Goal: Task Accomplishment & Management: Manage account settings

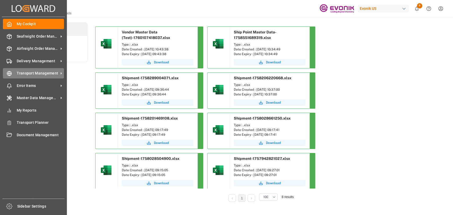
click at [17, 74] on span "Transport Management" at bounding box center [38, 74] width 42 height 6
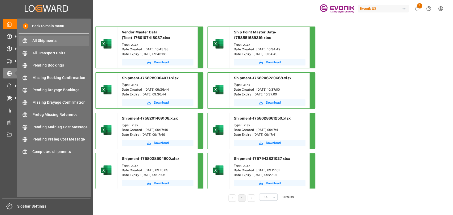
click at [54, 43] on span "All Shipments" at bounding box center [60, 41] width 57 height 6
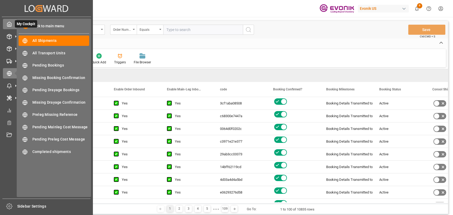
click at [6, 25] on div at bounding box center [7, 24] width 9 height 6
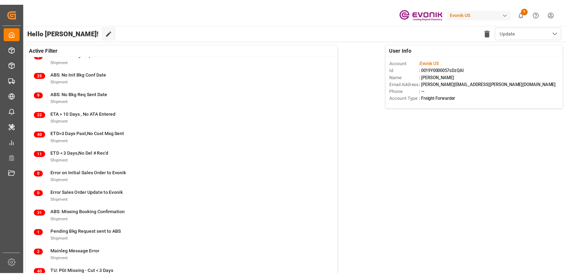
scroll to position [36, 0]
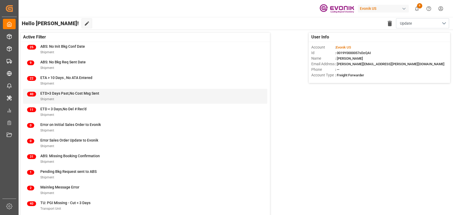
click at [71, 95] on span "ETD>3 Days Past,No Cost Msg Sent" at bounding box center [69, 93] width 59 height 4
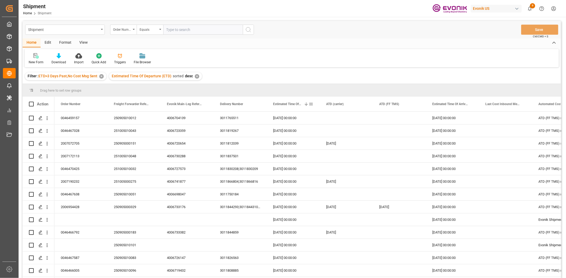
click at [311, 103] on span at bounding box center [310, 104] width 5 height 5
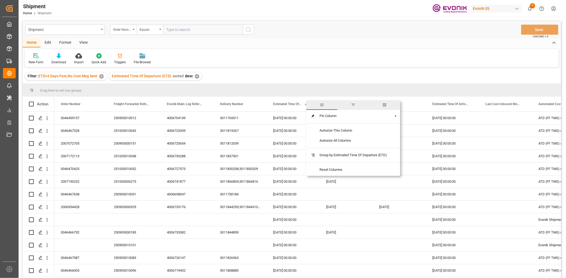
click at [349, 105] on span "filter" at bounding box center [352, 106] width 31 height 10
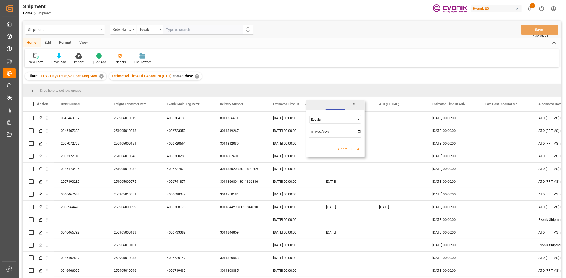
click at [333, 118] on div "Equals" at bounding box center [333, 120] width 45 height 4
click at [330, 156] on div "In range" at bounding box center [335, 153] width 52 height 8
click at [359, 130] on input "date" at bounding box center [335, 133] width 52 height 11
type input "2025-07-01"
click at [330, 144] on input "date" at bounding box center [335, 147] width 52 height 11
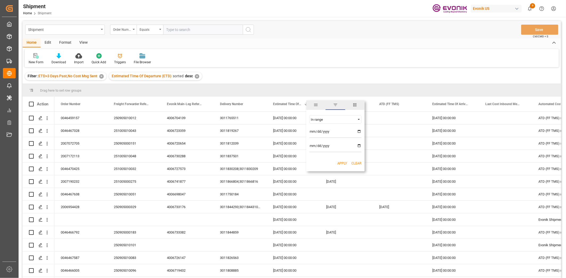
click at [359, 146] on input "date" at bounding box center [335, 147] width 52 height 11
type input "2025-09-30"
click at [340, 163] on button "Apply" at bounding box center [342, 163] width 10 height 5
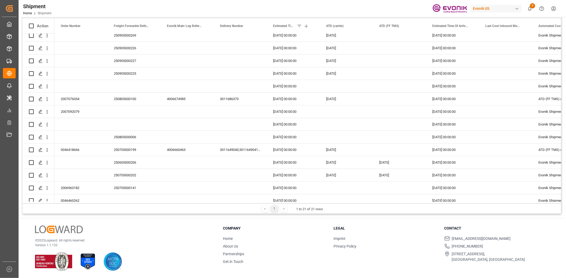
scroll to position [100, 0]
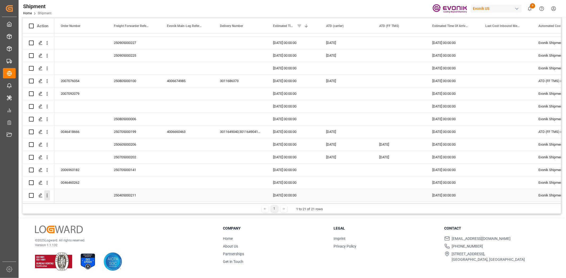
click at [46, 194] on icon "open menu" at bounding box center [47, 196] width 6 height 6
click at [48, 193] on icon "close menu" at bounding box center [47, 195] width 6 height 6
click at [46, 195] on icon "open menu" at bounding box center [47, 196] width 6 height 6
click at [45, 194] on icon "close menu" at bounding box center [47, 195] width 6 height 6
click at [48, 194] on icon "open menu" at bounding box center [47, 196] width 6 height 6
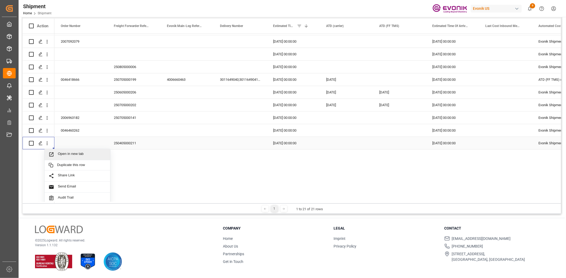
scroll to position [177, 0]
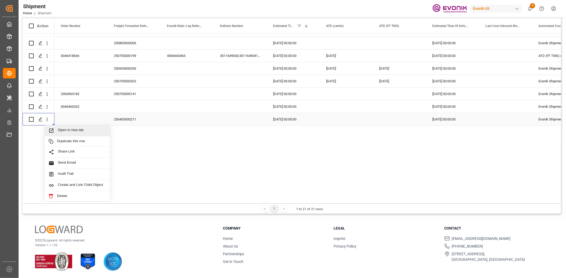
click at [75, 126] on div "Open in new tab" at bounding box center [78, 130] width 66 height 11
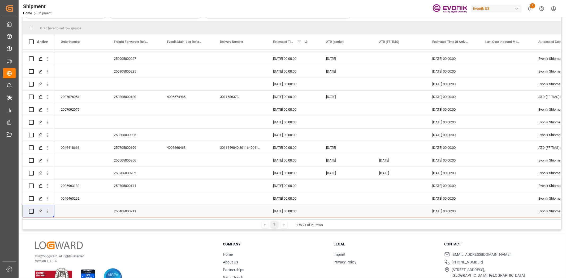
scroll to position [94, 0]
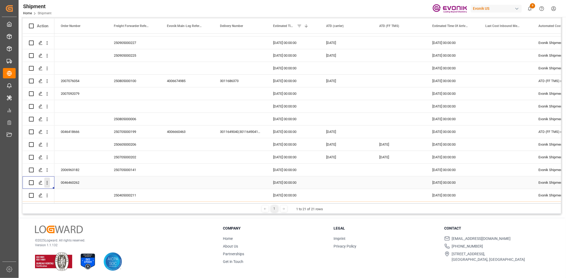
click at [46, 182] on icon "open menu" at bounding box center [47, 183] width 6 height 6
click at [56, 190] on span "Press SPACE to select this row." at bounding box center [53, 193] width 9 height 6
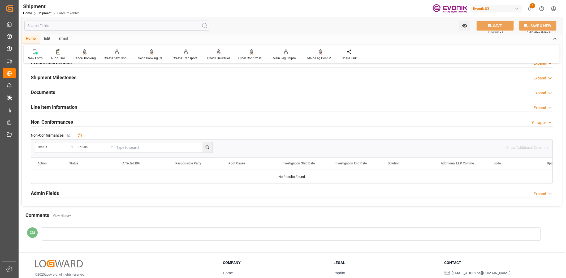
scroll to position [412, 0]
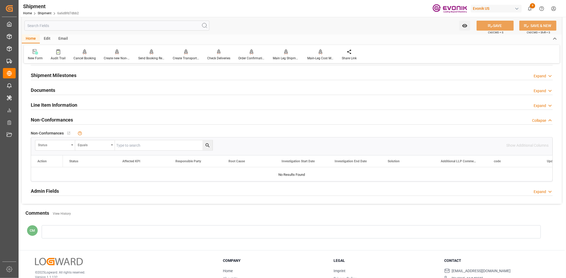
click at [64, 102] on h2 "Line Item Information" at bounding box center [54, 105] width 46 height 7
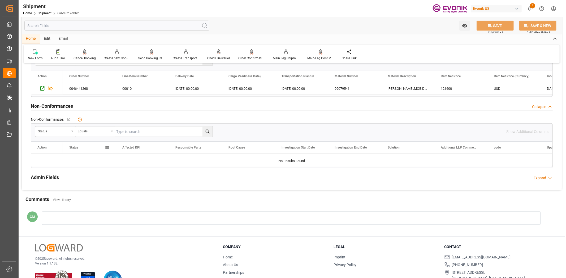
scroll to position [522, 0]
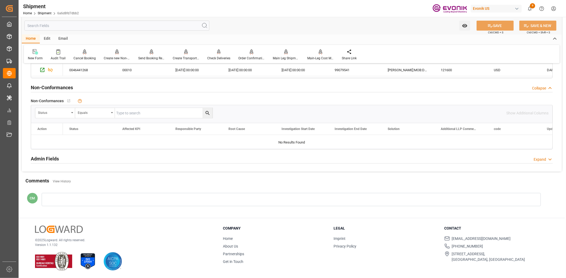
click at [79, 200] on div at bounding box center [291, 199] width 499 height 13
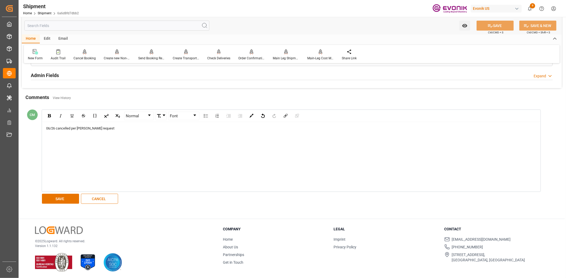
scroll to position [607, 0]
click at [60, 200] on button "SAVE" at bounding box center [60, 198] width 37 height 10
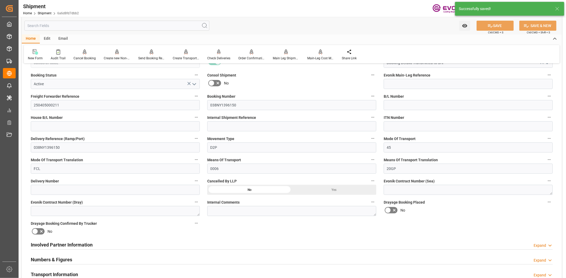
scroll to position [17, 0]
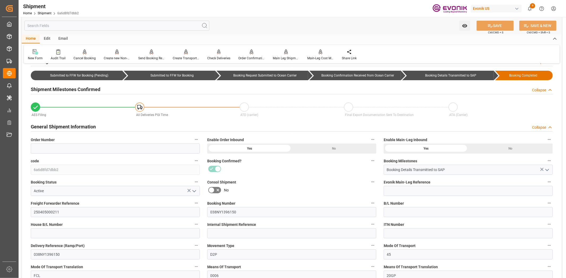
click at [194, 138] on icon "button" at bounding box center [196, 140] width 4 height 4
click at [134, 184] on div at bounding box center [283, 139] width 566 height 278
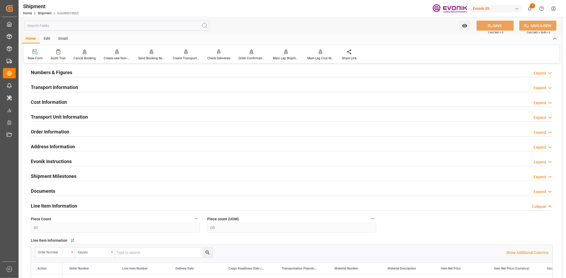
click at [67, 203] on h2 "Line Item Information" at bounding box center [54, 206] width 46 height 7
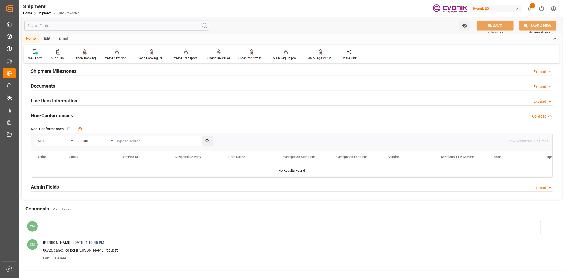
scroll to position [429, 0]
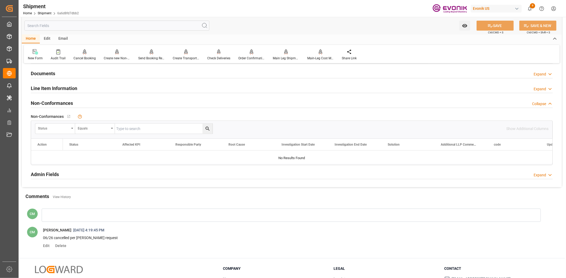
click at [102, 87] on div "Line Item Information Expand" at bounding box center [292, 88] width 522 height 10
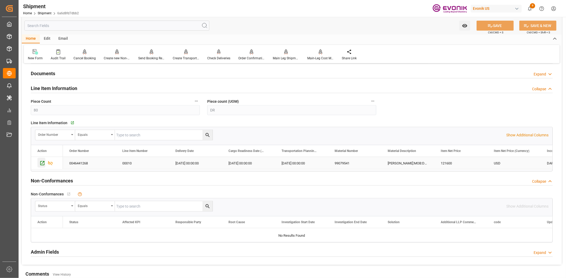
click at [43, 159] on div "Press SPACE to select this row." at bounding box center [41, 163] width 8 height 10
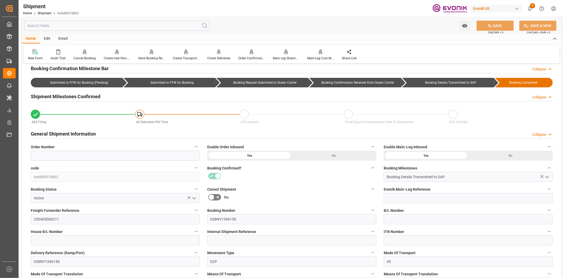
scroll to position [0, 0]
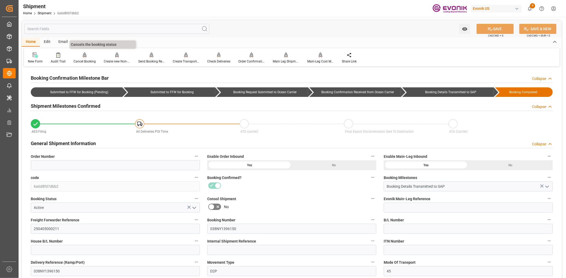
click at [75, 58] on div "Cancel Booking" at bounding box center [84, 58] width 30 height 12
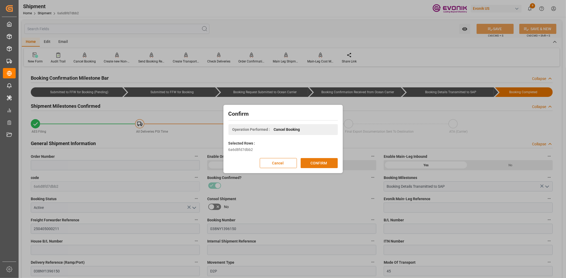
click at [319, 162] on button "CONFIRM" at bounding box center [318, 163] width 37 height 10
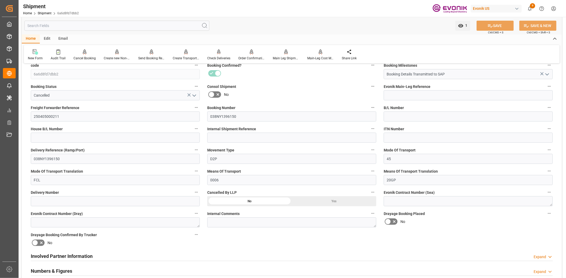
scroll to position [177, 0]
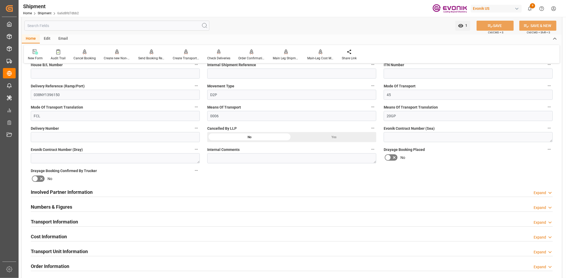
click at [323, 141] on div "Yes" at bounding box center [334, 137] width 85 height 10
click at [488, 26] on icon at bounding box center [490, 25] width 5 height 3
click at [458, 25] on icon "open menu" at bounding box center [460, 25] width 5 height 3
click at [431, 37] on span "Stop Watching" at bounding box center [441, 38] width 50 height 6
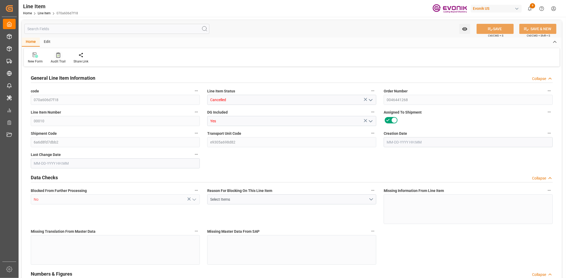
type input "20"
type input "16887.2"
type input "15200"
type input "26.3568"
type input "80"
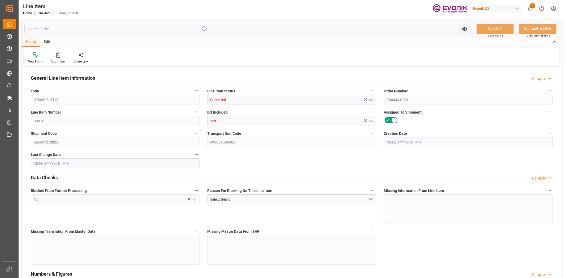
type input "121600"
type input "80"
type input "15200"
type input "16887.2"
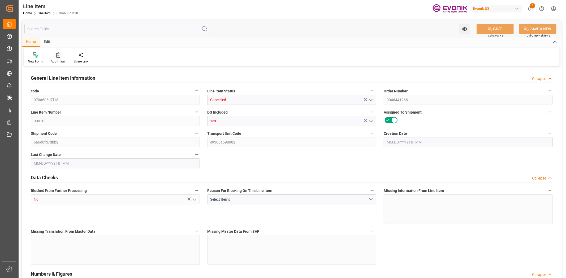
type input "17607.2"
type input "15200"
type input "26.3568"
type input "26356.8"
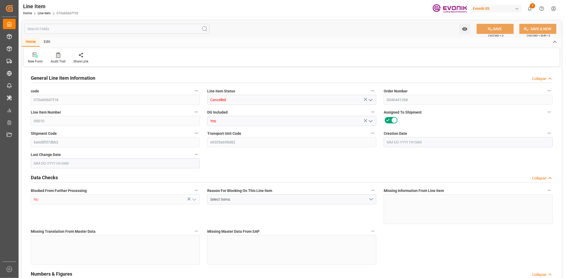
type input "0"
type input "03-13-2025 17:36"
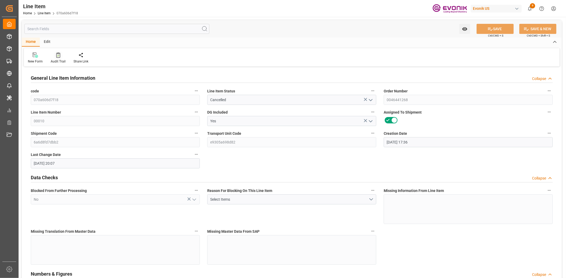
type input "06-25-2025 20:07"
type input "05-15-2025"
type input "04-11-2025"
type input "04-04-2025"
click at [54, 59] on div "Audit Trail" at bounding box center [58, 61] width 15 height 5
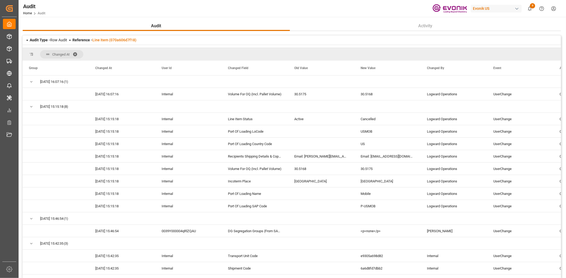
click at [121, 44] on div "Audit Type - Row Audit Reference - Line Item (070a606d7f18)" at bounding box center [292, 40] width 538 height 9
click at [121, 42] on div "Reference - Line Item (070a606d7f18)" at bounding box center [104, 40] width 64 height 6
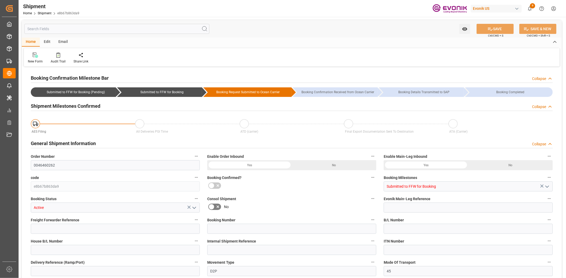
type input "480"
type input "BG"
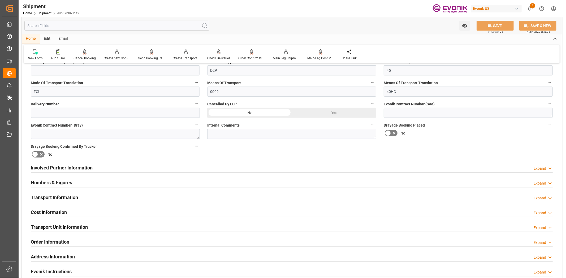
scroll to position [295, 0]
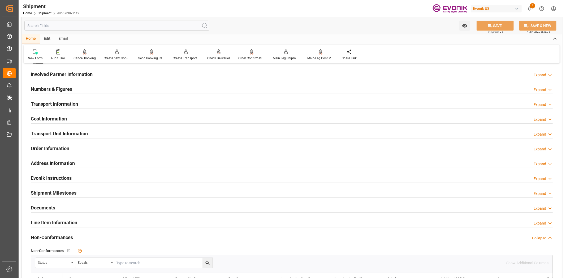
click at [64, 219] on h2 "Line Item Information" at bounding box center [54, 222] width 46 height 7
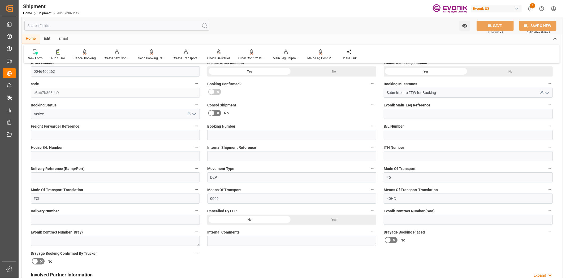
scroll to position [0, 0]
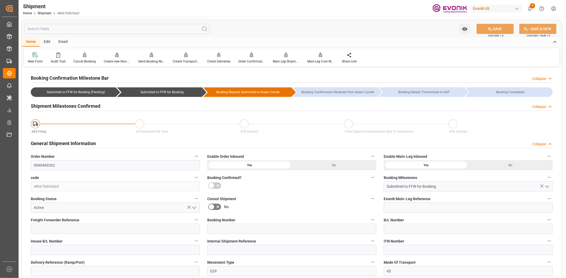
click at [194, 219] on icon "button" at bounding box center [196, 220] width 4 height 4
click at [195, 219] on li "Audits" at bounding box center [206, 220] width 27 height 9
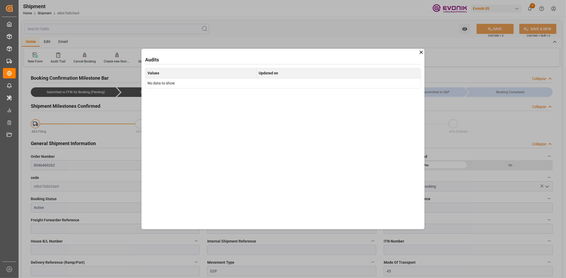
click at [421, 52] on icon at bounding box center [421, 53] width 6 height 6
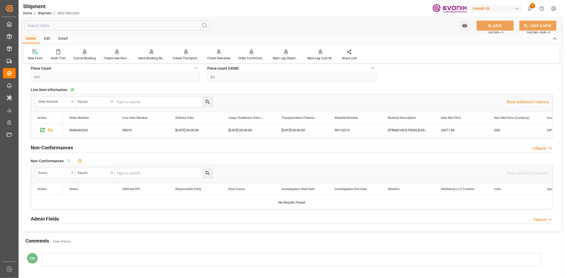
scroll to position [471, 0]
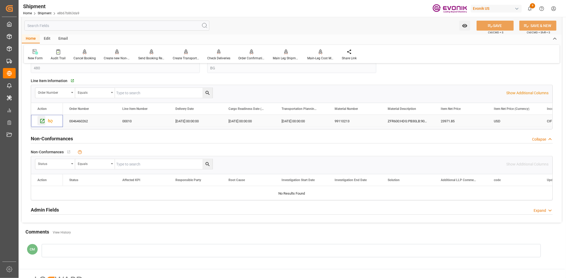
click at [40, 123] on icon "Press SPACE to select this row." at bounding box center [43, 122] width 6 height 6
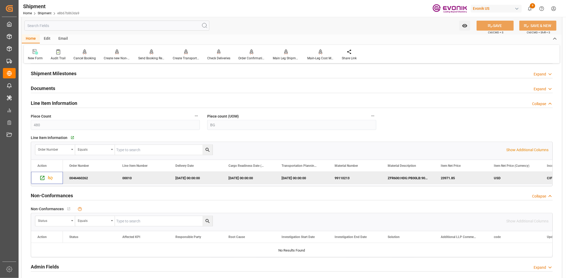
scroll to position [354, 0]
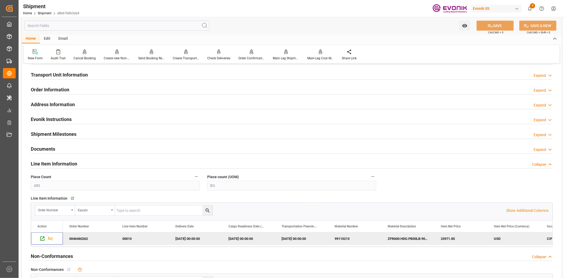
click at [65, 73] on h2 "Transport Unit Information" at bounding box center [59, 74] width 57 height 7
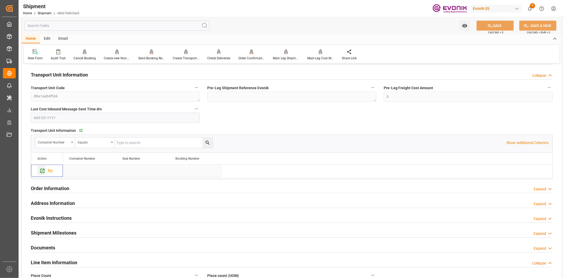
click at [43, 170] on icon "Press SPACE to select this row." at bounding box center [43, 171] width 6 height 6
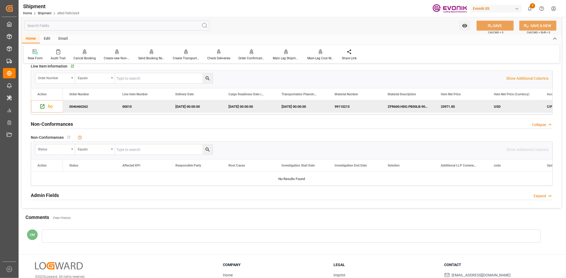
scroll to position [621, 0]
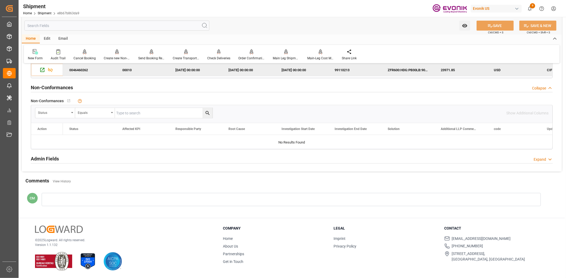
click at [101, 198] on div at bounding box center [291, 199] width 499 height 13
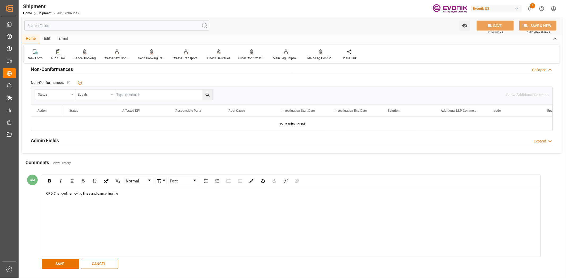
scroll to position [680, 0]
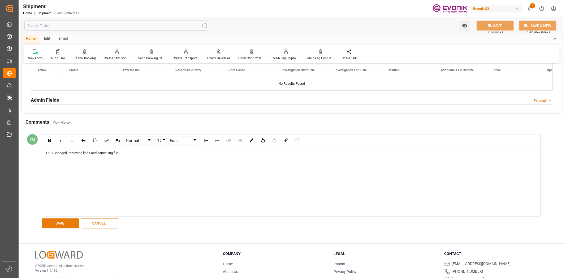
click at [59, 225] on button "SAVE" at bounding box center [60, 224] width 37 height 10
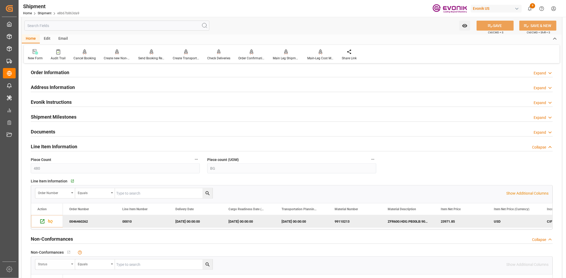
scroll to position [528, 0]
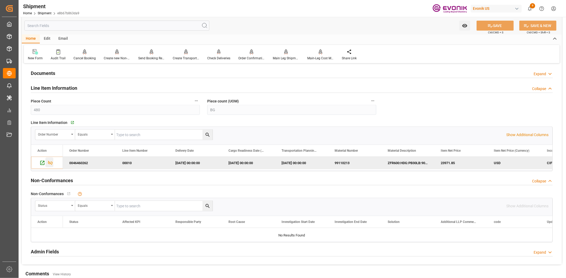
click at [51, 161] on icon "Press SPACE to deselect this row." at bounding box center [50, 163] width 6 height 6
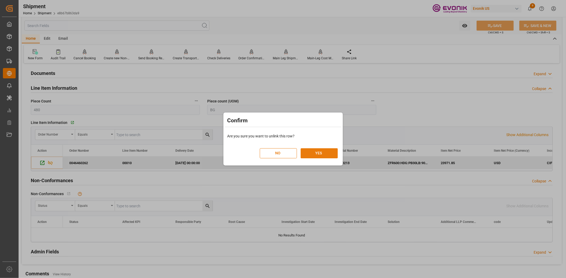
drag, startPoint x: 335, startPoint y: 152, endPoint x: 332, endPoint y: 153, distance: 2.9
click at [333, 153] on button "YES" at bounding box center [318, 154] width 37 height 10
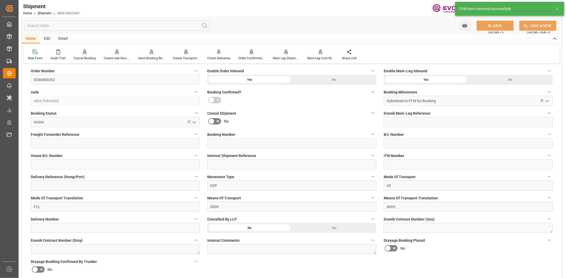
scroll to position [118, 0]
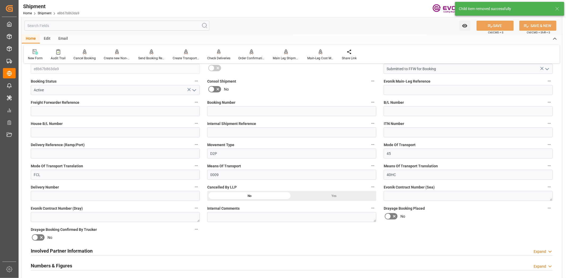
click at [319, 192] on div "Yes" at bounding box center [334, 196] width 85 height 10
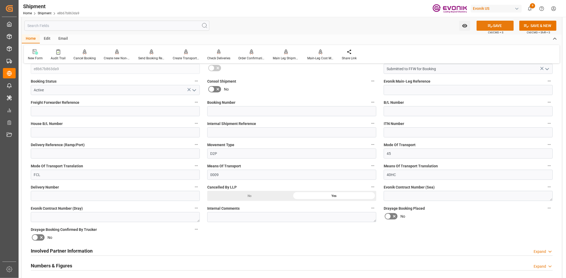
click at [487, 27] on icon at bounding box center [490, 26] width 6 height 6
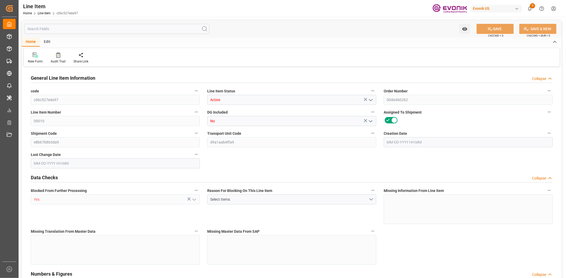
type input "16"
type input "6733.44"
type input "6531.84"
type input "24.4382"
type input "480"
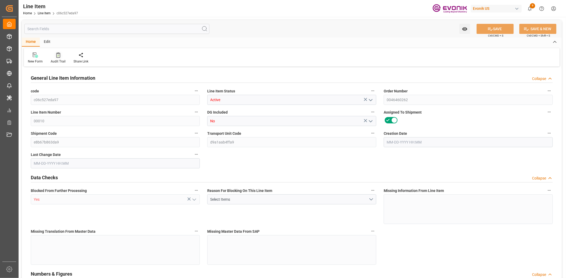
type input "23971.85"
type input "480"
type input "6733.44"
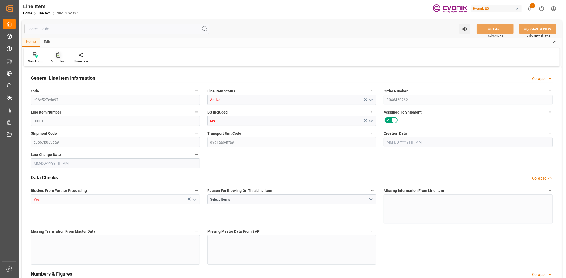
type input "7021.44"
type input "6531.84"
type input "24.4382"
type input "24438.24"
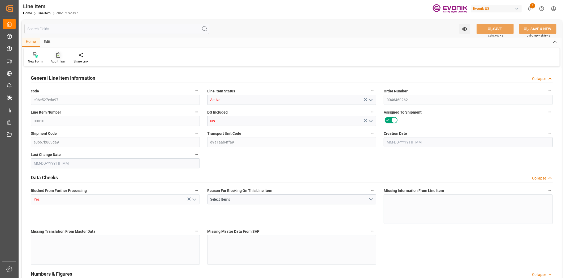
type input "0"
type input "06-20-2025 12:00"
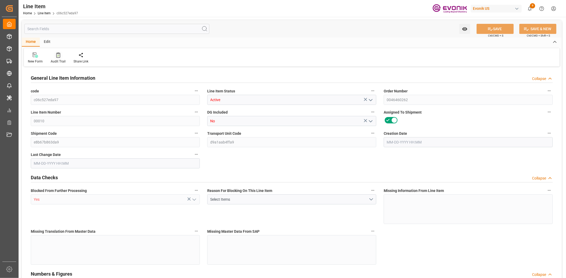
type input "06-25-2025 01:01"
type input "[DATE]"
type input "06-01-2026"
type input "05-26-2026"
click at [56, 57] on icon at bounding box center [58, 55] width 4 height 5
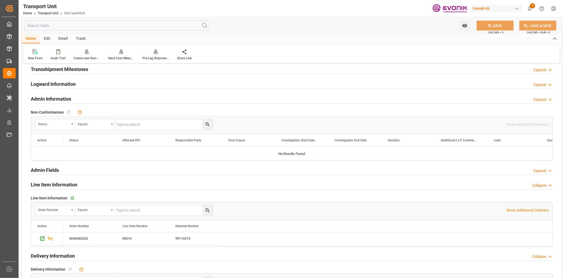
scroll to position [707, 0]
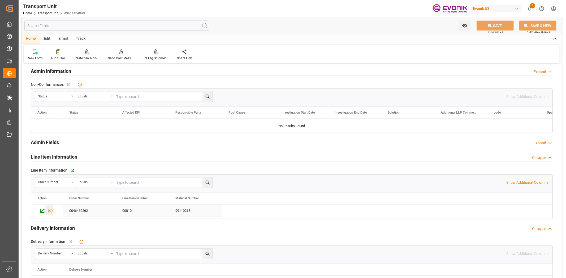
click at [48, 209] on icon "Press SPACE to select this row." at bounding box center [50, 211] width 6 height 6
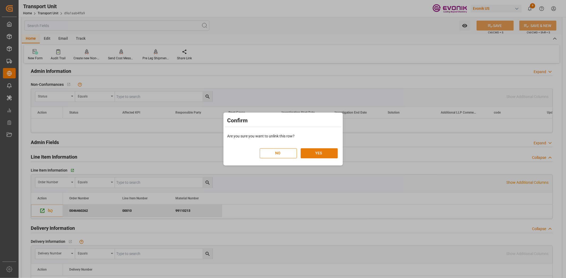
click at [320, 148] on div "NO YES" at bounding box center [299, 151] width 78 height 16
click at [319, 153] on button "YES" at bounding box center [318, 154] width 37 height 10
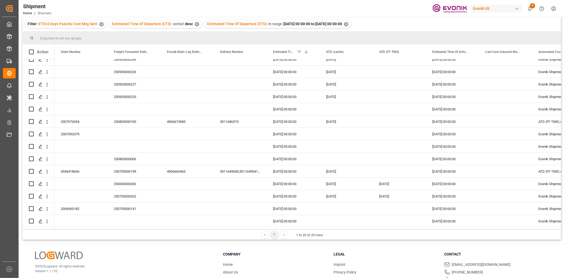
scroll to position [78, 0]
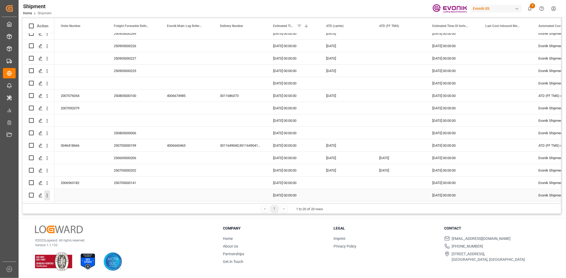
click at [47, 194] on icon "open menu" at bounding box center [47, 196] width 6 height 6
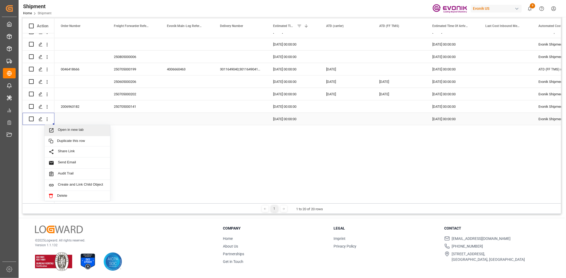
click at [68, 128] on span "Open in new tab" at bounding box center [82, 131] width 48 height 6
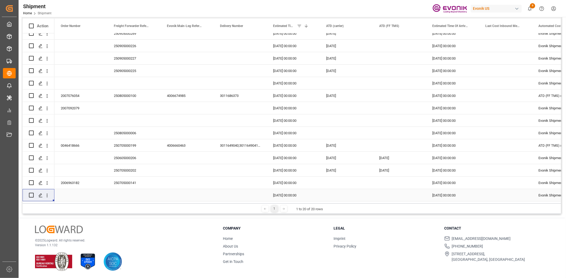
scroll to position [82, 0]
click at [46, 191] on button "open menu" at bounding box center [47, 196] width 6 height 10
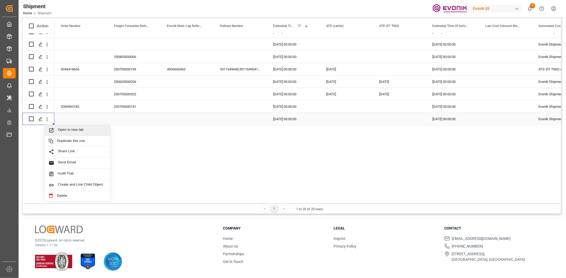
click at [72, 128] on span "Open in new tab" at bounding box center [82, 131] width 48 height 6
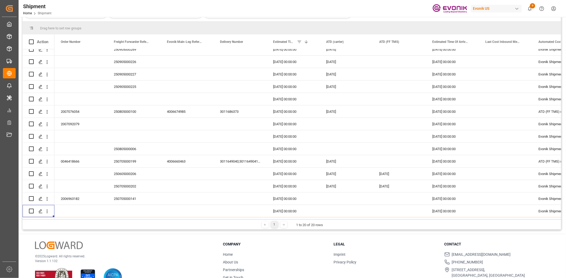
scroll to position [94, 0]
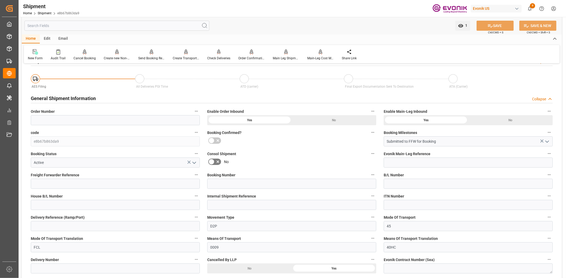
scroll to position [59, 0]
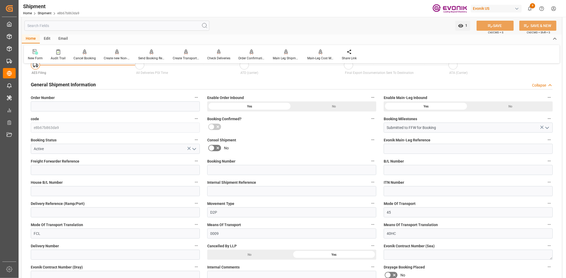
drag, startPoint x: 192, startPoint y: 160, endPoint x: 198, endPoint y: 160, distance: 6.4
click at [194, 160] on label "Freight Forwarder Reference" at bounding box center [115, 161] width 169 height 7
click at [194, 160] on button "Freight Forwarder Reference" at bounding box center [196, 161] width 7 height 7
click at [198, 160] on icon at bounding box center [200, 161] width 6 height 6
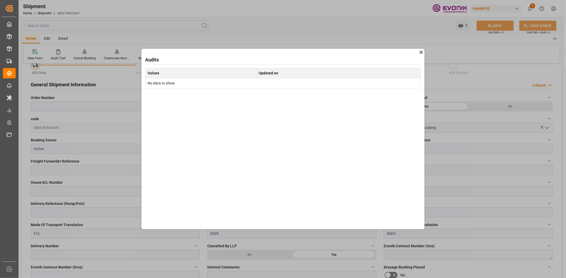
click at [421, 51] on icon at bounding box center [421, 53] width 6 height 6
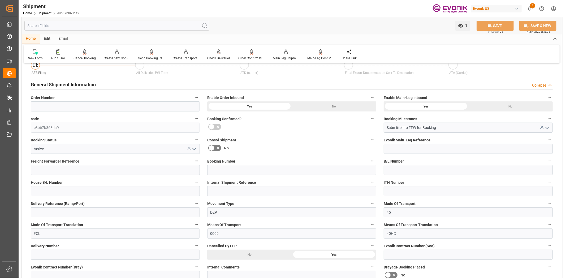
scroll to position [354, 0]
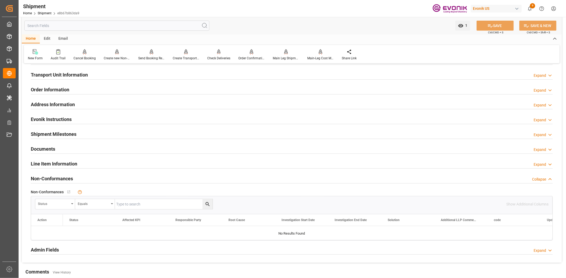
click at [51, 161] on h2 "Line Item Information" at bounding box center [54, 163] width 46 height 7
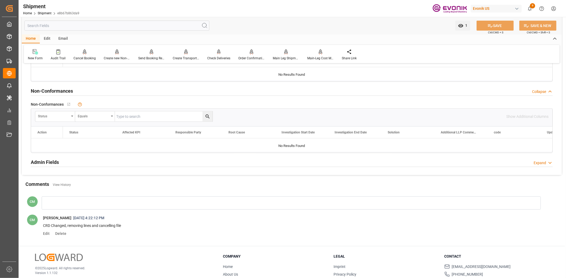
scroll to position [530, 0]
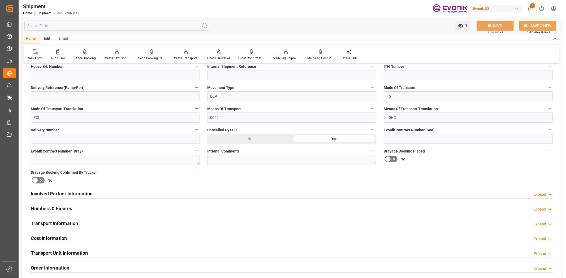
scroll to position [236, 0]
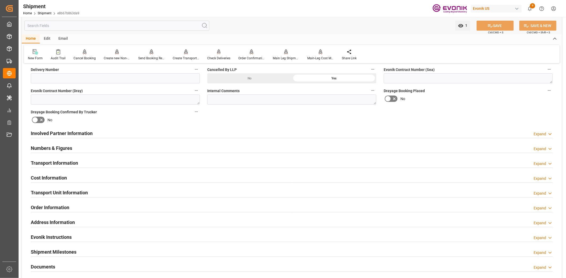
click at [54, 191] on h2 "Transport Unit Information" at bounding box center [59, 192] width 57 height 7
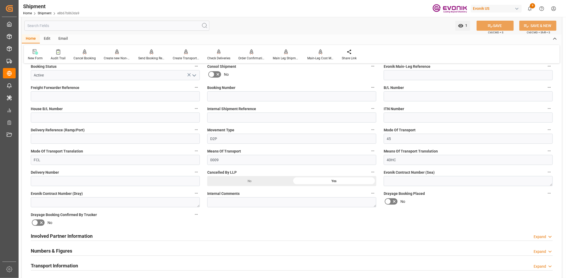
scroll to position [0, 0]
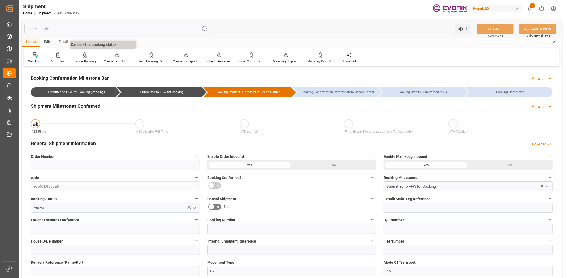
click at [81, 56] on div at bounding box center [84, 55] width 22 height 6
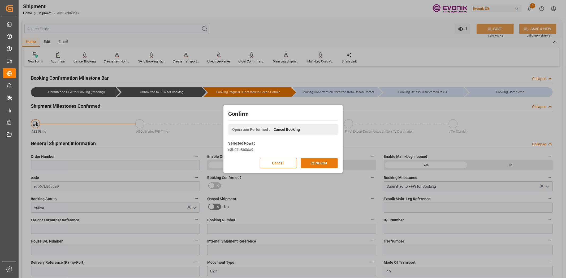
click at [317, 165] on button "CONFIRM" at bounding box center [318, 163] width 37 height 10
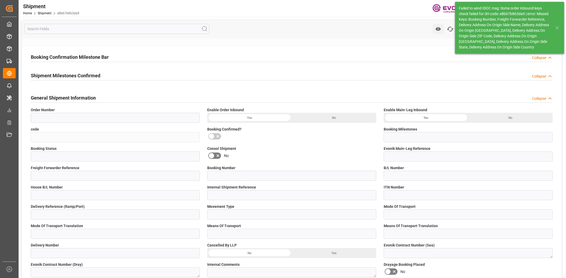
type input "e8b67b863da9"
type input "Submitted to FFW for Booking"
type input "Cancelled"
type input "D2P"
type input "45"
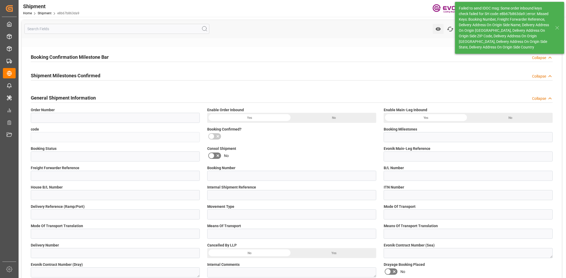
type input "FCL"
type input "0009"
type input "40HC"
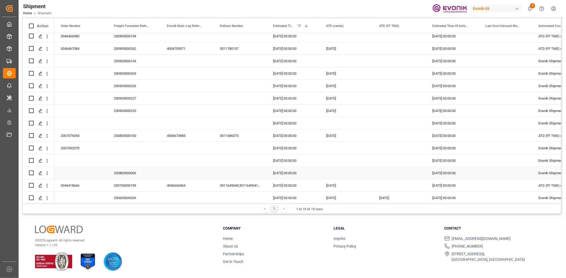
scroll to position [70, 0]
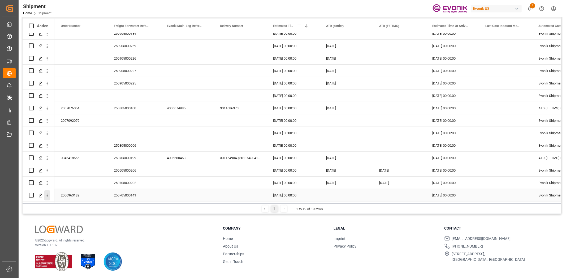
click at [49, 193] on icon "open menu" at bounding box center [47, 196] width 6 height 6
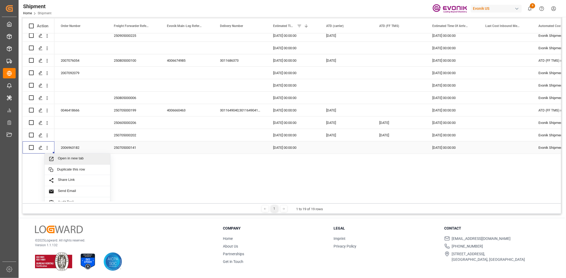
scroll to position [146, 0]
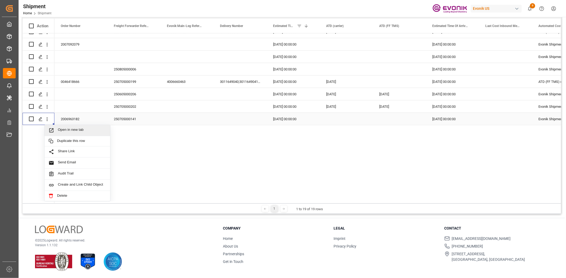
click at [67, 128] on span "Open in new tab" at bounding box center [82, 131] width 48 height 6
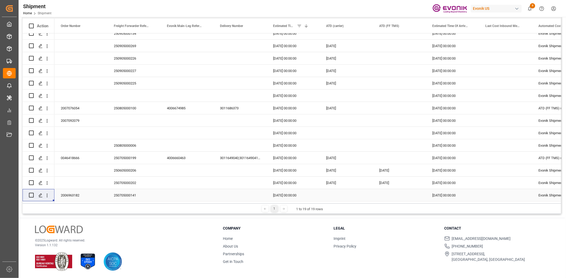
scroll to position [70, 0]
click at [47, 194] on icon "open menu" at bounding box center [47, 196] width 1 height 4
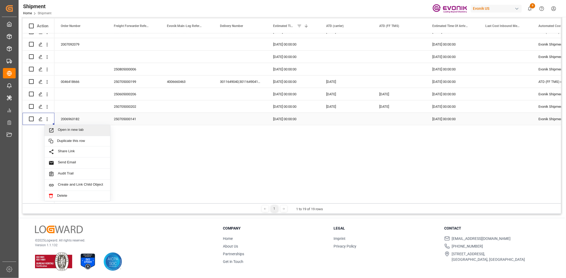
click at [91, 125] on div "Open in new tab" at bounding box center [78, 130] width 66 height 11
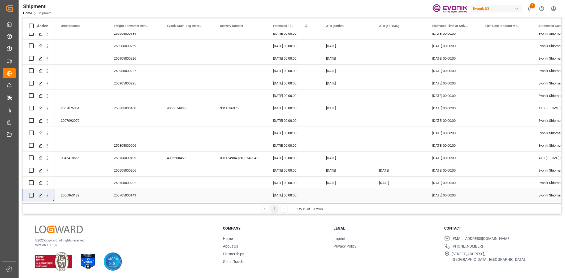
scroll to position [70, 0]
click at [44, 182] on icon "open menu" at bounding box center [47, 184] width 6 height 6
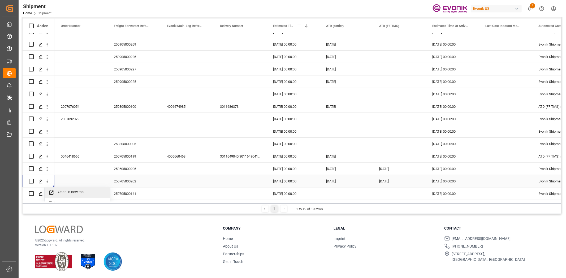
click at [60, 192] on span "Open in new tab" at bounding box center [82, 193] width 48 height 6
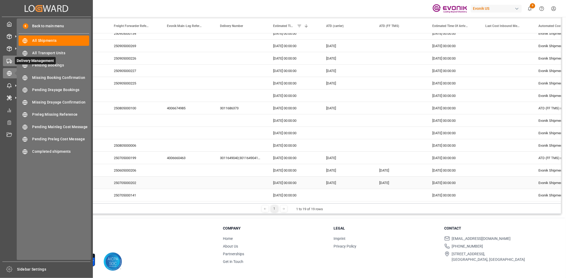
click at [8, 61] on icon at bounding box center [9, 61] width 5 height 5
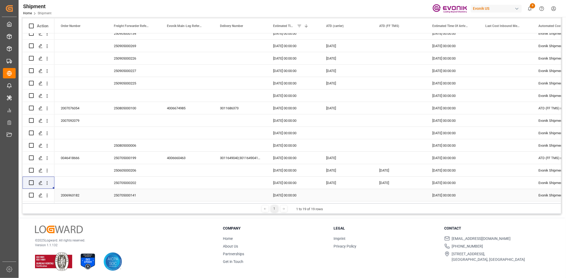
click at [73, 194] on div "2006963182" at bounding box center [80, 195] width 53 height 12
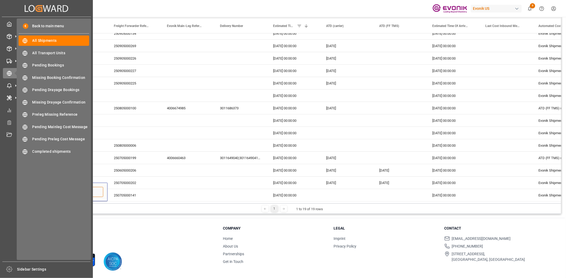
drag, startPoint x: 78, startPoint y: 191, endPoint x: 162, endPoint y: 9, distance: 200.4
click at [4, 176] on div "Created by potrace 1.15, written by Peter Selinger 2001-2017 Created by potrace…" at bounding box center [283, 139] width 566 height 278
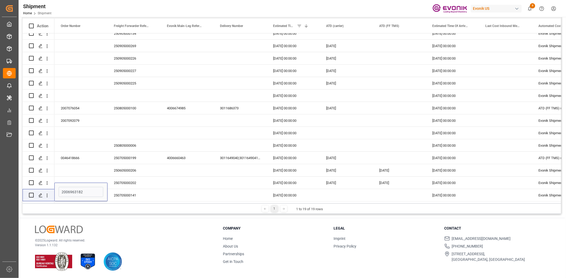
click at [160, 241] on p "© 2025 Logward. All rights reserved." at bounding box center [122, 240] width 175 height 5
click at [45, 169] on icon "open menu" at bounding box center [47, 171] width 6 height 6
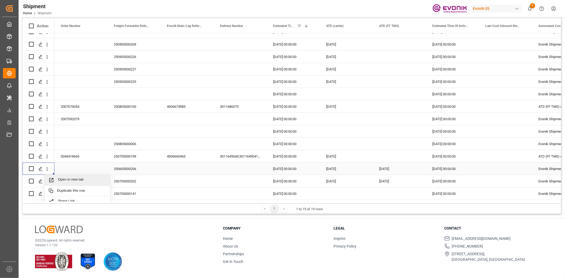
click at [72, 178] on span "Open in new tab" at bounding box center [82, 181] width 48 height 6
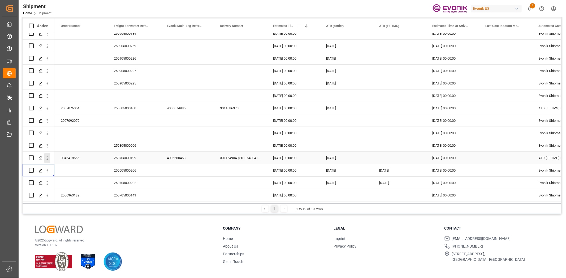
click at [49, 156] on icon "open menu" at bounding box center [47, 159] width 6 height 6
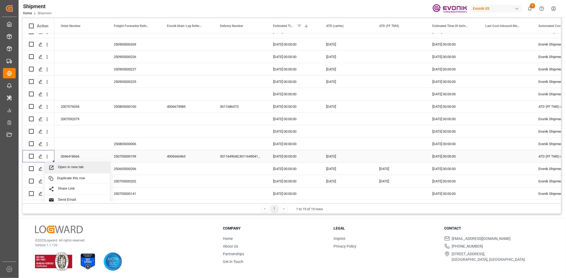
click at [68, 163] on div "Open in new tab" at bounding box center [78, 168] width 66 height 11
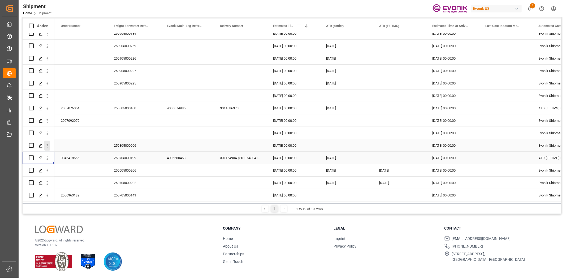
click at [47, 143] on icon "open menu" at bounding box center [47, 146] width 6 height 6
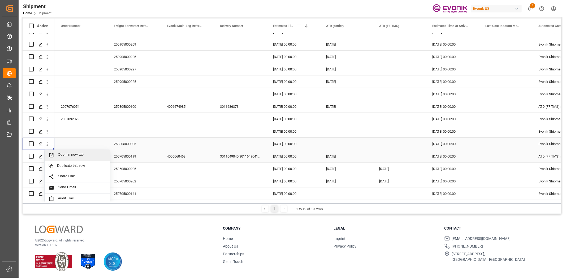
click at [59, 150] on div "Open in new tab" at bounding box center [78, 155] width 66 height 11
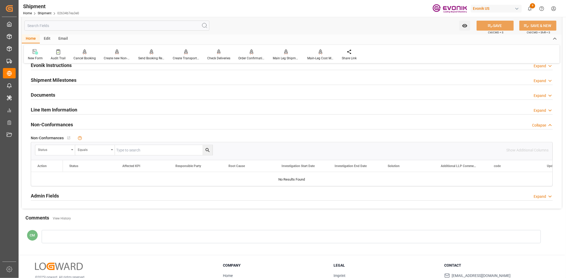
scroll to position [386, 0]
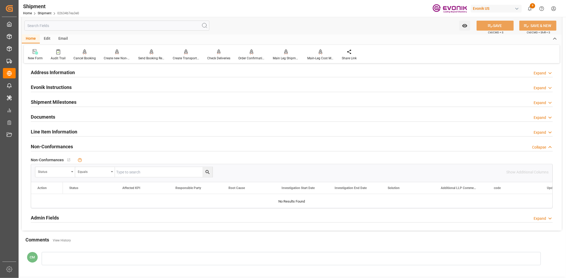
click at [80, 131] on div "Line Item Information Expand" at bounding box center [292, 132] width 522 height 10
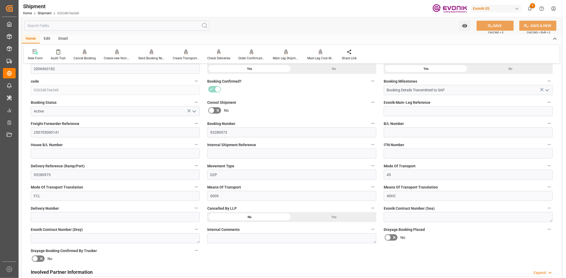
scroll to position [32, 0]
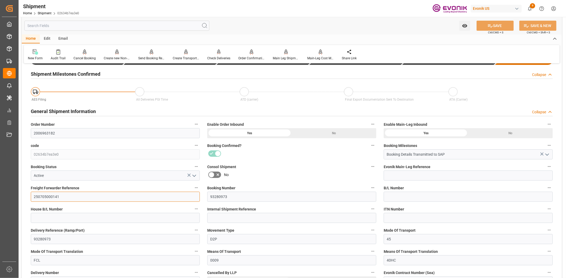
click at [39, 195] on input "250705000141" at bounding box center [115, 197] width 169 height 10
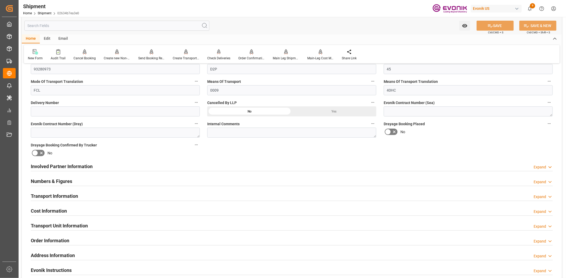
scroll to position [268, 0]
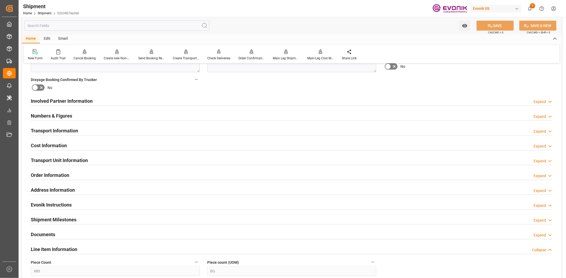
drag, startPoint x: 59, startPoint y: 252, endPoint x: 74, endPoint y: 234, distance: 22.8
click at [59, 252] on h2 "Line Item Information" at bounding box center [54, 249] width 46 height 7
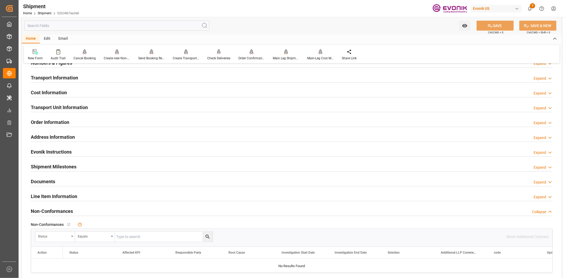
scroll to position [386, 0]
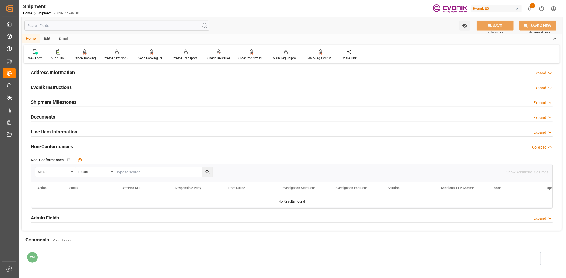
click at [52, 132] on h2 "Line Item Information" at bounding box center [54, 131] width 46 height 7
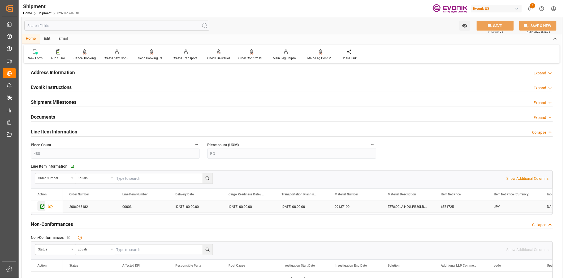
click at [41, 206] on icon "Press SPACE to select this row." at bounding box center [43, 207] width 6 height 6
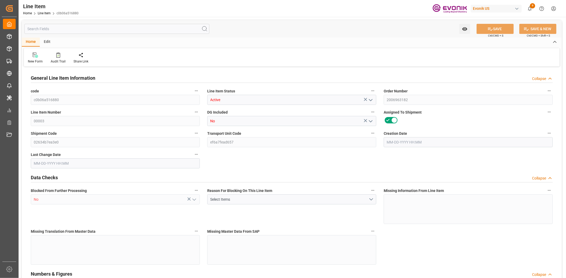
type input "16"
type input "6672.96"
type input "6531.84"
type input "24.4382"
type input "480"
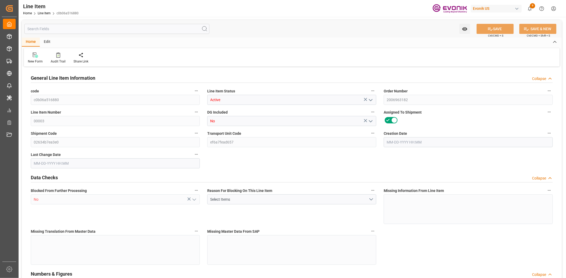
type input "6531725"
type input "480"
type input "6672.96"
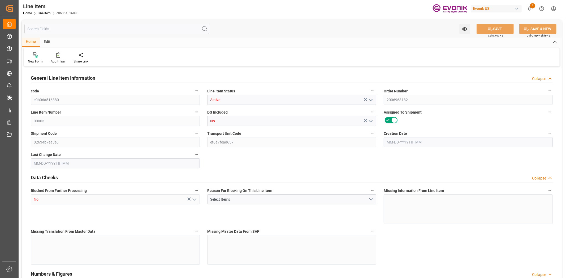
type input "6960.96"
type input "6531.84"
type input "24.4382"
type input "24438.24"
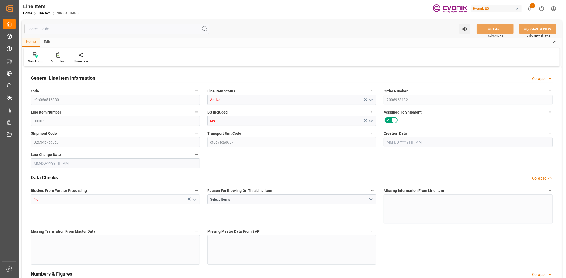
type input "0"
type input "04-24-2025 20:10"
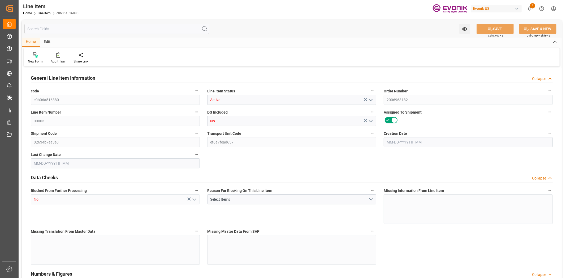
type input "06-12-2025 06:44"
type input "07-14-2025"
type input "05-23-2025"
type input "05-19-2025"
click at [550, 90] on icon "button" at bounding box center [549, 91] width 4 height 4
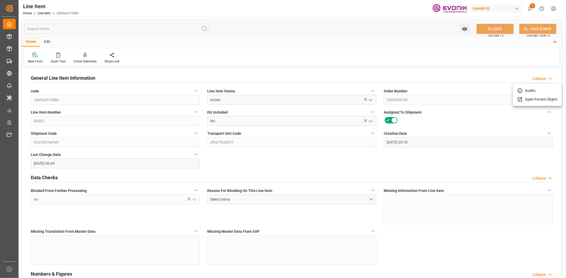
click at [550, 94] on li "Audits" at bounding box center [537, 90] width 49 height 9
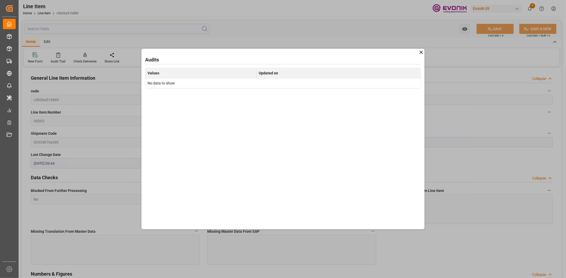
drag, startPoint x: 420, startPoint y: 51, endPoint x: 434, endPoint y: 53, distance: 13.7
click at [421, 51] on icon at bounding box center [421, 53] width 6 height 6
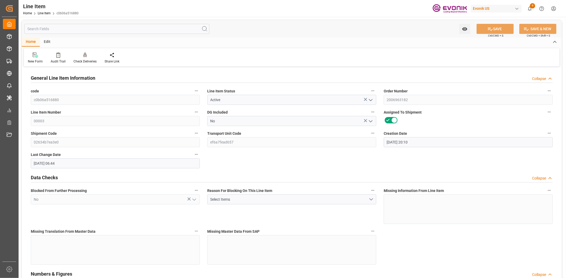
click at [547, 90] on icon "button" at bounding box center [549, 91] width 4 height 4
click at [530, 100] on li "Open Parent Object" at bounding box center [537, 99] width 49 height 9
click at [7, 73] on div at bounding box center [283, 139] width 566 height 278
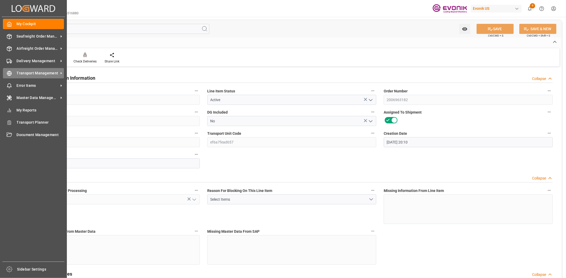
click at [11, 75] on icon at bounding box center [9, 73] width 5 height 5
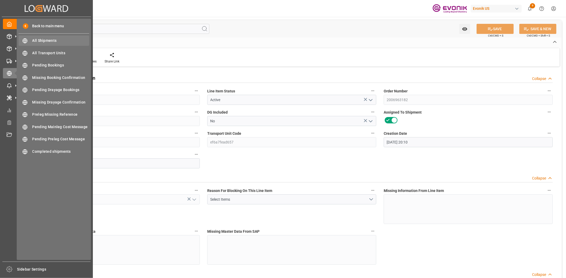
click at [33, 38] on span "All Shipments" at bounding box center [60, 41] width 57 height 6
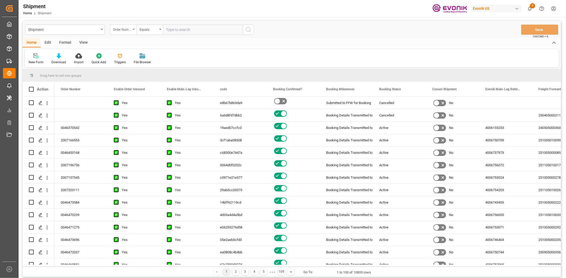
click at [121, 31] on div "Order Number" at bounding box center [122, 29] width 18 height 6
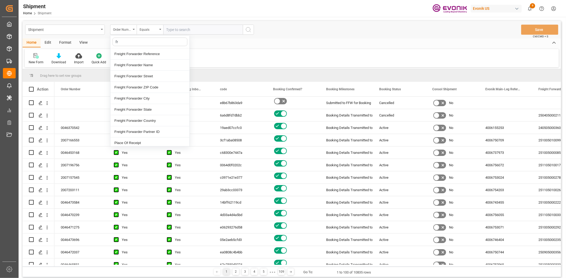
type input "fre"
drag, startPoint x: 131, startPoint y: 50, endPoint x: 165, endPoint y: 39, distance: 35.4
click at [133, 50] on div "Freight Forwarder Reference" at bounding box center [149, 54] width 79 height 11
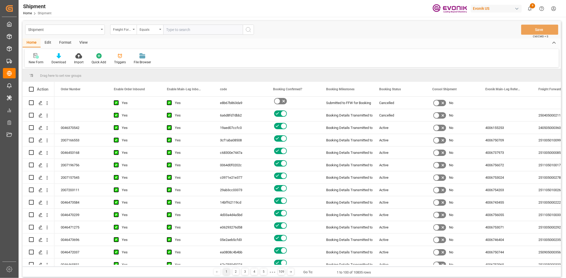
drag, startPoint x: 211, startPoint y: 31, endPoint x: 219, endPoint y: 30, distance: 8.0
click at [211, 31] on input "text" at bounding box center [203, 30] width 80 height 10
paste input "250605000311"
type input "250605000311"
click at [245, 29] on icon "search button" at bounding box center [248, 30] width 6 height 6
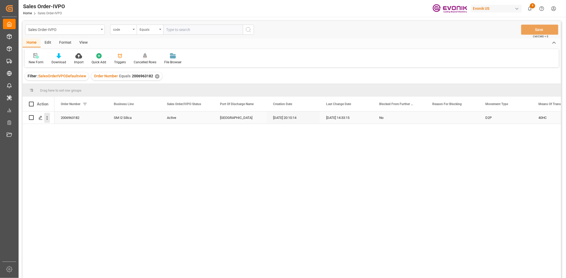
click at [45, 114] on button "open menu" at bounding box center [47, 118] width 6 height 10
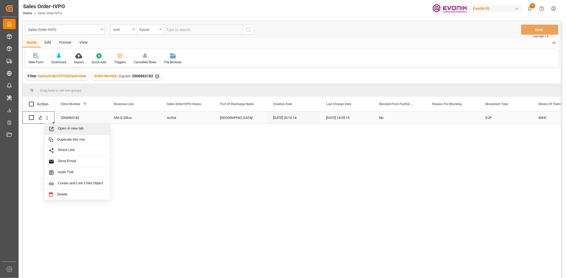
drag, startPoint x: 54, startPoint y: 125, endPoint x: 65, endPoint y: 122, distance: 11.6
click at [59, 124] on div "Open in new tab" at bounding box center [78, 129] width 66 height 11
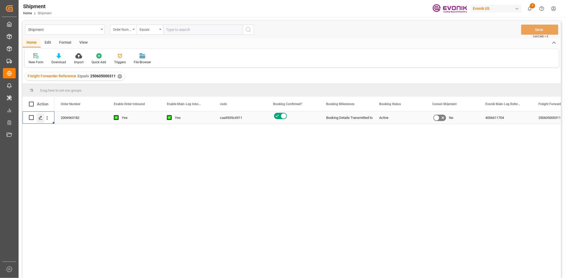
click at [38, 118] on icon "Press SPACE to select this row." at bounding box center [40, 118] width 4 height 4
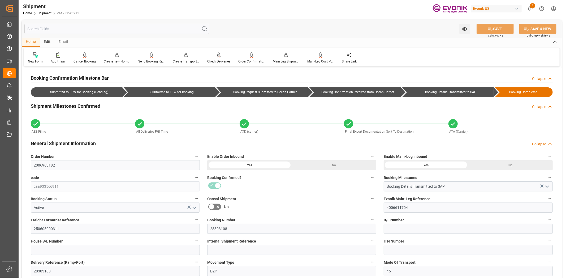
scroll to position [295, 0]
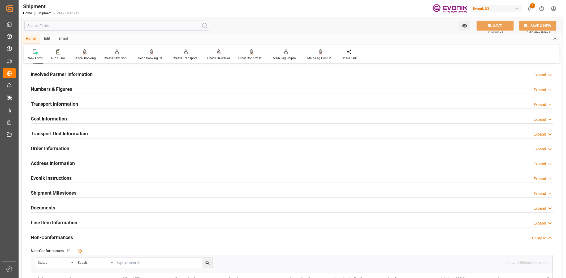
click at [70, 134] on h2 "Transport Unit Information" at bounding box center [59, 133] width 57 height 7
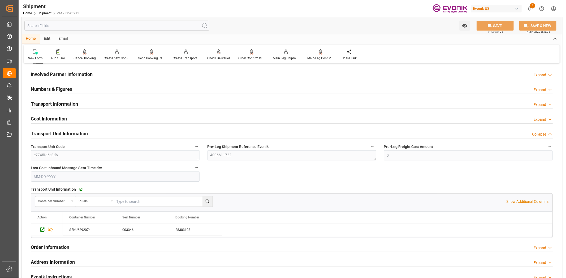
click at [70, 134] on h2 "Transport Unit Information" at bounding box center [59, 133] width 57 height 7
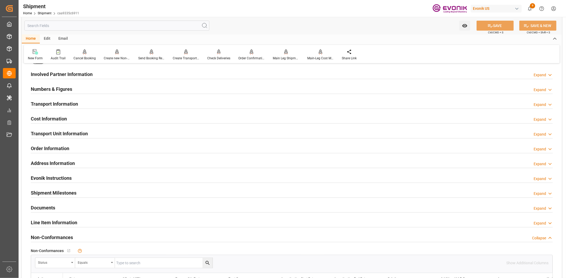
click at [55, 220] on h2 "Line Item Information" at bounding box center [54, 222] width 46 height 7
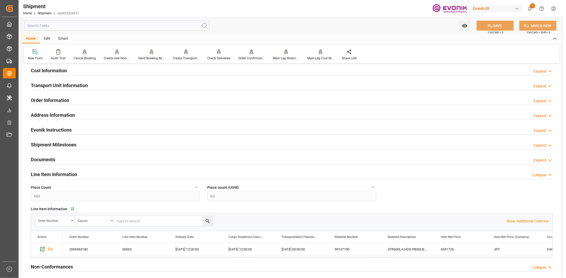
scroll to position [354, 0]
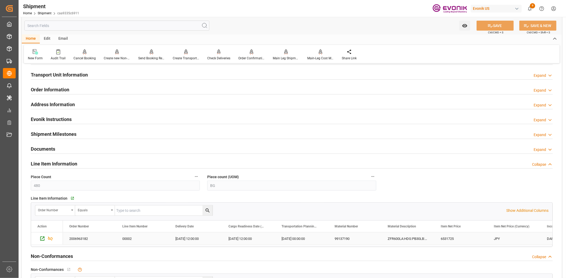
click at [398, 243] on div "ZFR600LA:HDG:PB30LB:900SWP:I2:P:DUB:$" at bounding box center [407, 239] width 53 height 12
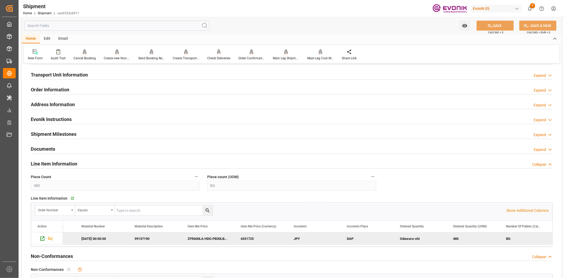
scroll to position [0, 253]
click at [196, 235] on div "6531725" at bounding box center [207, 239] width 53 height 12
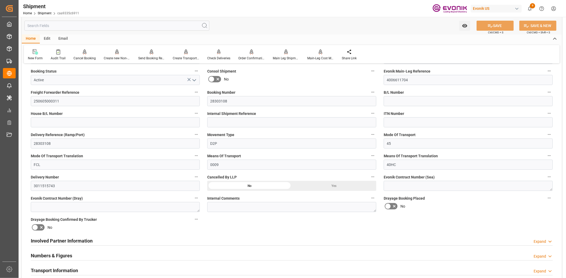
scroll to position [59, 0]
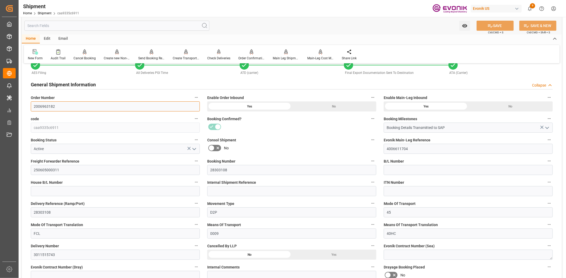
click at [38, 102] on input "2006963182" at bounding box center [115, 107] width 169 height 10
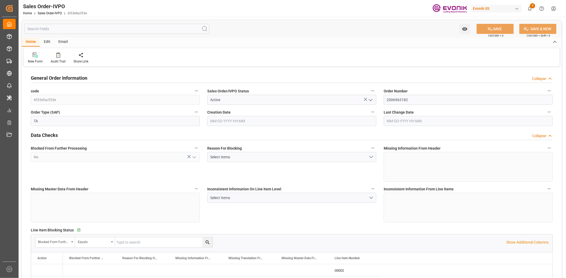
type input "JPYOK"
type input "0"
type input "3"
type input "2"
type input "3"
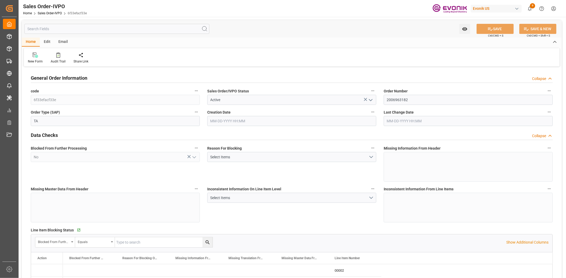
type input "20882.88"
type input "146.6294"
type input "57000"
type input "180"
type input "[DATE] 20:10"
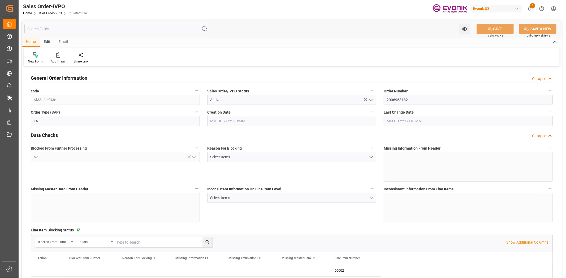
type input "[DATE] 14:33"
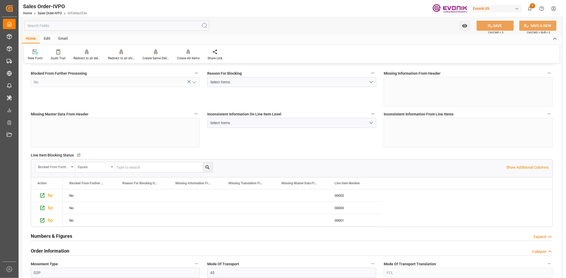
scroll to position [118, 0]
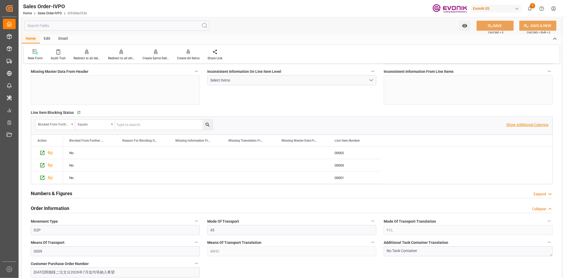
click at [538, 125] on p "Show Additional Columns" at bounding box center [527, 125] width 42 height 6
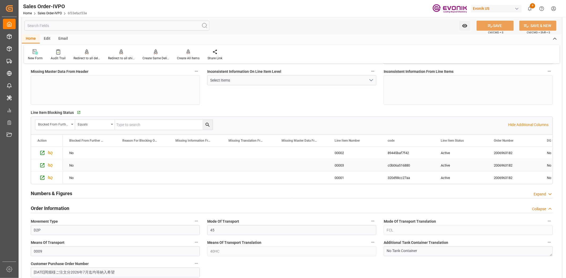
click at [445, 163] on div "Active" at bounding box center [461, 166] width 40 height 12
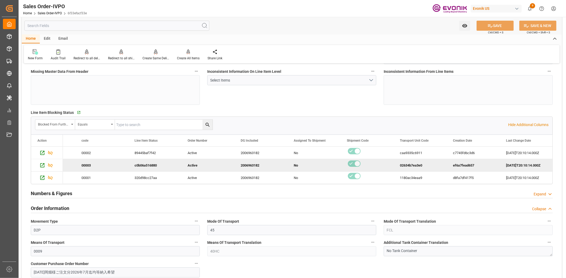
scroll to position [0, 306]
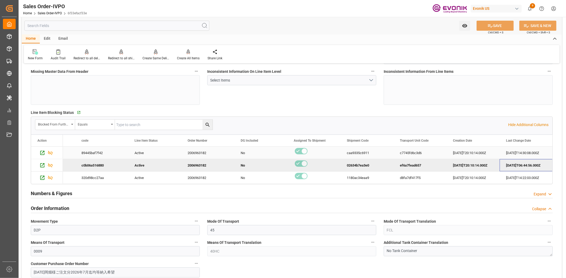
click at [477, 150] on div "2025-04-24T20:10:14.000Z" at bounding box center [472, 153] width 53 height 12
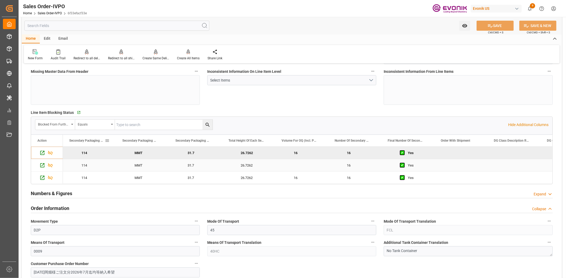
scroll to position [0, 16337]
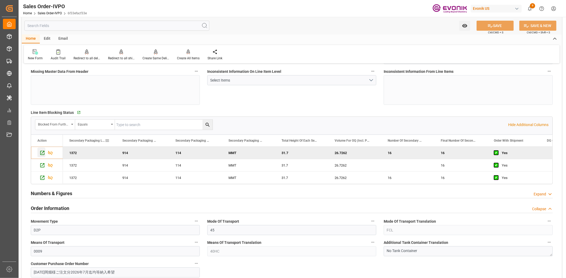
click at [41, 154] on icon "Press SPACE to deselect this row." at bounding box center [43, 153] width 6 height 6
click at [43, 166] on icon "Press SPACE to select this row." at bounding box center [43, 166] width 6 height 6
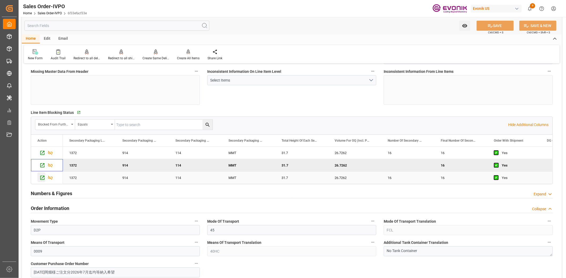
click at [42, 177] on icon "Press SPACE to select this row." at bounding box center [43, 178] width 6 height 6
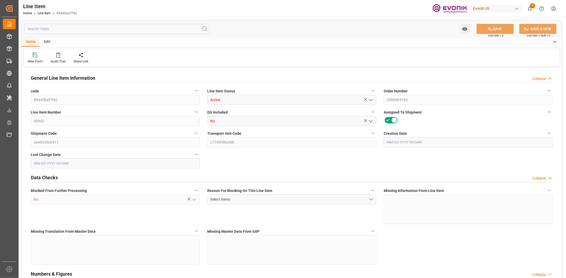
type input "16"
type input "6672.96"
type input "6531.84"
type input "24.4383"
type input "480"
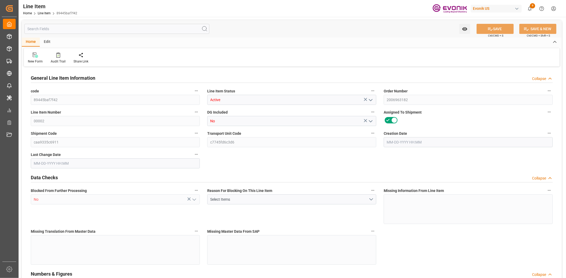
type input "6531725"
type input "480"
type input "6672.96"
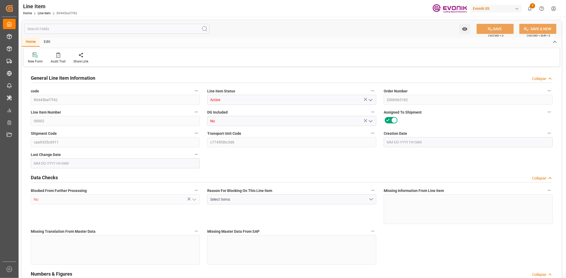
type input "6960.96"
type input "6531.84"
type input "24.4382"
type input "24438.24"
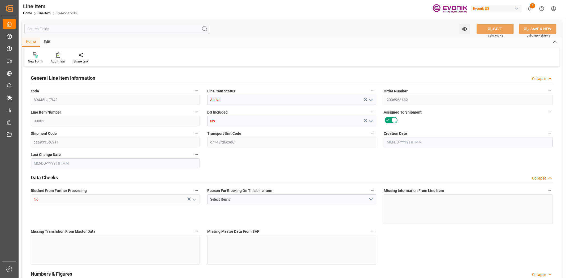
type input "480"
type input "6672.96"
type input "6531.84"
type input "24.4383"
type input "[DATE] 20:10"
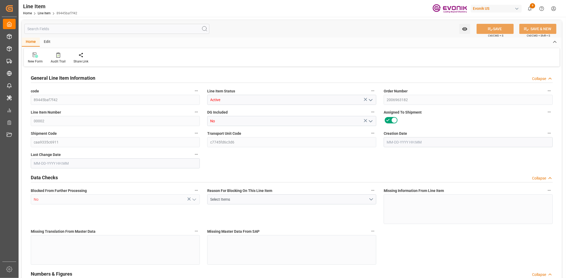
type input "06-25-2025 14:30"
type input "07-13-2025"
type input "05-29-2025"
click at [197, 133] on icon "button" at bounding box center [196, 133] width 4 height 4
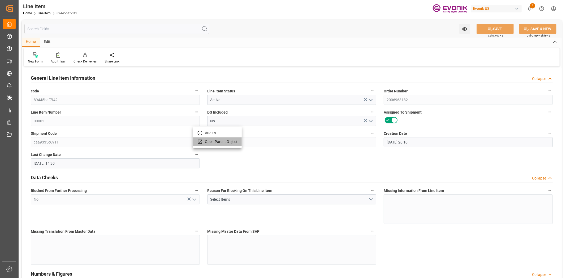
click at [217, 144] on li "Open Parent Object" at bounding box center [217, 142] width 49 height 9
click at [195, 133] on icon "button" at bounding box center [196, 133] width 4 height 4
click at [199, 137] on li "Audits" at bounding box center [217, 133] width 49 height 9
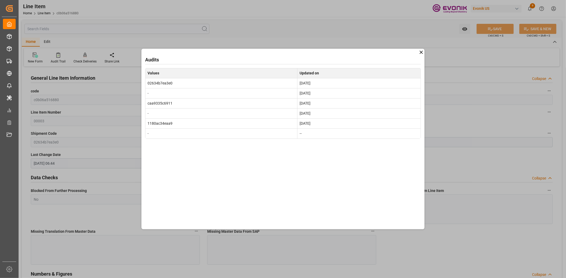
click at [417, 54] on div "Audits Values Updated on 02634b7ea3e0 Jun 12, 2025 - Jun 6, 2025 caa9335c6911 J…" at bounding box center [282, 139] width 283 height 181
drag, startPoint x: 420, startPoint y: 51, endPoint x: 207, endPoint y: 113, distance: 221.6
click at [414, 54] on div "Audits Values Updated on 02634b7ea3e0 Jun 12, 2025 - Jun 6, 2025 caa9335c6911 J…" at bounding box center [282, 139] width 283 height 181
drag, startPoint x: 420, startPoint y: 51, endPoint x: 220, endPoint y: 129, distance: 214.9
click at [420, 51] on icon at bounding box center [421, 53] width 6 height 6
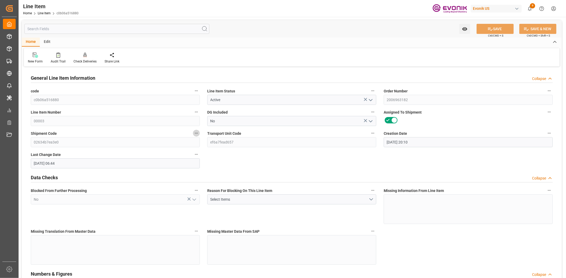
click at [195, 133] on icon "button" at bounding box center [196, 133] width 4 height 4
click at [199, 143] on icon at bounding box center [200, 142] width 6 height 6
click at [194, 131] on icon "button" at bounding box center [196, 133] width 4 height 4
click at [214, 139] on li "Open Parent Object" at bounding box center [217, 142] width 49 height 9
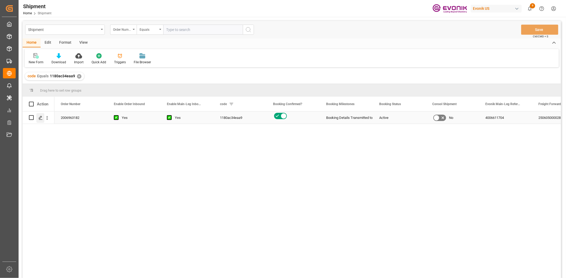
click at [41, 118] on icon "Press SPACE to select this row." at bounding box center [40, 118] width 4 height 4
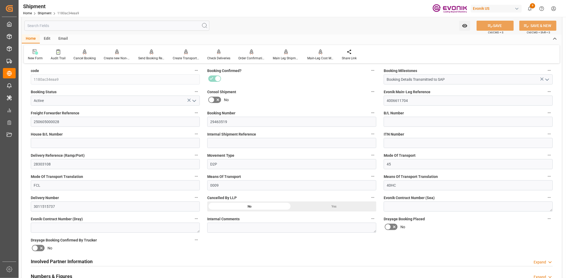
scroll to position [118, 0]
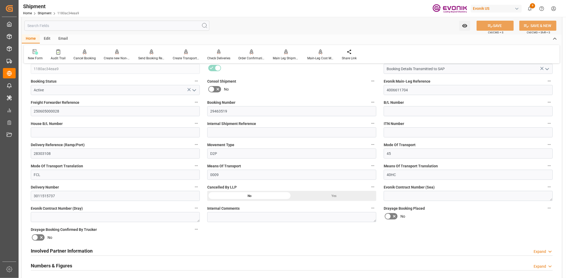
click at [138, 23] on input "text" at bounding box center [116, 26] width 185 height 10
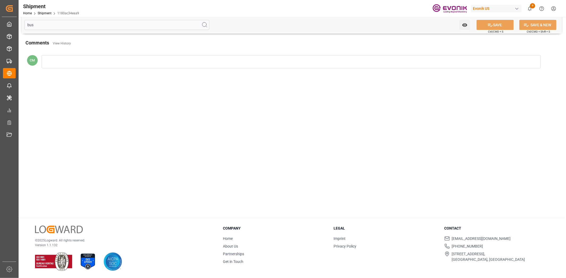
scroll to position [0, 0]
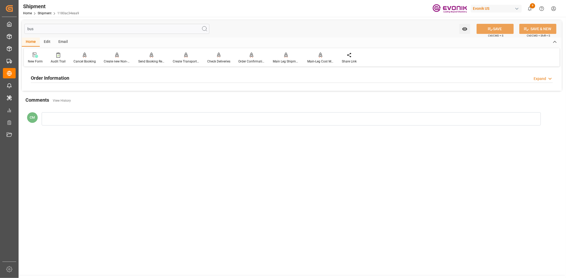
type input "bus"
click at [77, 78] on div "Order Information Expand" at bounding box center [292, 78] width 522 height 10
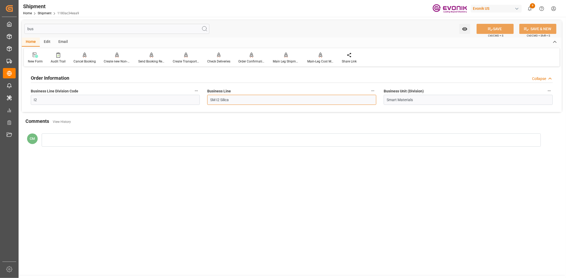
drag, startPoint x: 157, startPoint y: 94, endPoint x: 134, endPoint y: 94, distance: 22.5
click at [134, 94] on div "Order Information Collapse Business Line Division Code I2 Business Line SM I2 S…" at bounding box center [292, 90] width 540 height 44
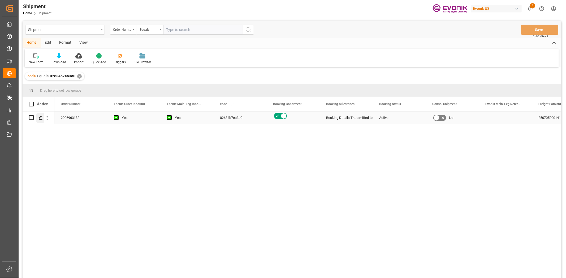
click at [37, 119] on div "Press SPACE to select this row." at bounding box center [40, 118] width 8 height 10
click at [39, 115] on div "Press SPACE to select this row." at bounding box center [40, 118] width 8 height 10
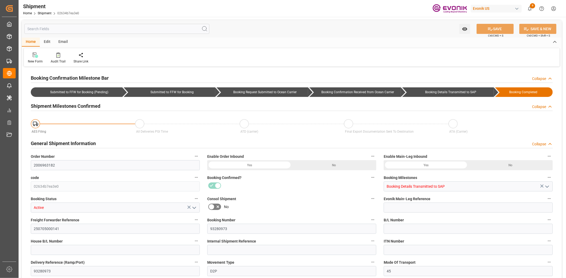
type input "480"
type input "BG"
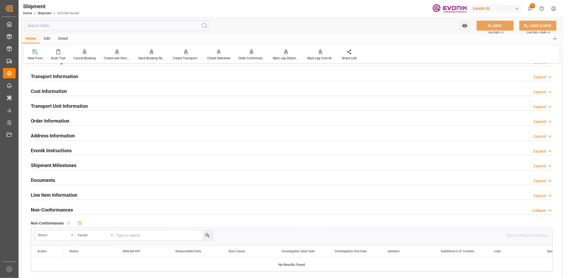
scroll to position [354, 0]
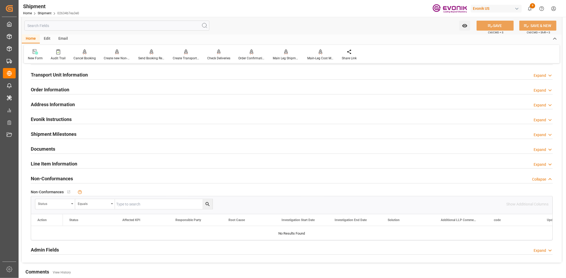
click at [59, 163] on h2 "Line Item Information" at bounding box center [54, 163] width 46 height 7
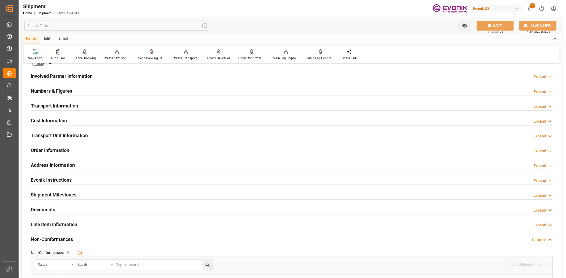
scroll to position [295, 0]
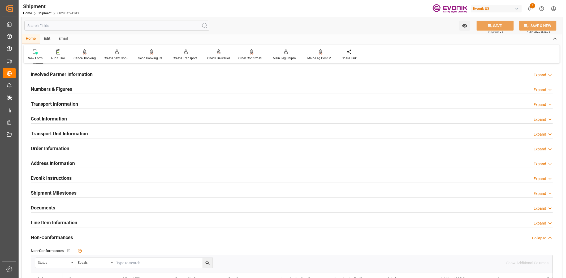
click at [67, 220] on h2 "Line Item Information" at bounding box center [54, 222] width 46 height 7
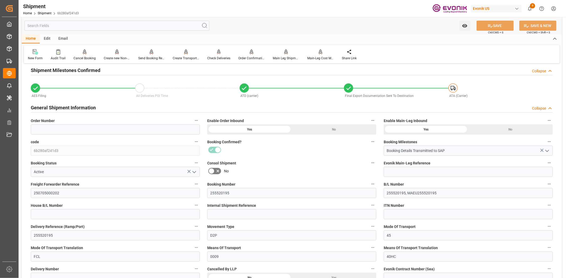
scroll to position [59, 0]
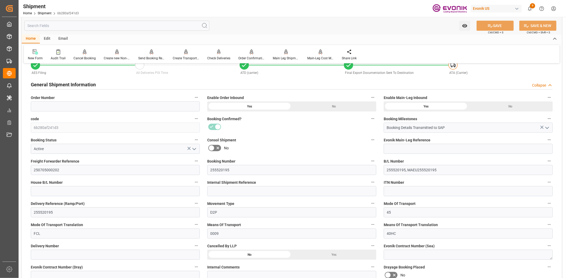
click at [194, 247] on icon "button" at bounding box center [196, 246] width 4 height 4
click at [195, 247] on li "Audits" at bounding box center [206, 246] width 27 height 9
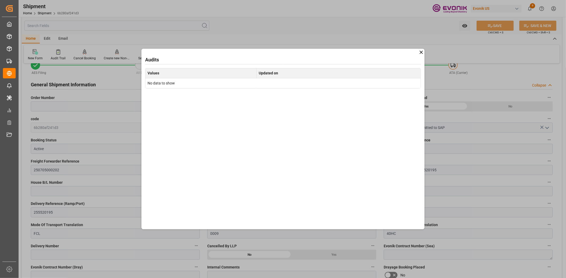
drag, startPoint x: 420, startPoint y: 52, endPoint x: 489, endPoint y: 60, distance: 69.7
click at [420, 52] on icon at bounding box center [421, 53] width 6 height 6
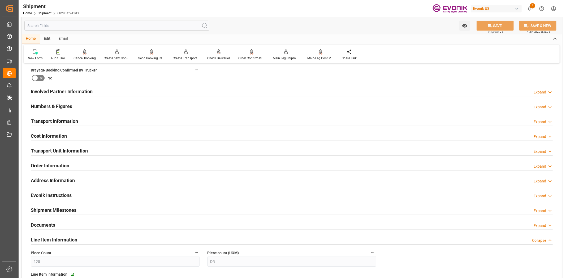
scroll to position [412, 0]
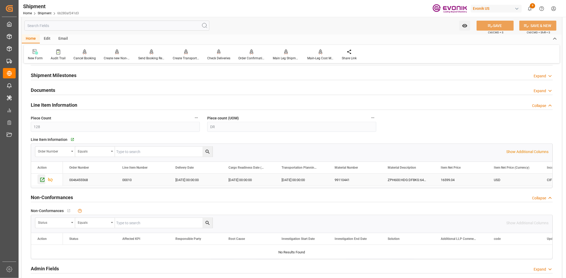
click at [40, 181] on icon "Press SPACE to select this row." at bounding box center [43, 180] width 6 height 6
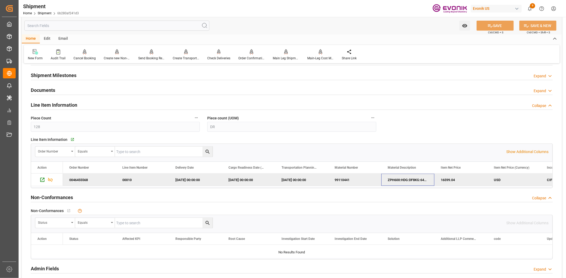
click at [409, 177] on div "ZPH600:HDG:DF8KG:64HP:I2:P:$" at bounding box center [407, 180] width 53 height 12
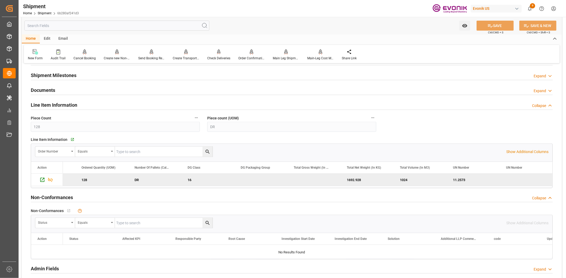
scroll to position [0, 624]
click at [100, 27] on input "text" at bounding box center [116, 26] width 185 height 10
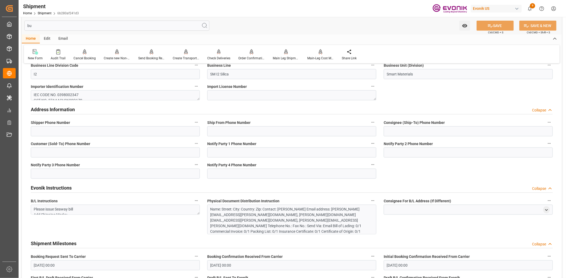
scroll to position [27, 0]
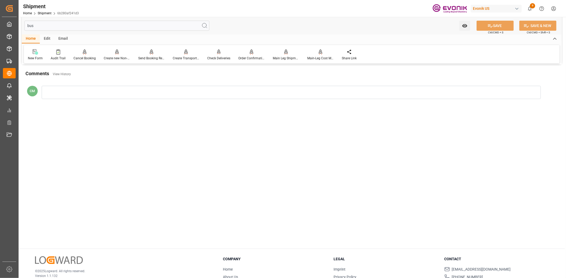
type input "bus"
click at [70, 72] on span "View History" at bounding box center [61, 74] width 25 height 9
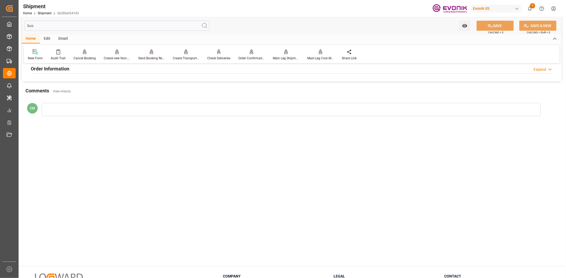
scroll to position [0, 0]
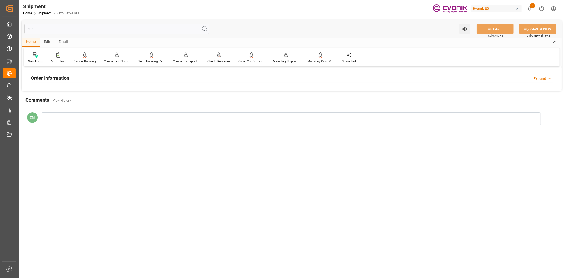
click at [62, 76] on h2 "Order Information" at bounding box center [50, 78] width 38 height 7
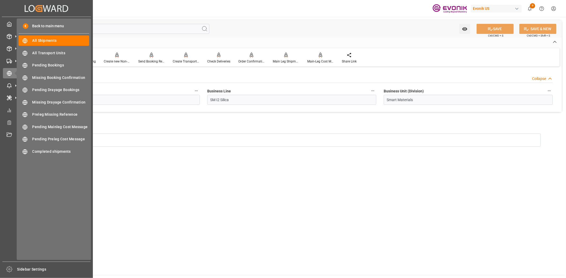
drag, startPoint x: 64, startPoint y: 31, endPoint x: 1, endPoint y: 35, distance: 64.0
click at [1, 35] on div "Created by potrace 1.15, written by Peter Selinger 2001-2017 Created by potrace…" at bounding box center [283, 139] width 566 height 278
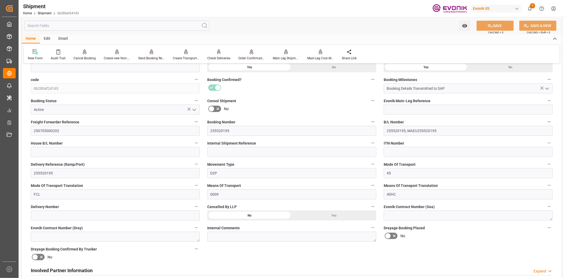
scroll to position [118, 0]
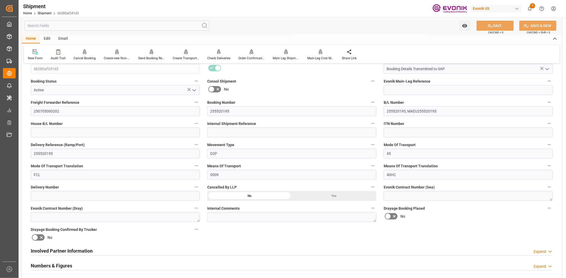
click at [194, 188] on icon "button" at bounding box center [196, 187] width 4 height 4
click at [197, 187] on icon at bounding box center [200, 187] width 6 height 6
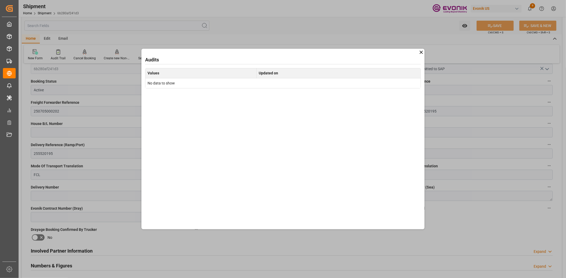
click at [419, 54] on icon at bounding box center [421, 53] width 6 height 6
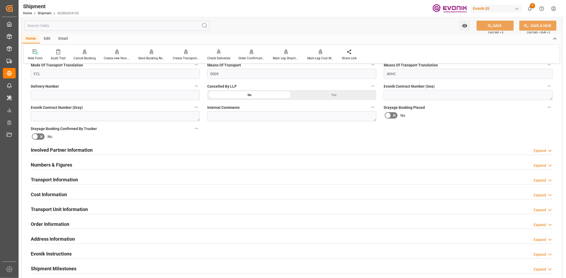
scroll to position [444, 0]
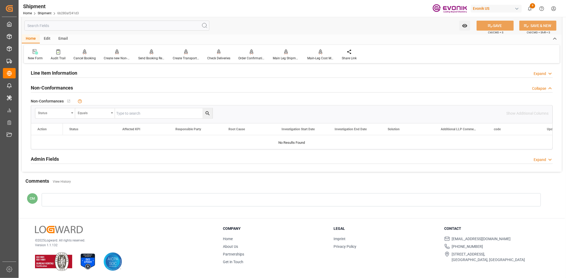
click at [92, 203] on div at bounding box center [291, 200] width 499 height 13
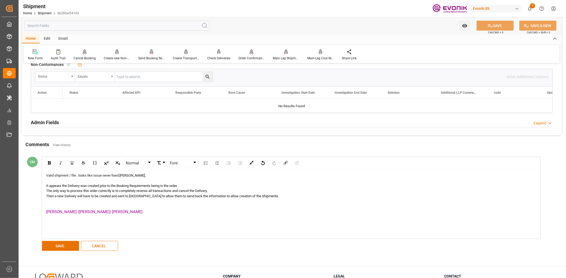
scroll to position [503, 0]
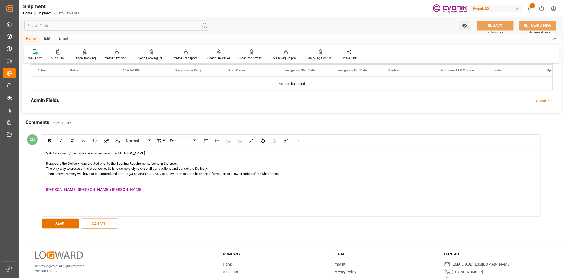
drag, startPoint x: 86, startPoint y: 188, endPoint x: 80, endPoint y: 192, distance: 7.1
click at [85, 182] on div "rdw-editor" at bounding box center [291, 179] width 490 height 5
click at [65, 156] on div "Valid shipment / file , looks like issue never fixed: Mike," at bounding box center [291, 153] width 490 height 5
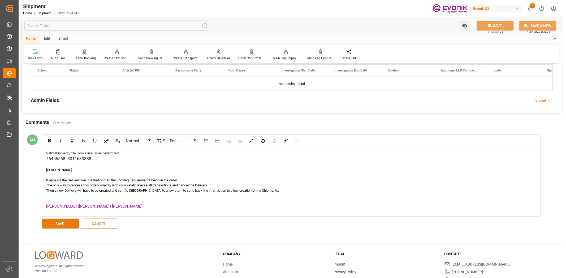
click at [72, 223] on button "SAVE" at bounding box center [60, 224] width 37 height 10
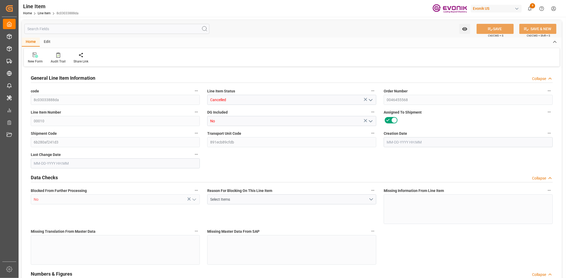
type input "16"
type input "1692.928"
type input "1024"
type input "11.2573"
type input "128"
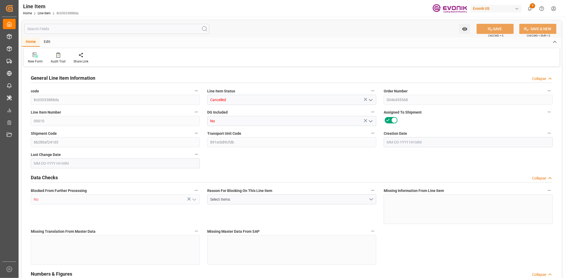
type input "16599.04"
type input "128"
type input "1692.928"
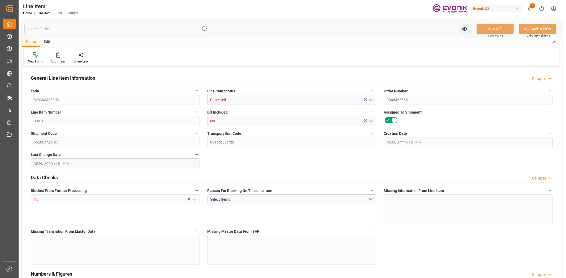
type input "1964.928"
type input "1024"
type input "11.2573"
type input "11257.344"
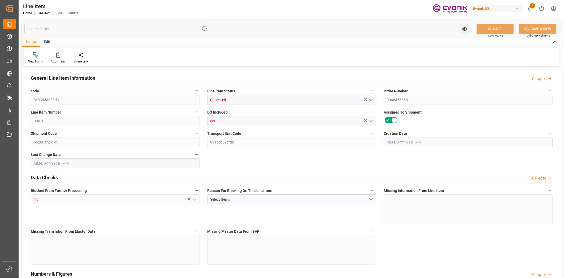
type input "0"
type input "06-20-2025 15:42"
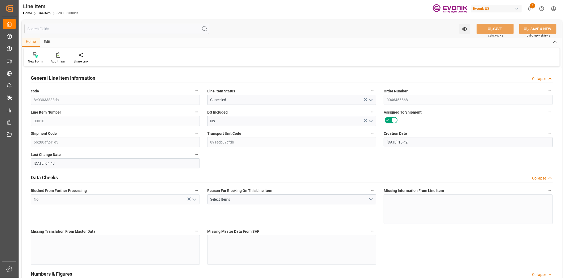
type input "08-05-2025 04:43"
type input "08-30-2025"
type input "07-08-2025"
type input "[DATE]"
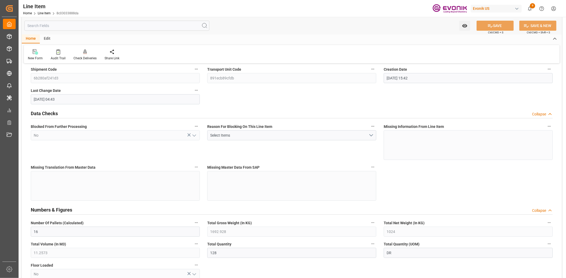
scroll to position [118, 0]
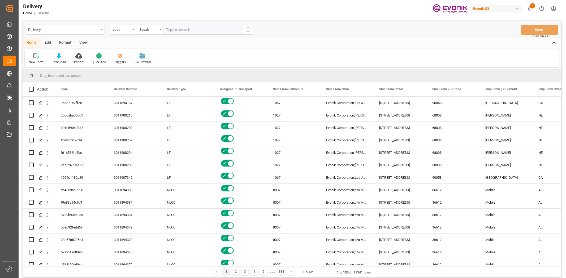
click at [124, 28] on div "code" at bounding box center [122, 29] width 18 height 6
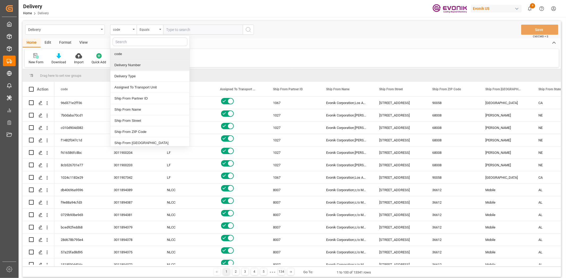
click at [125, 63] on div "Delivery Number" at bounding box center [149, 65] width 79 height 11
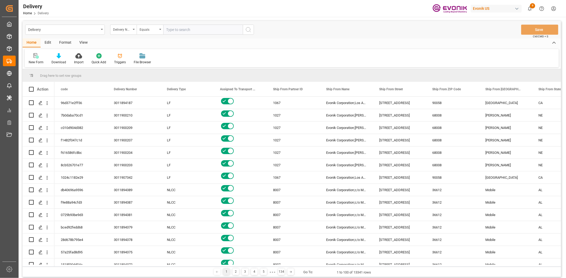
drag, startPoint x: 200, startPoint y: 30, endPoint x: 245, endPoint y: 11, distance: 49.1
click at [201, 29] on input "text" at bounding box center [203, 30] width 80 height 10
type input "3011633338"
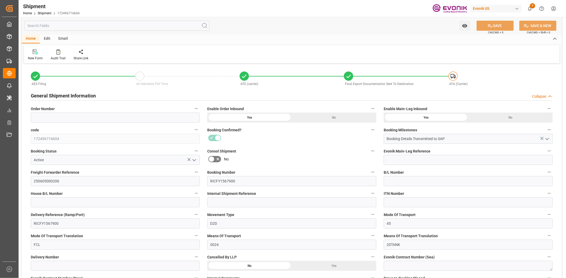
scroll to position [59, 0]
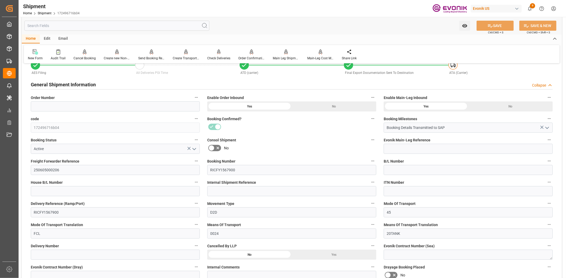
click at [198, 96] on icon "button" at bounding box center [196, 97] width 4 height 4
click at [202, 99] on icon at bounding box center [200, 98] width 6 height 6
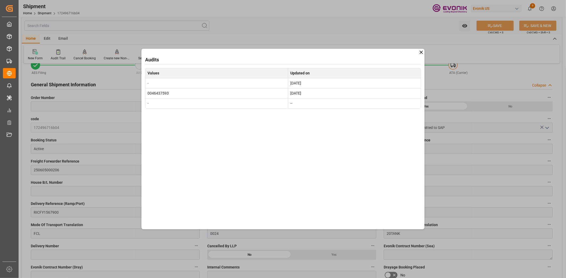
click at [169, 94] on td "0046437593" at bounding box center [216, 93] width 143 height 10
drag, startPoint x: 171, startPoint y: 94, endPoint x: 139, endPoint y: 95, distance: 32.6
click at [139, 95] on div "Audits Values Updated on - Jul 20, 2025 0046437593 May 21, 2025 - --" at bounding box center [283, 139] width 566 height 278
click at [157, 93] on td "0046437593" at bounding box center [216, 93] width 143 height 10
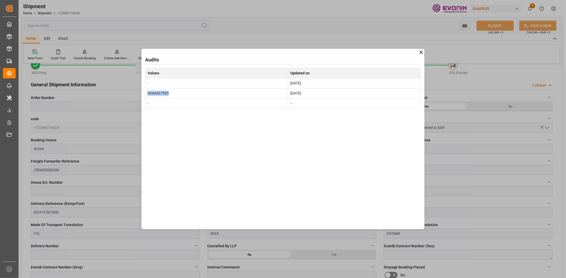
click at [157, 93] on td "0046437593" at bounding box center [216, 93] width 143 height 10
click at [420, 50] on icon at bounding box center [421, 53] width 6 height 6
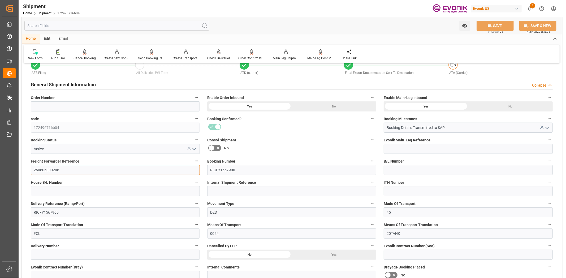
click at [48, 171] on input "250605000206" at bounding box center [115, 170] width 169 height 10
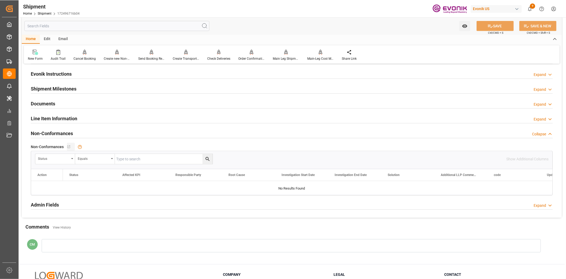
scroll to position [386, 0]
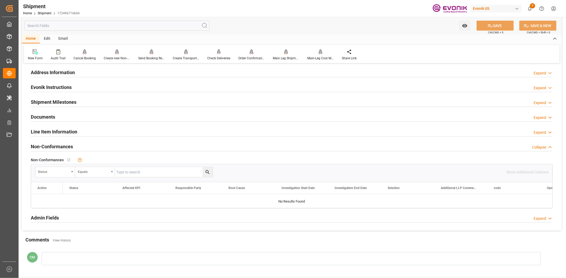
click at [65, 129] on h2 "Line Item Information" at bounding box center [54, 131] width 46 height 7
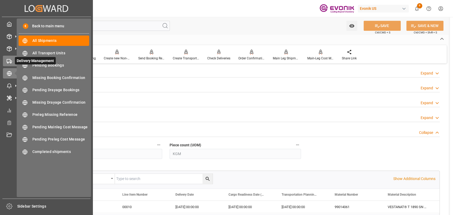
drag, startPoint x: 11, startPoint y: 61, endPoint x: 7, endPoint y: 60, distance: 3.4
click at [7, 60] on icon at bounding box center [9, 61] width 5 height 5
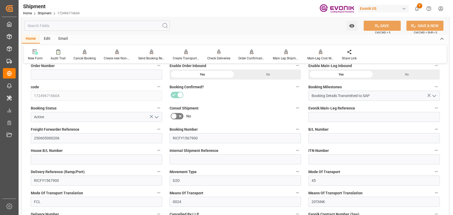
scroll to position [150, 0]
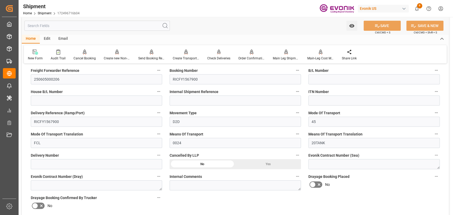
click at [155, 153] on button "Delivery Number" at bounding box center [158, 155] width 7 height 7
click at [160, 154] on icon at bounding box center [162, 155] width 5 height 5
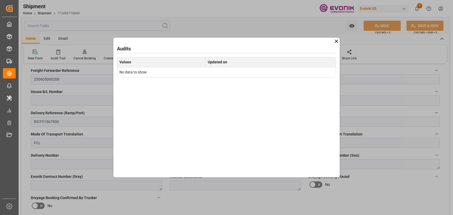
click at [335, 41] on icon at bounding box center [336, 41] width 6 height 6
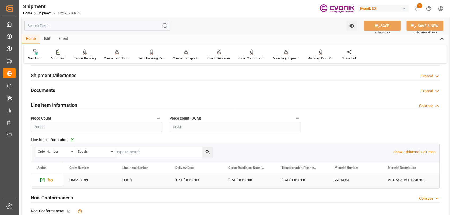
scroll to position [585, 0]
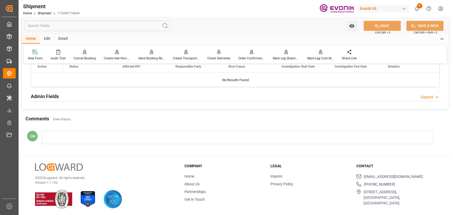
click at [76, 137] on div at bounding box center [237, 137] width 391 height 13
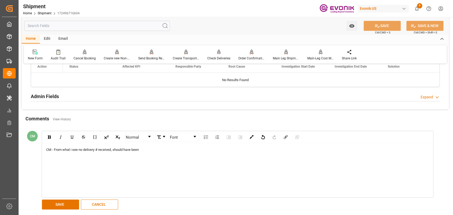
click at [159, 148] on div "CM - From what i see no delivery # received, should have been" at bounding box center [237, 149] width 383 height 5
click at [64, 202] on button "SAVE" at bounding box center [60, 204] width 37 height 10
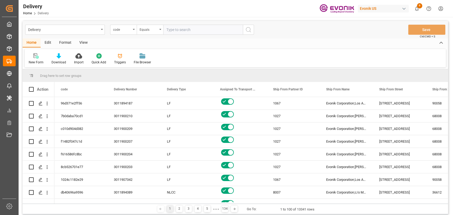
click at [124, 29] on div "code" at bounding box center [122, 29] width 18 height 6
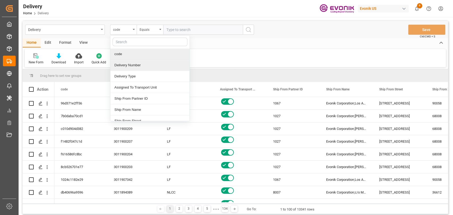
click at [135, 63] on div "Delivery Number" at bounding box center [149, 65] width 79 height 11
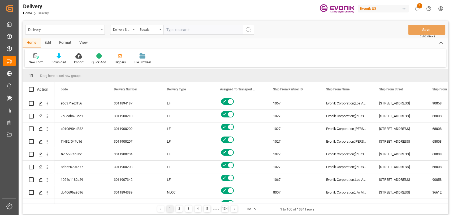
click at [176, 31] on input "text" at bounding box center [203, 30] width 80 height 10
type input "3011531337"
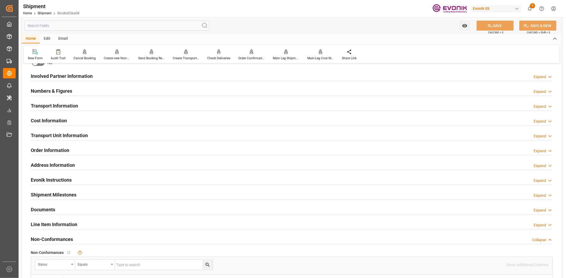
scroll to position [295, 0]
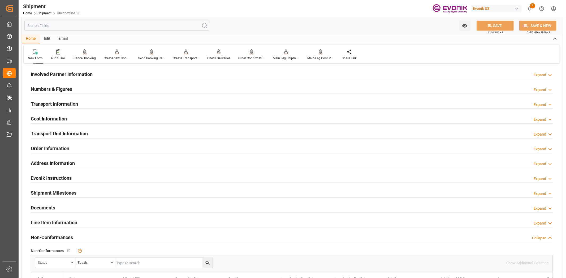
click at [67, 131] on h2 "Transport Unit Information" at bounding box center [59, 133] width 57 height 7
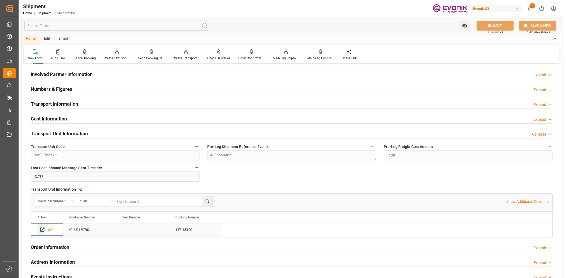
click at [42, 229] on icon "Press SPACE to select this row." at bounding box center [43, 230] width 6 height 6
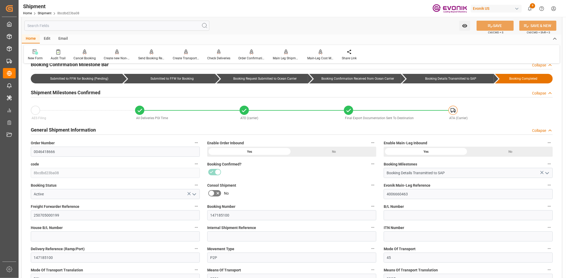
scroll to position [0, 0]
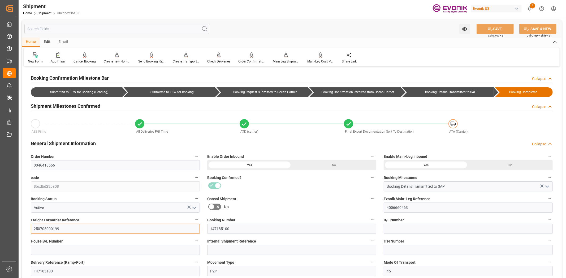
click at [48, 232] on input "250705000199" at bounding box center [115, 229] width 169 height 10
drag, startPoint x: 48, startPoint y: 232, endPoint x: 125, endPoint y: 204, distance: 82.0
click at [48, 231] on input "250705000199" at bounding box center [115, 229] width 169 height 10
click at [137, 25] on input "text" at bounding box center [116, 29] width 185 height 10
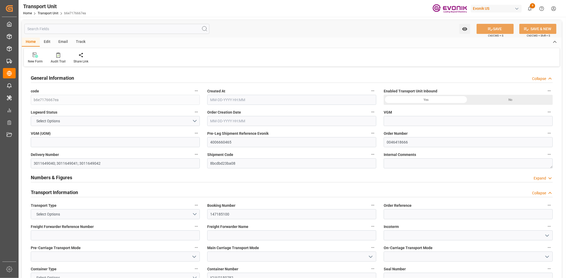
type input "0"
type input "ICL"
type input "Independent Container Line Limited"
type input "USCHT"
type input "BEANR"
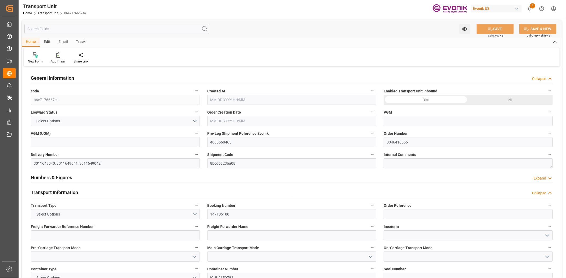
type input "9594925"
type input "13274.4"
type input "[DATE] 16:29"
type input "[DATE]"
type input "[DATE] 00:00"
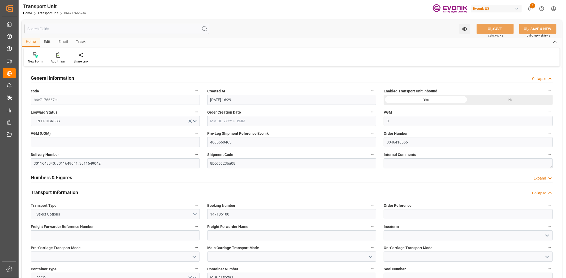
type input "[DATE] 00:00"
type input "07-29-2025 00:00"
type input "[DATE] 00:00"
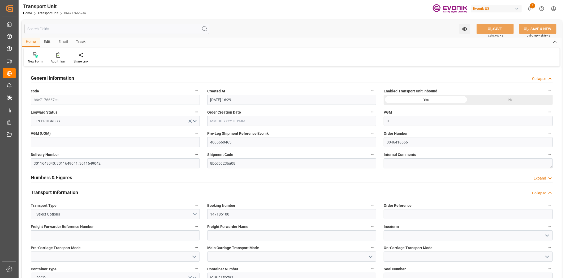
type input "[DATE] 14:00"
click at [154, 24] on input "text" at bounding box center [116, 29] width 185 height 10
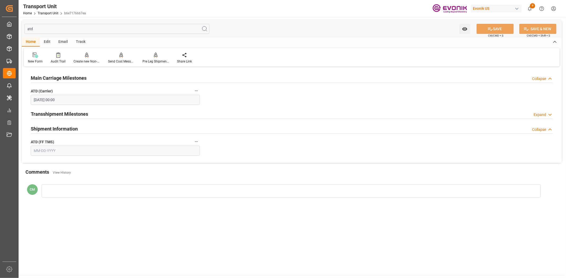
type input "atd"
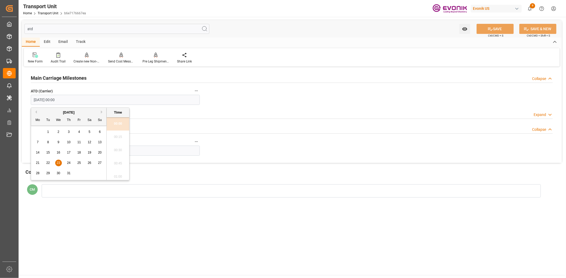
drag, startPoint x: 28, startPoint y: 99, endPoint x: 17, endPoint y: 101, distance: 11.1
click at [1, 100] on div "Created by potrace 1.15, written by Peter Selinger 2001-2017 Created by potrace…" at bounding box center [283, 139] width 566 height 278
click at [167, 152] on input "text" at bounding box center [115, 151] width 169 height 10
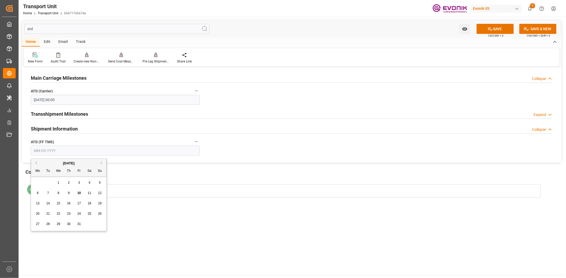
paste input "07-23-2025"
type input "07-23-2025"
click at [491, 30] on icon at bounding box center [490, 29] width 6 height 6
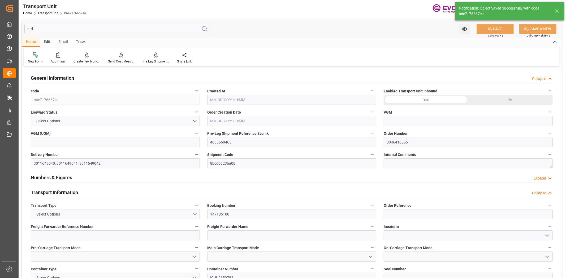
type input "0"
type input "ICL"
type input "Independent Container Line Limited"
type input "USCHT"
type input "BEANR"
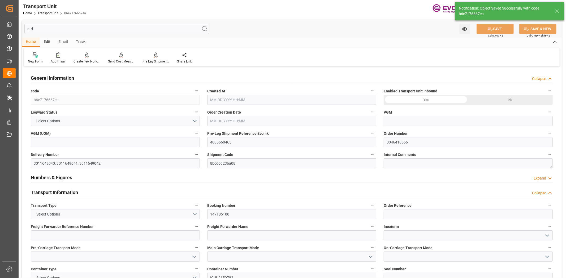
type input "9594925"
type input "13274.4"
type input "07-03-2025 16:29"
type input "08-03-2025"
type input "07-23-2025 00:00"
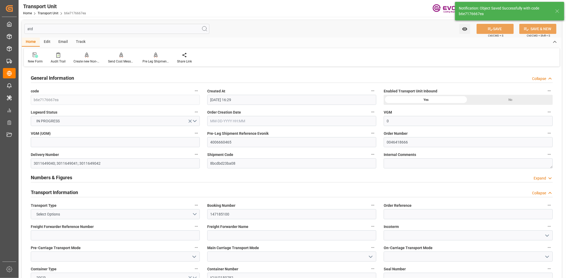
type input "07-16-2025 00:00"
type input "08-05-2025 00:00"
type input "07-29-2025 00:00"
type input "08-05-2025 00:00"
type input "07-21-2025 14:00"
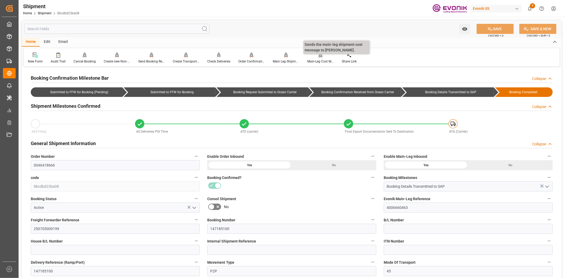
click at [315, 59] on div "Main-Leg Cost Message" at bounding box center [320, 58] width 34 height 12
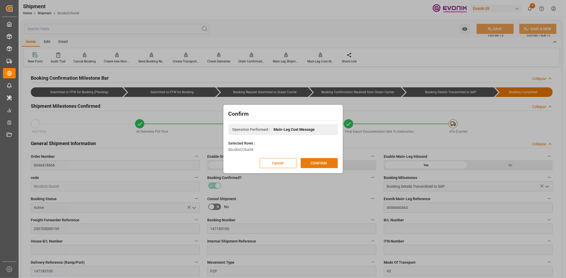
click at [323, 162] on button "CONFIRM" at bounding box center [318, 163] width 37 height 10
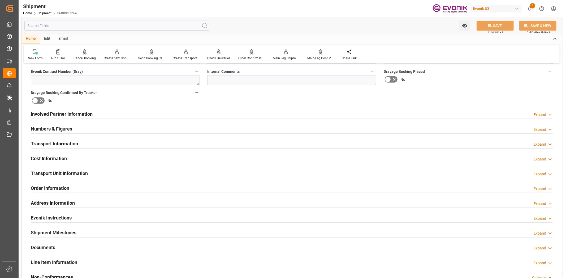
scroll to position [444, 0]
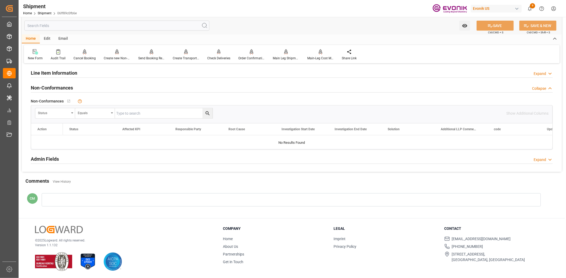
click at [80, 198] on div at bounding box center [291, 200] width 499 height 13
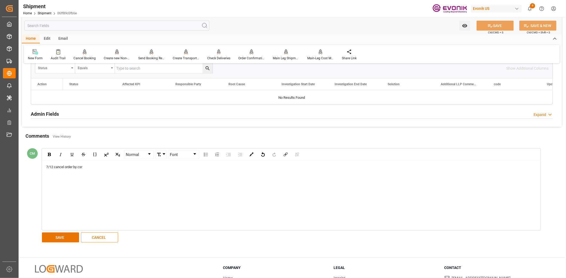
scroll to position [503, 0]
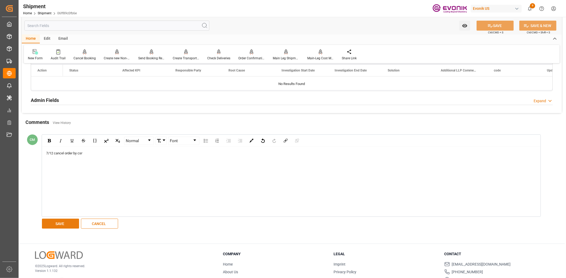
click at [71, 220] on button "SAVE" at bounding box center [60, 224] width 37 height 10
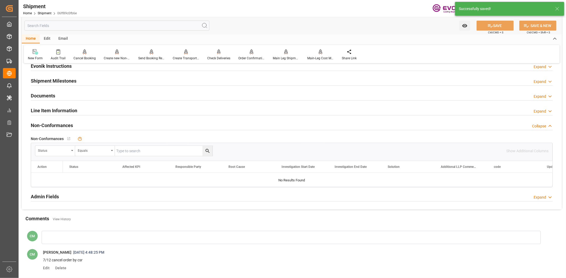
scroll to position [293, 0]
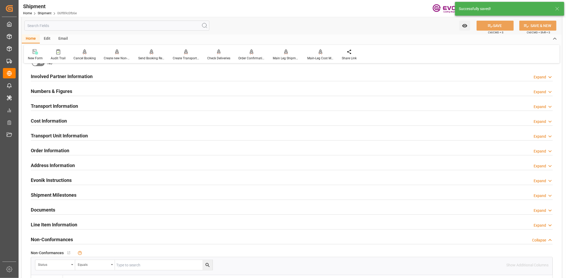
drag, startPoint x: 67, startPoint y: 218, endPoint x: 68, endPoint y: 220, distance: 2.8
click at [67, 219] on div "Line Item Information Expand" at bounding box center [291, 225] width 529 height 15
click at [71, 223] on h2 "Line Item Information" at bounding box center [54, 224] width 46 height 7
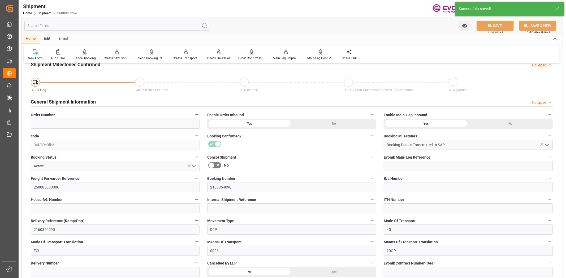
scroll to position [0, 0]
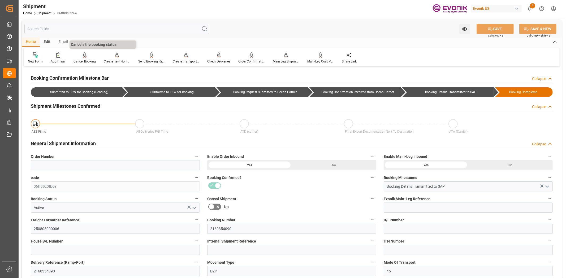
click at [92, 59] on div "Cancel Booking" at bounding box center [84, 61] width 22 height 5
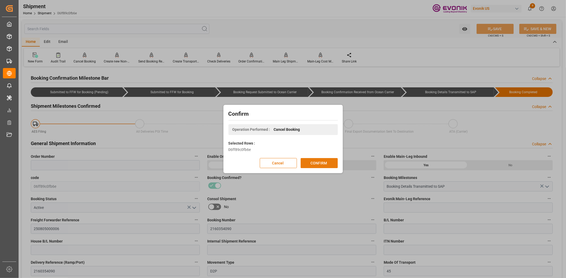
click at [326, 166] on button "CONFIRM" at bounding box center [318, 163] width 37 height 10
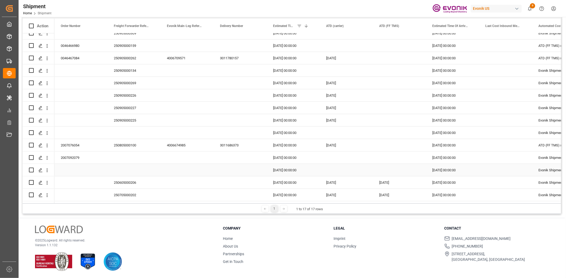
scroll to position [45, 0]
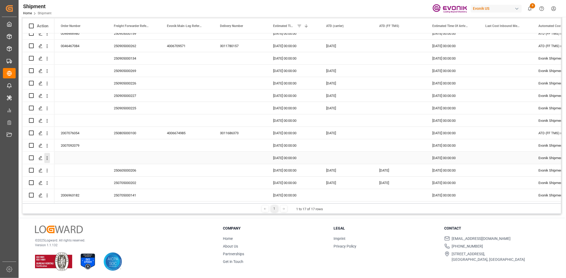
click at [46, 156] on icon "open menu" at bounding box center [47, 159] width 6 height 6
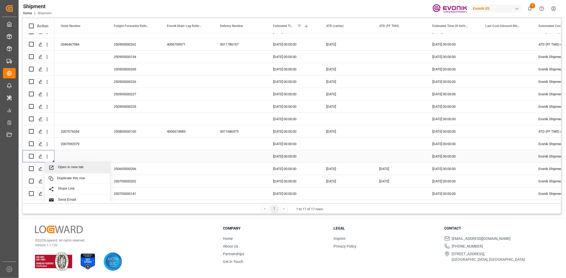
click at [68, 165] on span "Open in new tab" at bounding box center [82, 168] width 48 height 6
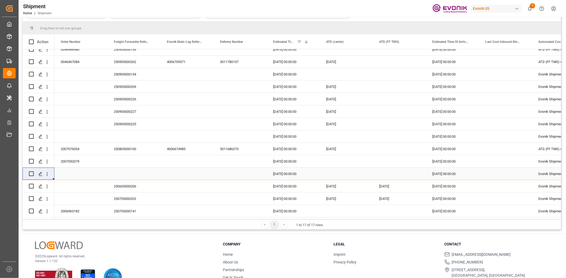
scroll to position [94, 0]
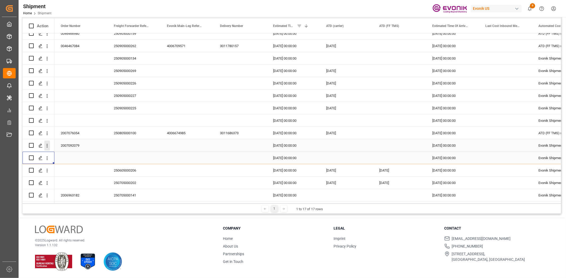
click at [48, 143] on icon "open menu" at bounding box center [47, 146] width 6 height 6
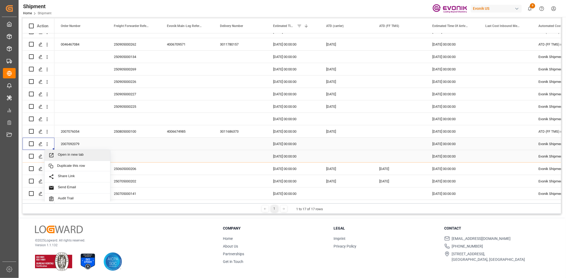
click at [54, 157] on icon "Press SPACE to select this row." at bounding box center [52, 156] width 6 height 6
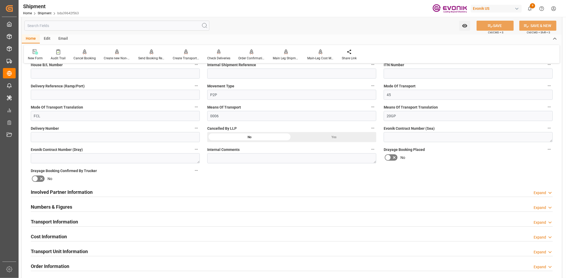
scroll to position [295, 0]
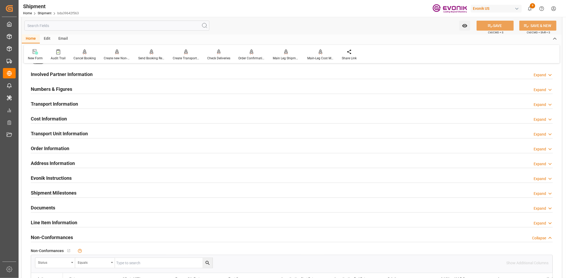
click at [62, 222] on h2 "Line Item Information" at bounding box center [54, 222] width 46 height 7
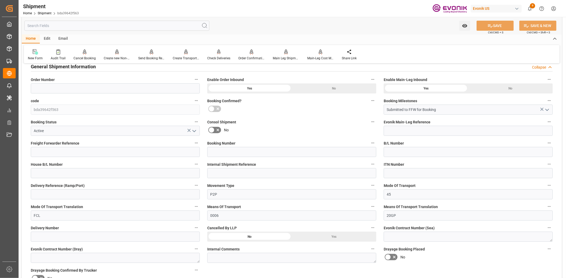
scroll to position [0, 0]
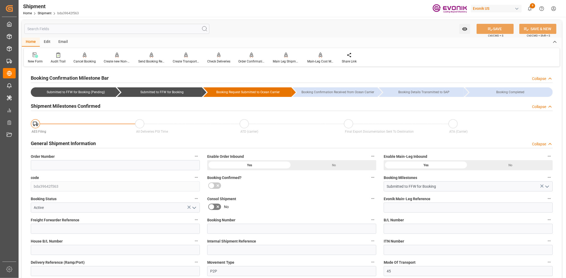
drag, startPoint x: 198, startPoint y: 156, endPoint x: 204, endPoint y: 157, distance: 5.9
click at [198, 156] on icon "button" at bounding box center [196, 156] width 4 height 4
click at [205, 157] on li "Audits" at bounding box center [206, 156] width 27 height 9
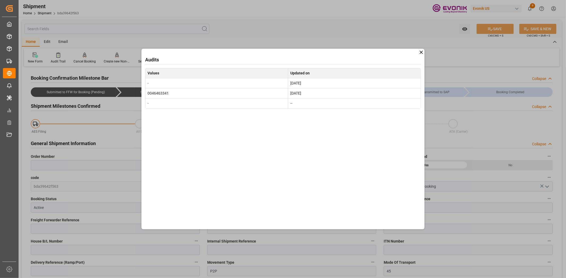
click at [161, 94] on td "0046463341" at bounding box center [216, 93] width 143 height 10
copy td "0046463341"
click at [420, 53] on icon at bounding box center [421, 53] width 6 height 6
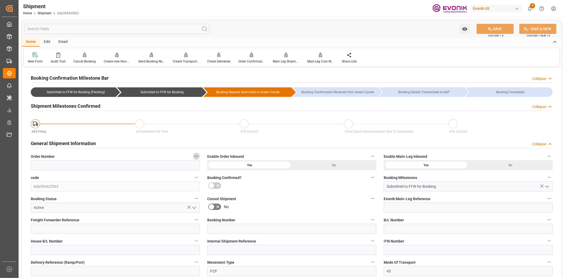
click at [196, 154] on button "Order Number" at bounding box center [196, 156] width 7 height 7
click at [197, 154] on icon at bounding box center [200, 157] width 6 height 6
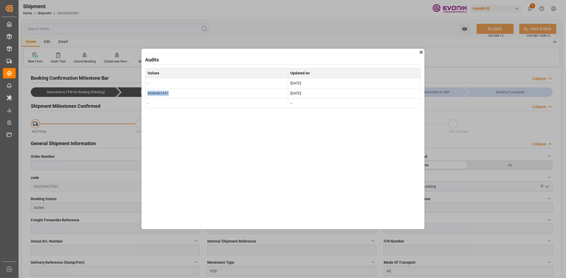
click at [147, 93] on td "0046463341" at bounding box center [216, 93] width 143 height 10
copy td "0046463341"
click at [423, 53] on icon at bounding box center [421, 53] width 6 height 6
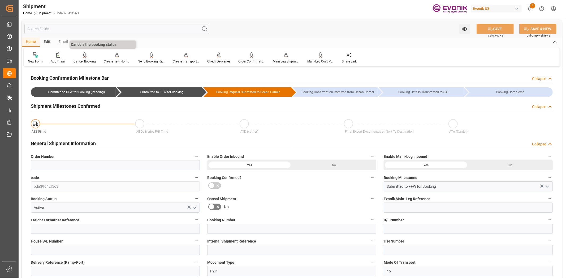
click at [82, 60] on div "Cancel Booking" at bounding box center [84, 61] width 22 height 5
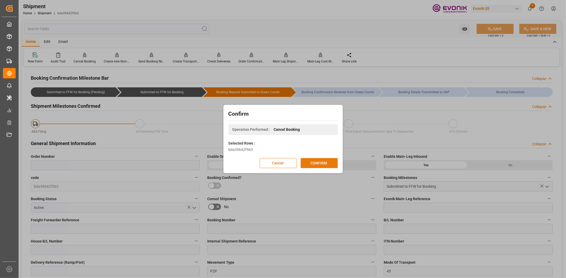
click at [314, 164] on button "CONFIRM" at bounding box center [318, 163] width 37 height 10
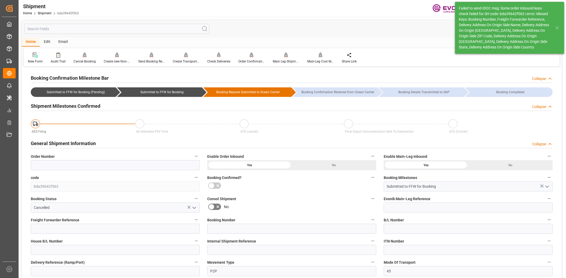
scroll to position [118, 0]
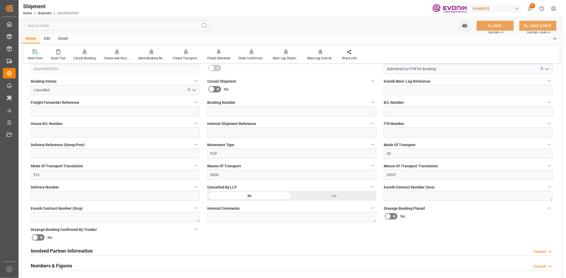
drag, startPoint x: 299, startPoint y: 193, endPoint x: 129, endPoint y: 196, distance: 169.8
click at [298, 194] on div "Yes" at bounding box center [334, 196] width 85 height 10
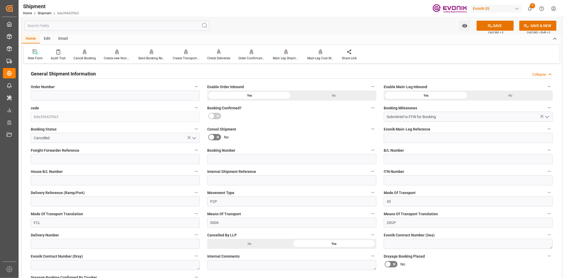
scroll to position [59, 0]
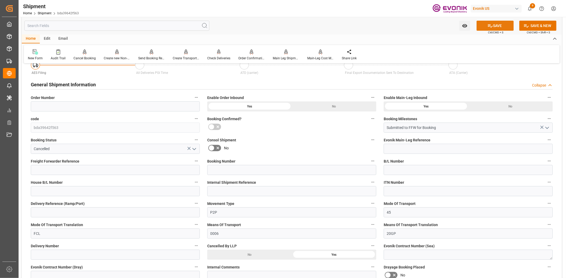
click at [507, 27] on button "SAVE" at bounding box center [494, 26] width 37 height 10
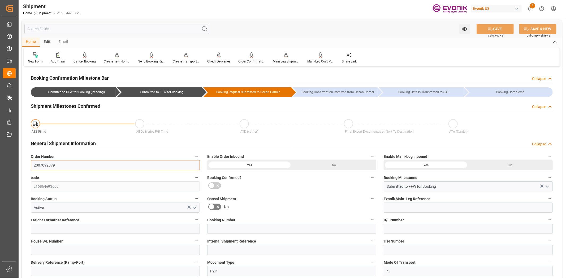
click at [49, 168] on input "2007092079" at bounding box center [115, 165] width 169 height 10
click at [195, 222] on icon "button" at bounding box center [196, 220] width 4 height 4
click at [197, 222] on li "Audits" at bounding box center [206, 220] width 27 height 9
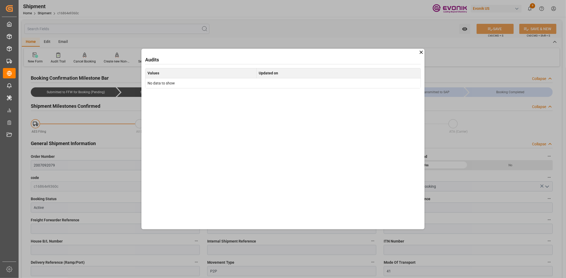
click at [420, 52] on icon at bounding box center [421, 53] width 6 height 6
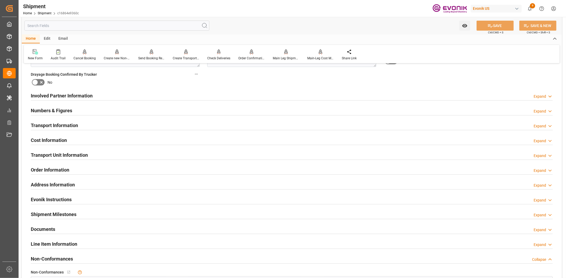
scroll to position [295, 0]
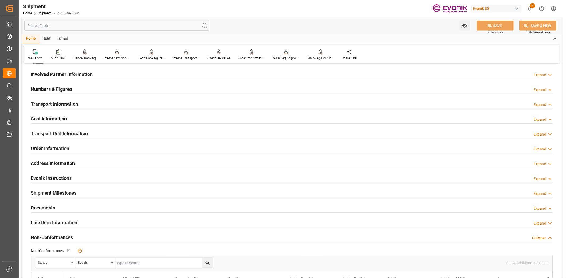
click at [62, 221] on h2 "Line Item Information" at bounding box center [54, 222] width 46 height 7
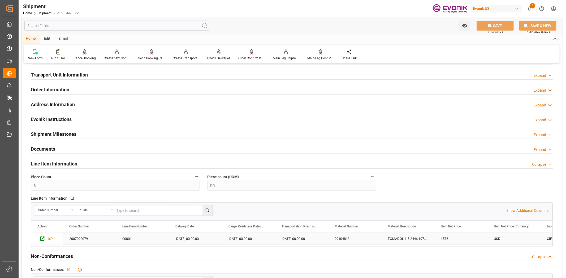
click at [82, 239] on div "2007092079" at bounding box center [89, 239] width 53 height 12
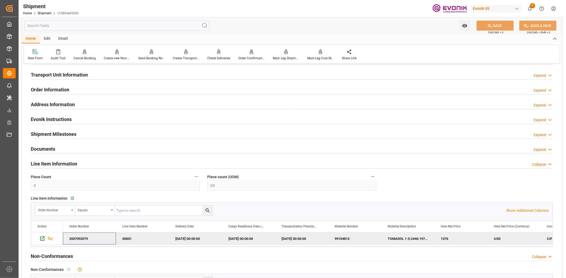
click at [82, 239] on div "2007092079" at bounding box center [89, 239] width 53 height 12
drag, startPoint x: 90, startPoint y: 237, endPoint x: 72, endPoint y: 73, distance: 165.1
click at [25, 239] on div "Booking Confirmation Milestone Bar Collapse Submitted to FFW for Booking (Pendi…" at bounding box center [292, 28] width 540 height 626
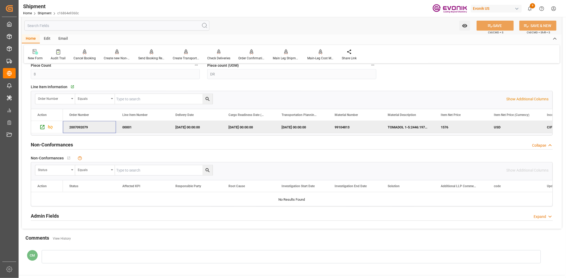
scroll to position [522, 0]
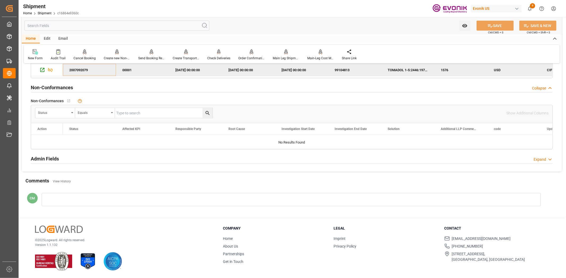
click at [99, 199] on div at bounding box center [291, 199] width 499 height 13
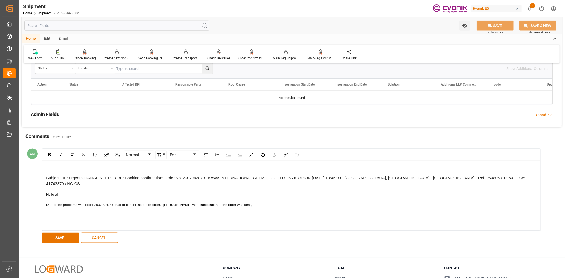
scroll to position [581, 0]
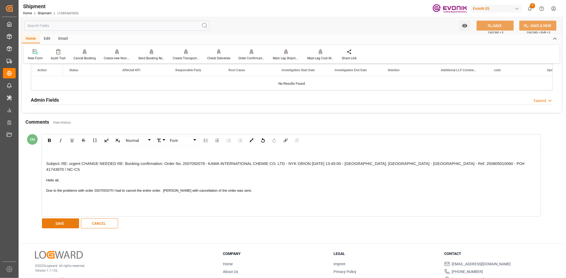
click at [61, 225] on button "SAVE" at bounding box center [60, 224] width 37 height 10
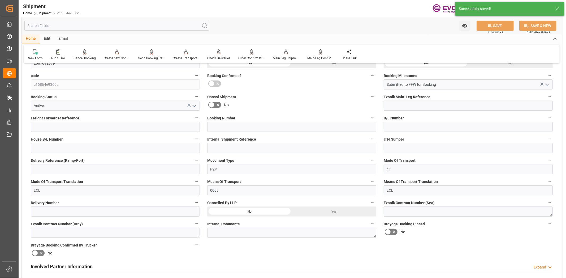
scroll to position [0, 0]
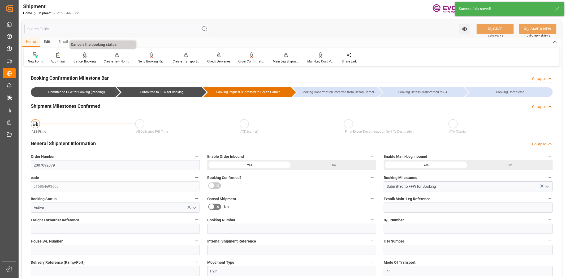
click at [86, 54] on div at bounding box center [84, 55] width 22 height 6
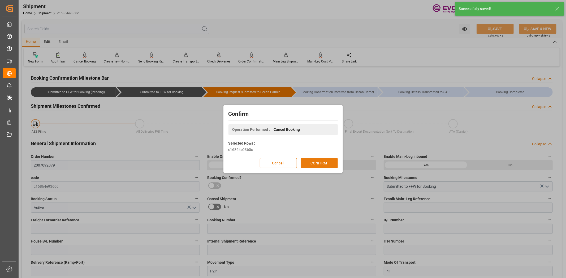
click at [309, 162] on button "CONFIRM" at bounding box center [318, 163] width 37 height 10
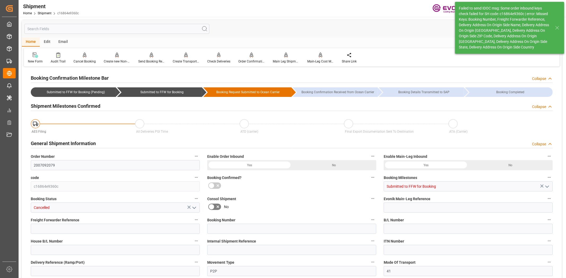
type input "8"
type input "DR"
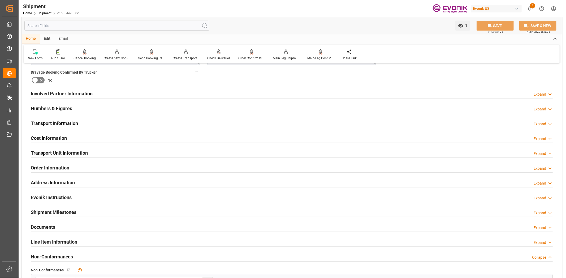
scroll to position [354, 0]
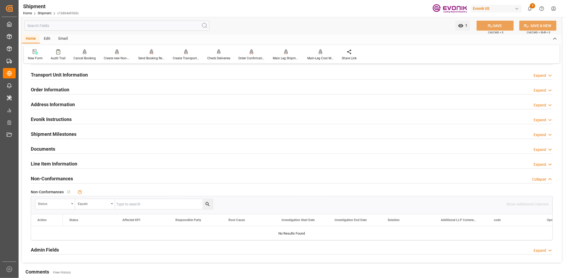
click at [54, 162] on h2 "Line Item Information" at bounding box center [54, 163] width 46 height 7
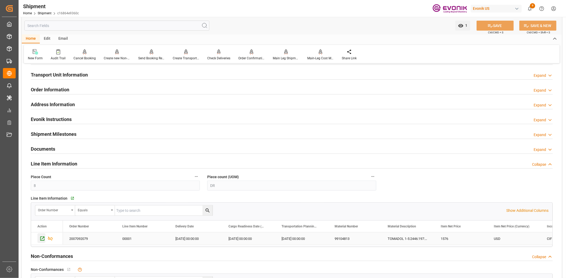
click at [43, 238] on icon "Press SPACE to select this row." at bounding box center [42, 239] width 4 height 4
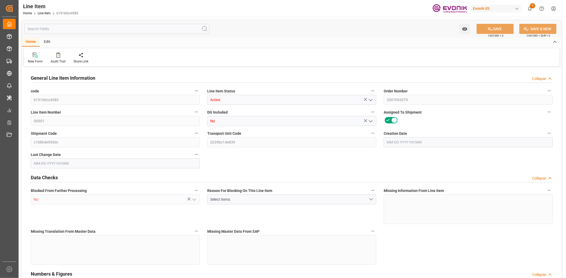
type input "2"
type input "1704.8"
type input "1576"
type input "2.6153"
type input "8"
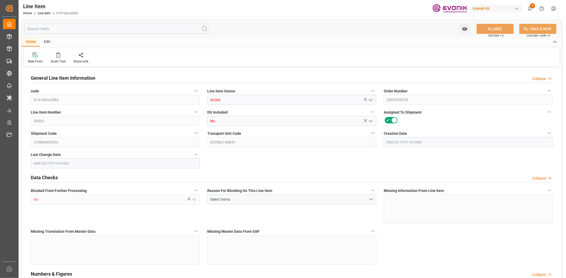
type input "1576"
type input "8"
type input "1704.8"
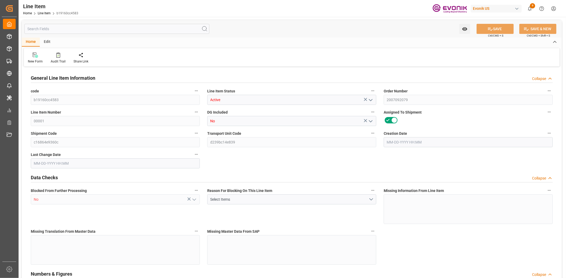
type input "1776.8"
type input "1576"
type input "2.6153"
type input "2615.288"
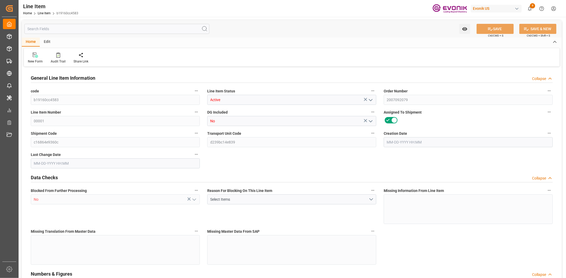
type input "0"
type input "07-11-2025 16:01"
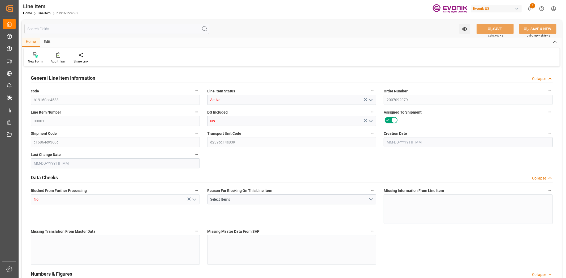
type input "[DATE] 20:21"
type input "[DATE]"
type input "07-18-2025"
type input "07-11-2025"
drag, startPoint x: 372, startPoint y: 98, endPoint x: 364, endPoint y: 102, distance: 8.8
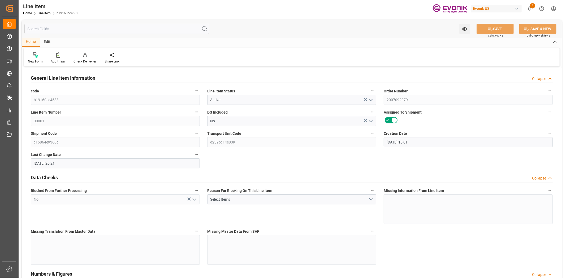
click at [370, 99] on icon "open menu" at bounding box center [370, 100] width 6 height 6
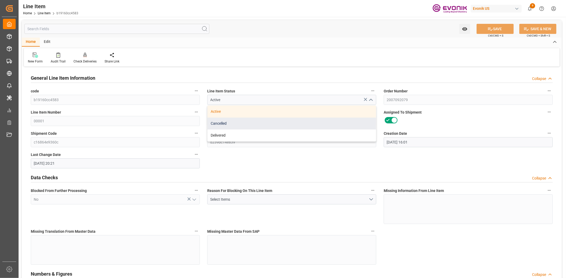
click at [265, 127] on div "Cancelled" at bounding box center [291, 124] width 168 height 12
type input "Cancelled"
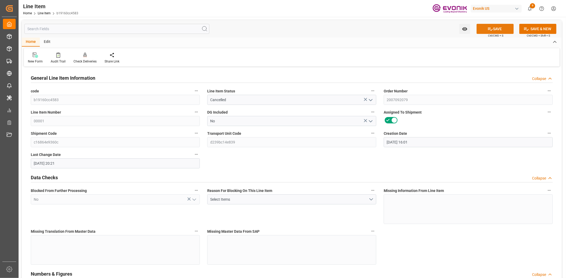
click at [505, 28] on button "SAVE" at bounding box center [494, 29] width 37 height 10
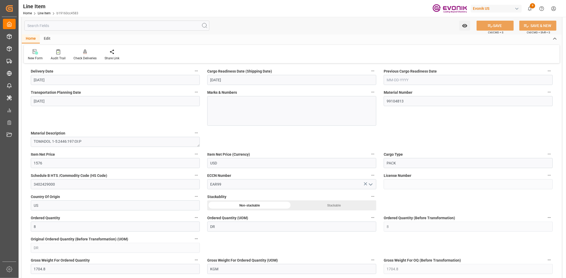
scroll to position [699, 0]
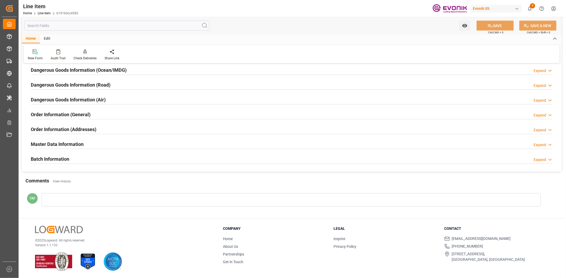
click at [114, 199] on div at bounding box center [291, 200] width 499 height 13
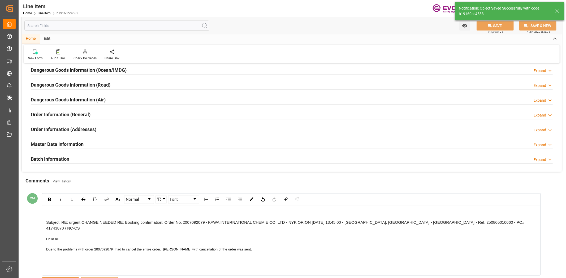
type input "10-10-2025 20:52"
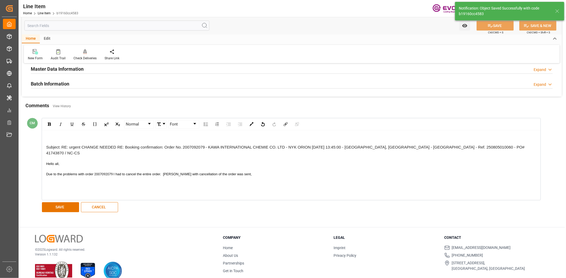
scroll to position [784, 0]
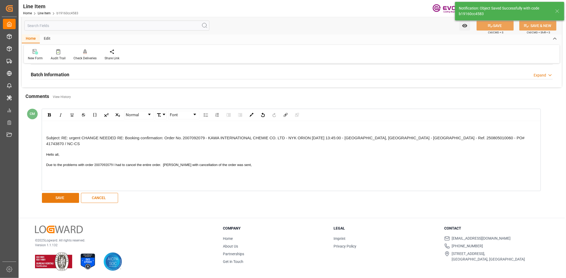
click at [64, 202] on button "SAVE" at bounding box center [60, 198] width 37 height 10
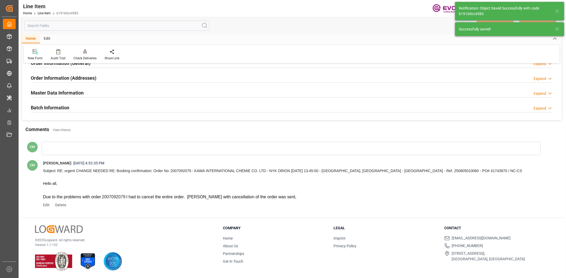
scroll to position [751, 0]
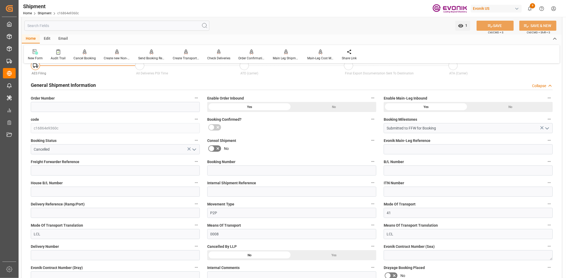
scroll to position [118, 0]
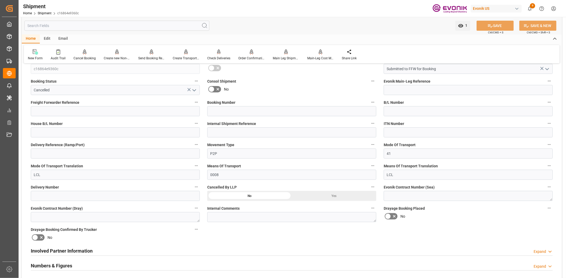
click at [312, 193] on div "Yes" at bounding box center [334, 196] width 85 height 10
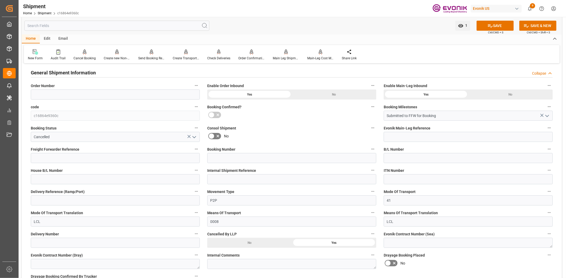
scroll to position [0, 0]
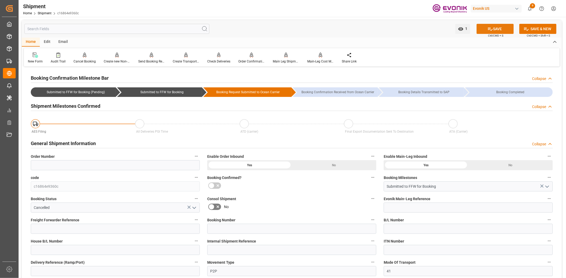
click at [490, 27] on icon at bounding box center [490, 29] width 6 height 6
click at [198, 157] on button "Order Number" at bounding box center [196, 156] width 7 height 7
click at [198, 157] on icon at bounding box center [200, 157] width 6 height 6
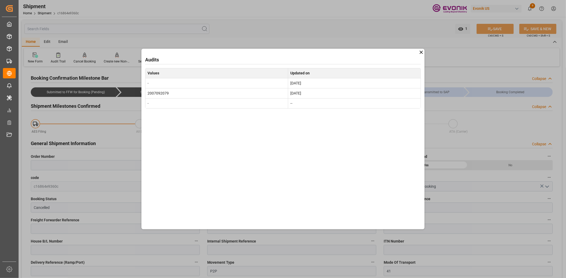
drag, startPoint x: 421, startPoint y: 51, endPoint x: 394, endPoint y: 2, distance: 56.7
click at [420, 49] on div "Audits Values Updated on - Oct 10, 2025 2007092079 Jul 23, 2025 - --" at bounding box center [282, 139] width 283 height 181
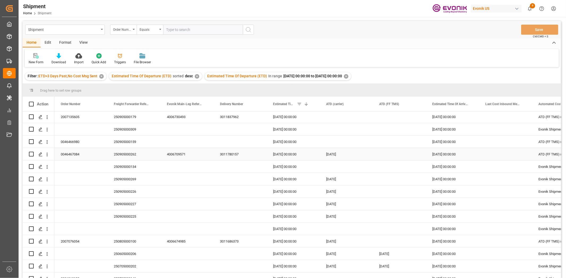
scroll to position [20, 0]
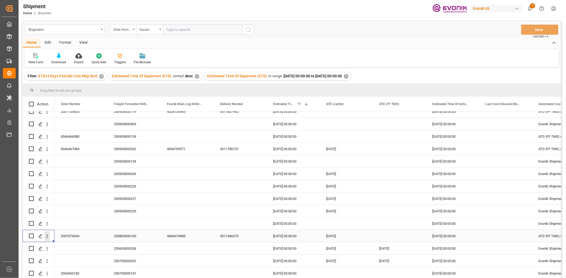
click at [45, 234] on icon "open menu" at bounding box center [47, 237] width 6 height 6
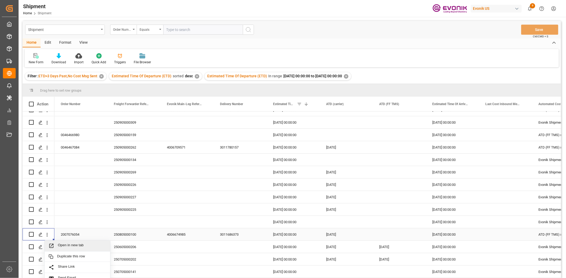
click at [74, 242] on div "Open in new tab" at bounding box center [78, 246] width 66 height 11
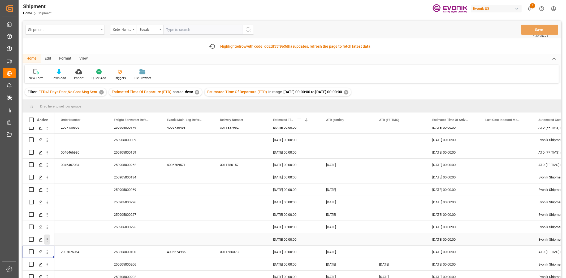
click at [48, 237] on icon "open menu" at bounding box center [47, 240] width 6 height 6
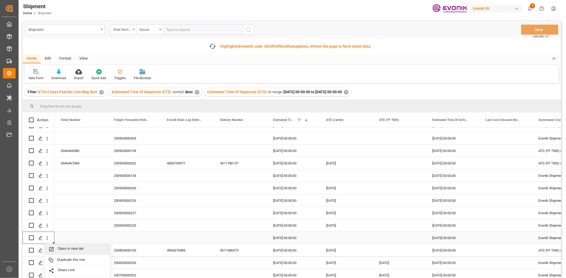
click at [54, 250] on span "Press SPACE to select this row." at bounding box center [53, 250] width 9 height 6
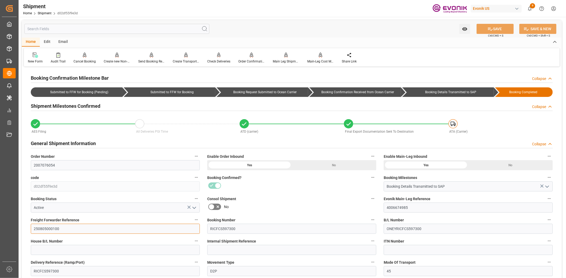
click at [47, 230] on input "250805000100" at bounding box center [115, 229] width 169 height 10
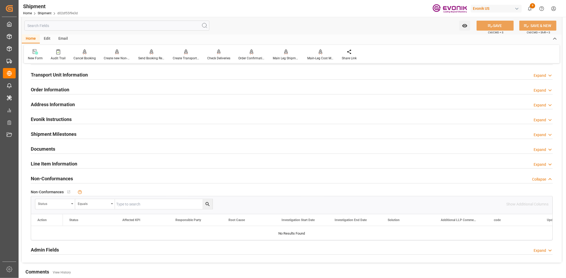
scroll to position [295, 0]
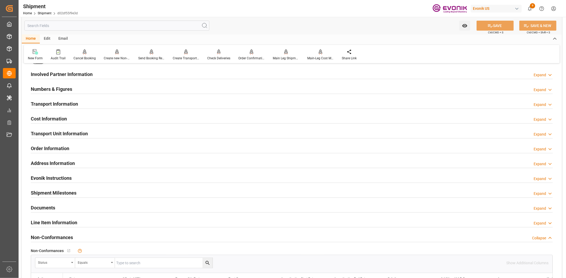
drag, startPoint x: 75, startPoint y: 131, endPoint x: 23, endPoint y: 177, distance: 69.5
click at [75, 131] on h2 "Transport Unit Information" at bounding box center [59, 133] width 57 height 7
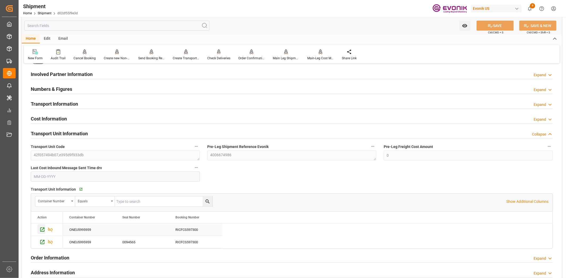
click at [41, 227] on icon "Press SPACE to select this row." at bounding box center [43, 230] width 6 height 6
click at [41, 243] on icon "Press SPACE to select this row." at bounding box center [43, 243] width 6 height 6
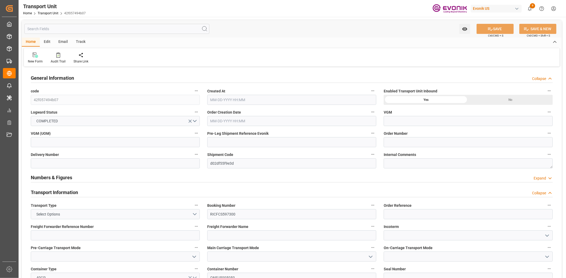
type input "[DATE] 03:24"
type input "[DATE]"
type input "[DATE] 01:00"
type input "[DATE] 16:18"
type input "[DATE] 00:00"
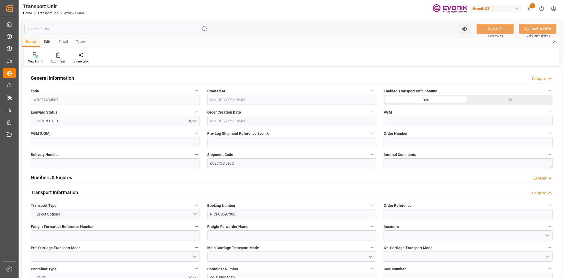
type input "[DATE] 08:14"
type input "[DATE] 00:00"
type input "[DATE] 05:33"
type input "[DATE] 00:00"
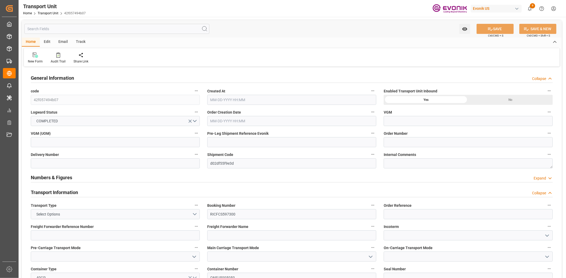
type input "[DATE] 00:00"
type input "[DATE] 13:16"
type input "[DATE] 22:10"
type input "09-11-2025 13:00"
type input "[DATE] 18:17"
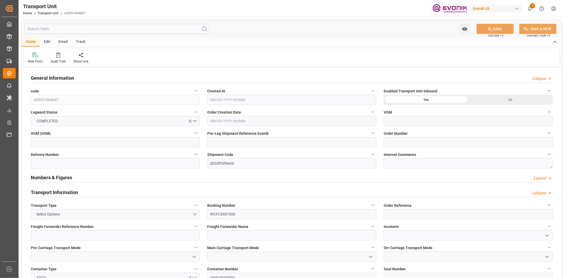
type input "[DATE] 04:17"
type input "09-11-2025 23:00"
type input "[DATE] 23:50"
type input "[DATE] 00:00"
type input "[DATE] 16:04"
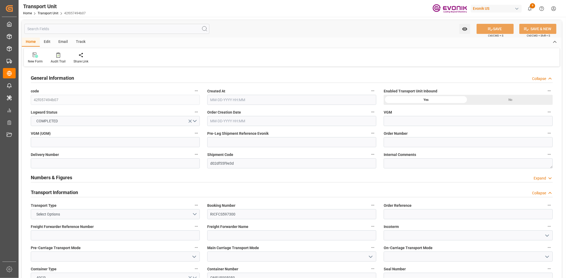
type input "[DATE] 10:11"
type input "[DATE] 04:00"
type input "[DATE] 13:34"
type input "[DATE] 14:00"
type input "[DATE] 13:34"
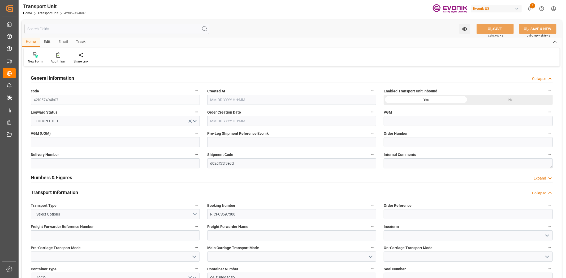
type input "[DATE] 00:59"
type input "[DATE] 15:30"
type input "09-11-2025 08:30"
type input "[DATE] 17:40"
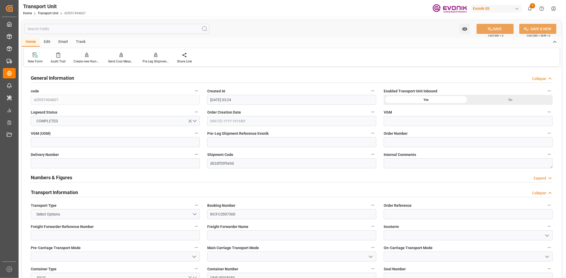
click at [104, 29] on input "text" at bounding box center [116, 29] width 185 height 10
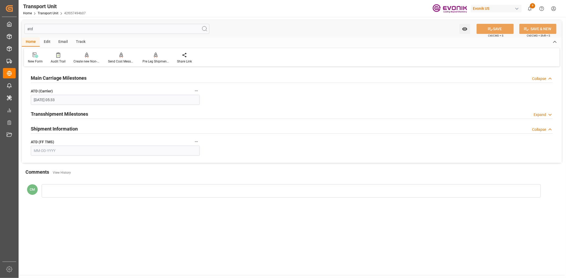
type input "atd"
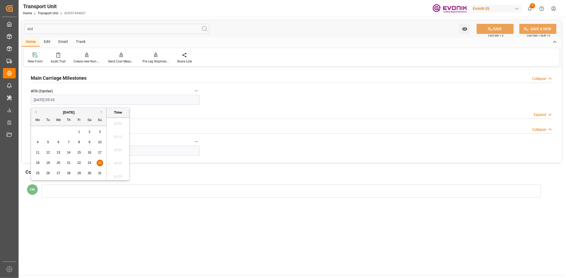
scroll to position [267, 0]
drag, startPoint x: 73, startPoint y: 99, endPoint x: 85, endPoint y: 108, distance: 14.5
click at [6, 102] on div "Created by potrace 1.15, written by Peter Selinger 2001-2017 Created by potrace…" at bounding box center [283, 139] width 566 height 278
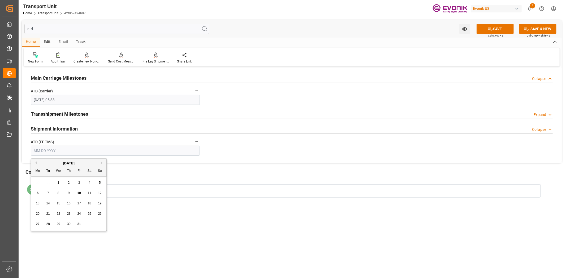
drag, startPoint x: 165, startPoint y: 150, endPoint x: 306, endPoint y: 130, distance: 142.4
click at [165, 150] on input "text" at bounding box center [115, 151] width 169 height 10
paste input "[DATE]"
type input "[DATE]"
click at [504, 27] on button "SAVE" at bounding box center [494, 29] width 37 height 10
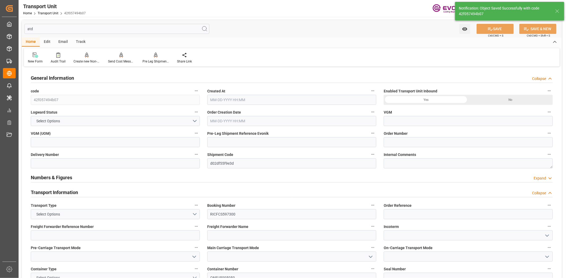
type input "ONE"
type input "Ocean Network Express"
type input "USLAX"
type input "DOCAU"
type input "9317963"
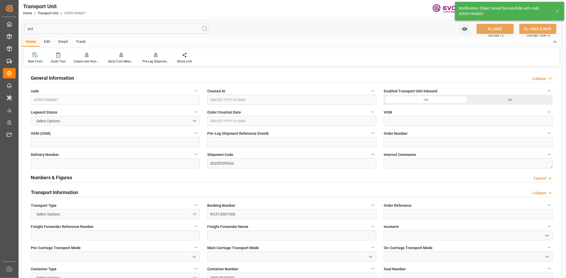
type input "USLAX"
type input "DOCAU"
type input "9317963"
type input "0"
type input "[DATE] 03:24"
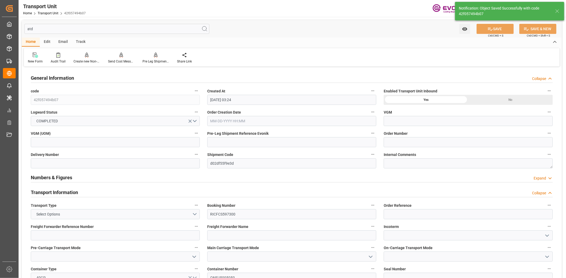
type input "[DATE]"
type input "07-28-2025 01:00"
type input "07-31-2025 16:18"
type input "[DATE] 00:00"
type input "08-16-2025 08:14"
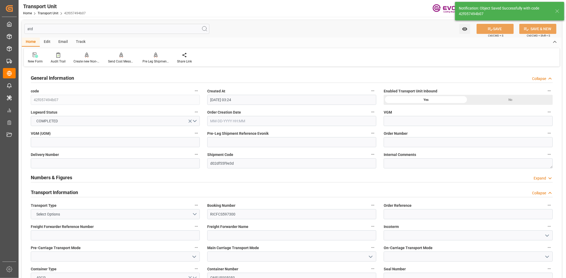
type input "[DATE] 00:00"
type input "08-10-2025 00:00"
type input "[DATE] 00:00"
type input "09-01-2025 00:00"
type input "[DATE] 13:16"
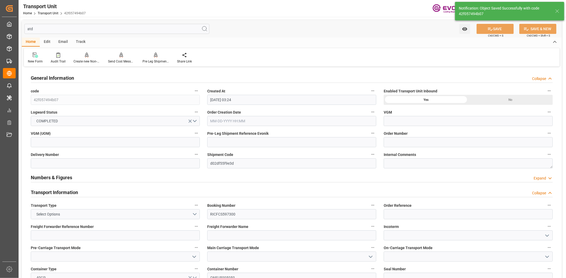
type input "09-10-2025 22:10"
type input "09-11-2025 13:00"
type input "09-17-2025 18:17"
type input "09-18-2025 04:17"
type input "09-11-2025 23:00"
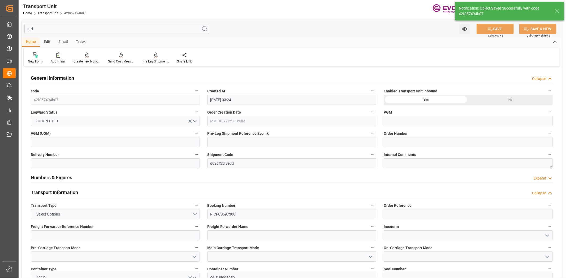
type input "09-18-2025 23:50"
type input "[DATE] 00:00"
type input "08-09-2025 16:04"
type input "08-23-2025 10:11"
type input "08-24-2025 04:00"
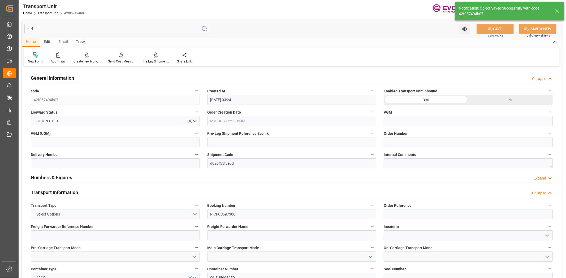
type input "08-24-2025 13:34"
type input "09-10-2025 14:00"
type input "09-10-2025 13:34"
type input "09-11-2025 00:59"
type input "09-10-2025 15:30"
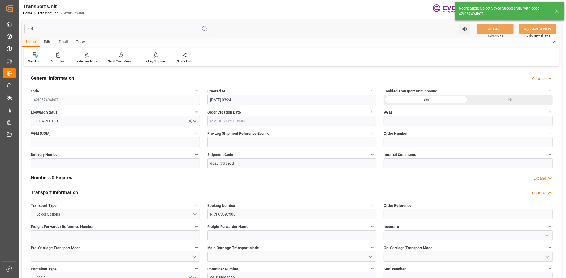
type input "09-11-2025 08:30"
type input "09-10-2025 17:40"
type input "09-14-2025 17:40"
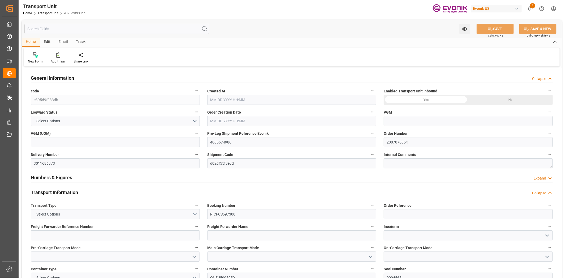
type input "20268"
type input "ONE"
type input "Ocean Network Express"
type input "USLAX"
type input "DOCAU"
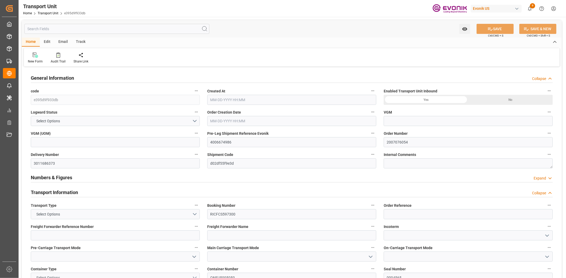
type input "9317963"
type input "USLAX"
type input "DOCAU"
type input "9317963"
type input "20548"
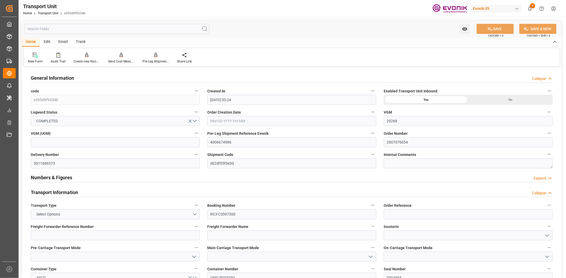
type input "[DATE] 03:24"
type input "[DATE]"
type input "[DATE] 01:00"
type input "[DATE] 10:57"
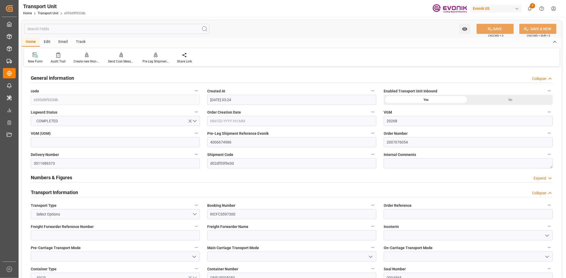
type input "[DATE] 16:18"
type input "[DATE] 00:00"
type input "08-10-2025 10:04"
type input "08-05-2025 11:00"
type input "08-16-2025 08:14"
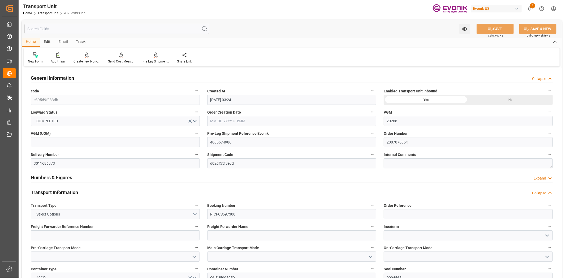
type input "[DATE] 00:00"
type input "08-10-2025 00:00"
type input "08-24-2025 05:33"
type input "[DATE] 00:00"
type input "09-01-2025 00:00"
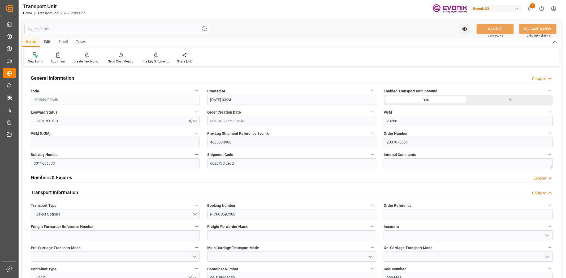
type input "[DATE] 13:16"
type input "09-10-2025 22:10"
type input "08-19-2025 13:00"
type input "09-17-2025 18:17"
type input "09-18-2025 04:17"
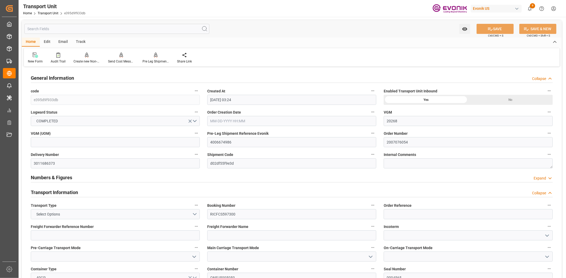
type input "08-19-2025 23:00"
type input "09-18-2025 23:50"
type input "[DATE] 00:00"
type input "[DATE]"
type input "08-07-2025 01:18"
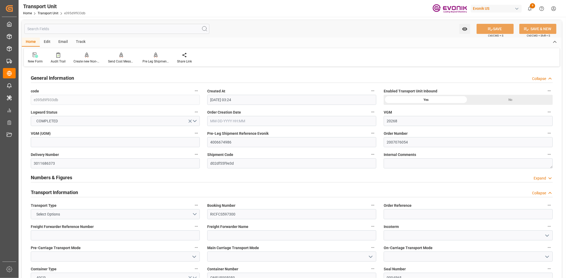
type input "07-28-2025 03:00"
type input "08-09-2025 16:04"
type input "08-24-2025 02:30"
type input "08-04-2025 03:12"
type input "08-23-2025 10:11"
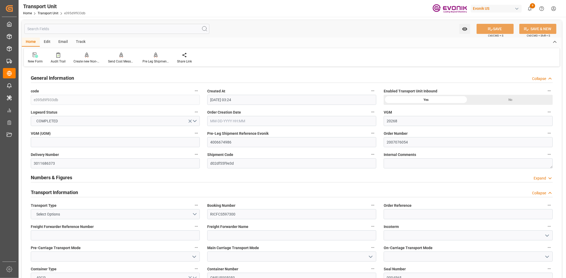
type input "08-24-2025 04:00"
type input "[DATE] 13:34"
type input "08-04-2025 16:15"
type input "[DATE] 14:00"
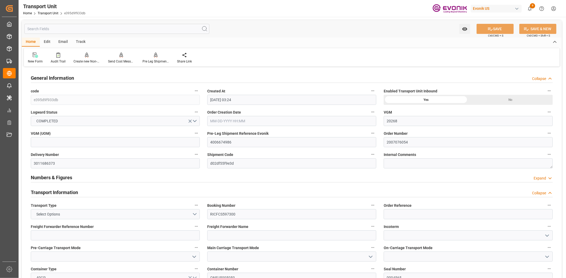
type input "[DATE] 13:34"
type input "[DATE] 00:59"
type input "[DATE] 15:30"
type input "08-19-2025 08:30"
type input "[DATE] 17:40"
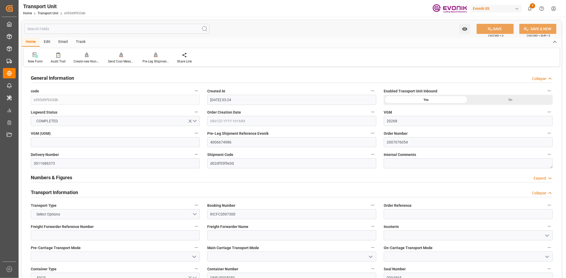
type input "[DATE] 17:40"
click at [112, 30] on input "text" at bounding box center [116, 29] width 185 height 10
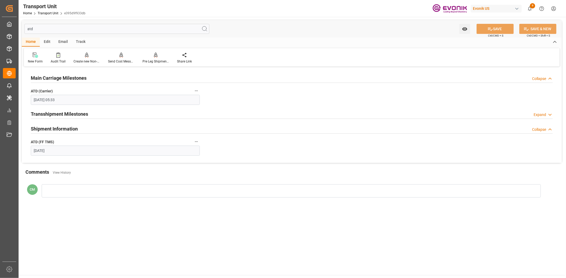
type input "atd"
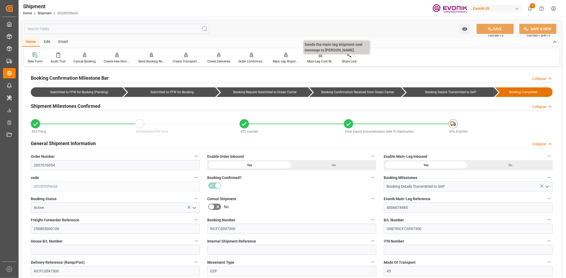
click at [327, 62] on div "Main-Leg Cost Message" at bounding box center [320, 61] width 27 height 5
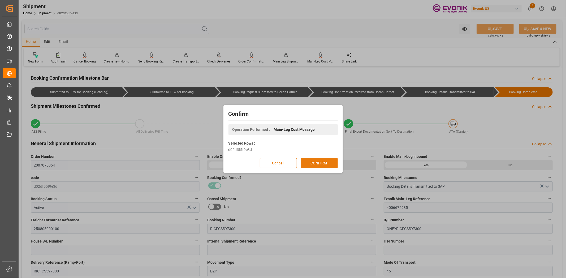
click at [321, 160] on button "CONFIRM" at bounding box center [318, 163] width 37 height 10
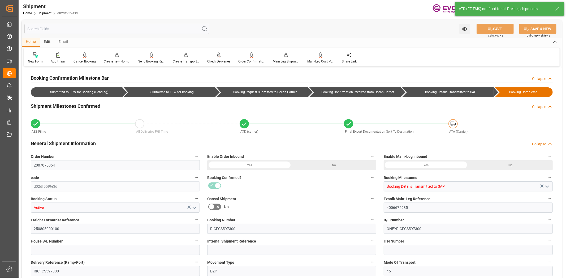
type input "0"
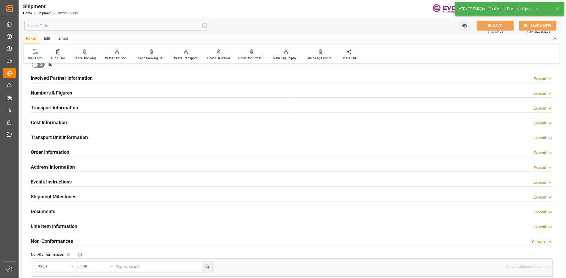
scroll to position [295, 0]
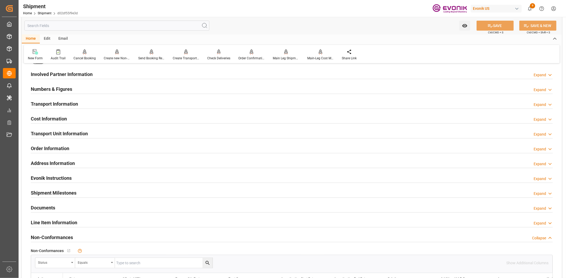
drag, startPoint x: 56, startPoint y: 135, endPoint x: 494, endPoint y: 171, distance: 439.6
click at [58, 135] on h2 "Transport Unit Information" at bounding box center [59, 133] width 57 height 7
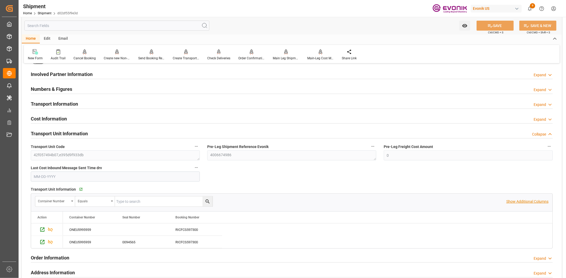
click at [527, 203] on p "Show Additional Columns" at bounding box center [527, 202] width 42 height 6
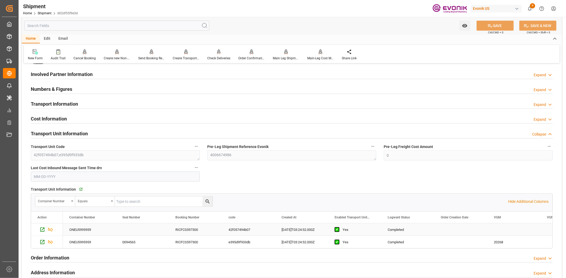
click at [375, 226] on div "Yes" at bounding box center [354, 230] width 53 height 12
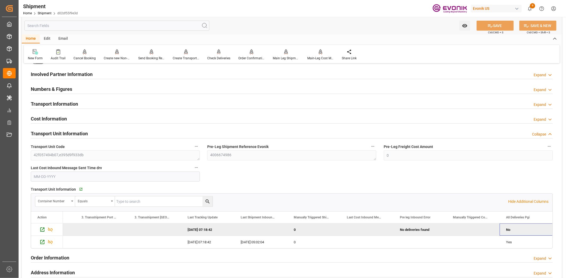
scroll to position [0, 5451]
click at [43, 228] on icon "Press SPACE to deselect this row." at bounding box center [43, 230] width 6 height 6
click at [43, 229] on icon "Press SPACE to deselect this row." at bounding box center [43, 230] width 6 height 6
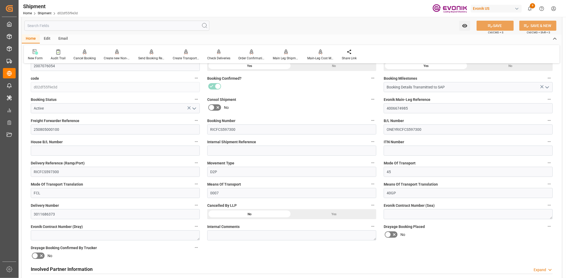
scroll to position [0, 0]
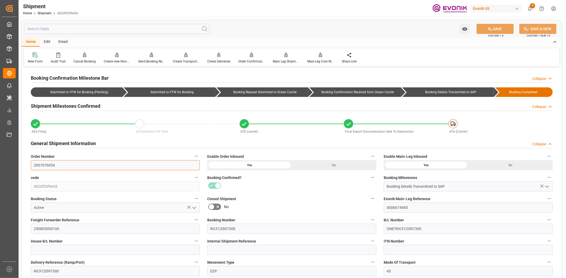
click at [46, 161] on input "2007076054" at bounding box center [115, 165] width 169 height 10
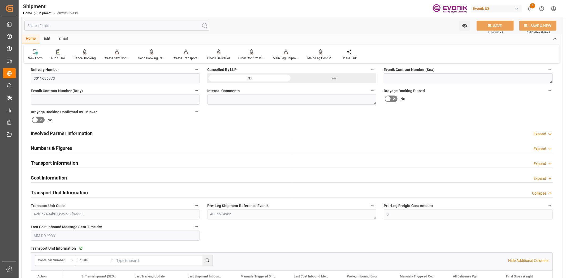
scroll to position [354, 0]
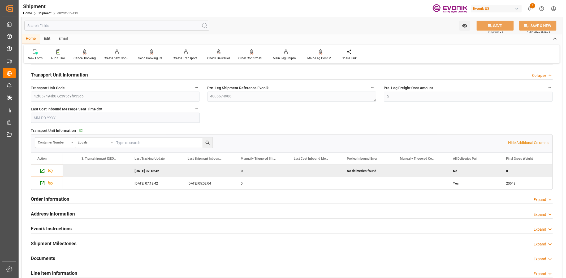
click at [40, 171] on icon "Press SPACE to deselect this row." at bounding box center [43, 171] width 6 height 6
click at [51, 170] on icon "Press SPACE to deselect this row." at bounding box center [50, 171] width 5 height 4
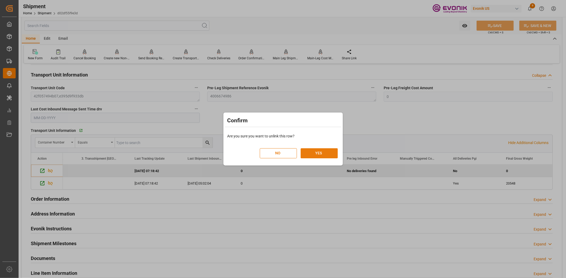
click at [320, 152] on button "YES" at bounding box center [318, 154] width 37 height 10
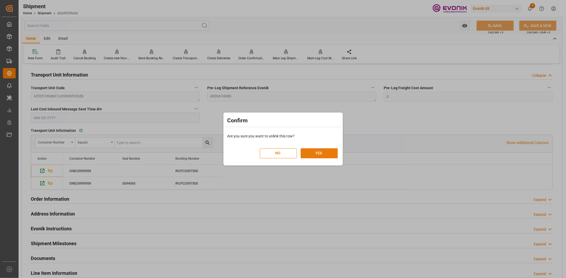
scroll to position [0, 0]
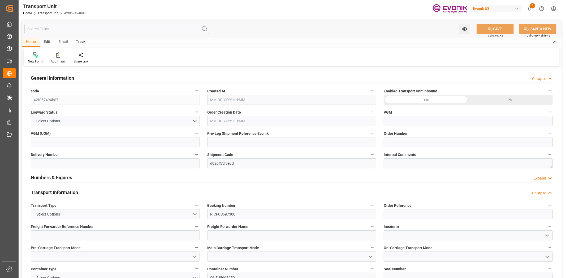
type input "ONE"
type input "Ocean Network Express"
type input "USLAX"
type input "DOCAU"
type input "9317963"
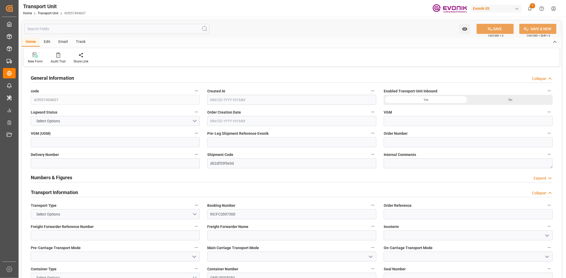
type input "USLAX"
type input "DOCAU"
type input "9317963"
type input "0"
type input "07-07-2025 03:24"
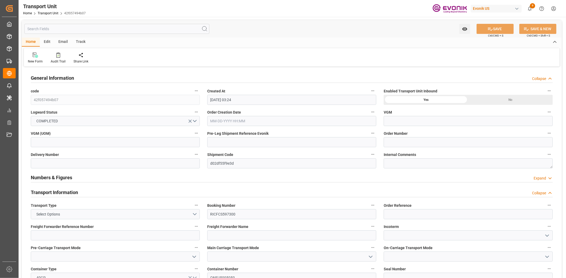
type input "09-11-2025"
type input "07-28-2025 01:00"
type input "07-31-2025 16:18"
type input "07-31-2025 00:00"
type input "08-16-2025 08:14"
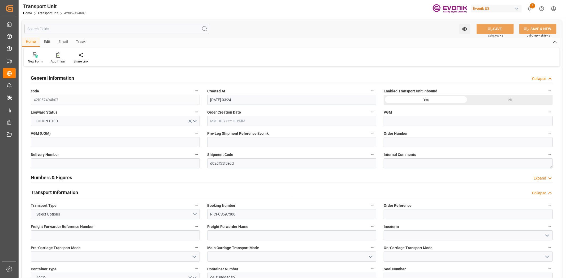
type input "08-24-2025 00:00"
type input "08-10-2025 00:00"
type input "08-24-2025 05:33"
type input "09-11-2025 00:00"
type input "09-01-2025 00:00"
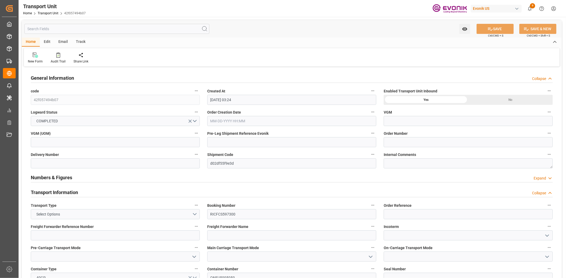
type input "09-10-2025 13:16"
type input "09-10-2025 22:10"
type input "09-11-2025 13:00"
type input "09-17-2025 18:17"
type input "09-18-2025 04:17"
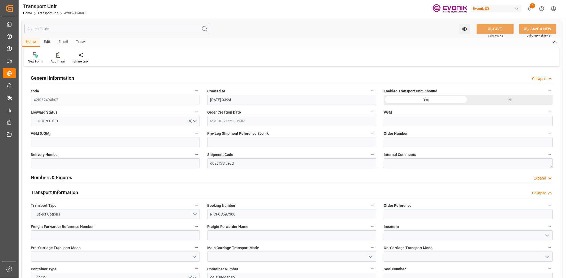
type input "09-11-2025 23:00"
type input "09-18-2025 23:50"
type input "07-31-2025 00:00"
type input "08-24-2025"
type input "08-09-2025 16:04"
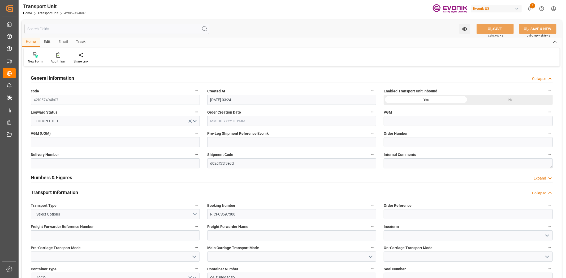
type input "08-23-2025 10:11"
type input "08-24-2025 04:00"
type input "08-24-2025 13:34"
type input "09-10-2025 14:00"
type input "09-10-2025 13:34"
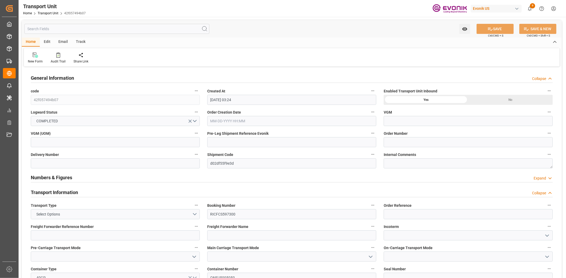
type input "09-11-2025 00:59"
type input "09-10-2025 15:30"
type input "09-11-2025 08:30"
type input "09-10-2025 17:40"
type input "09-14-2025 17:40"
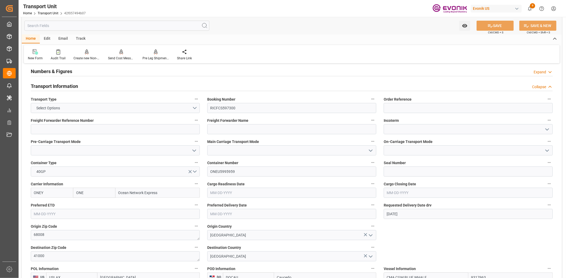
scroll to position [236, 0]
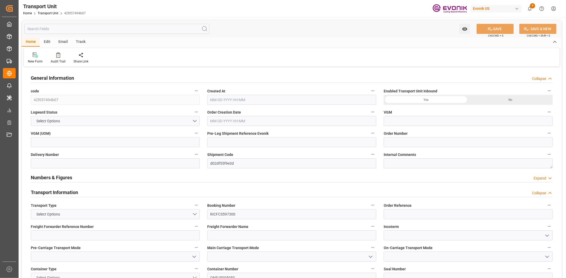
type input "ONE"
type input "Ocean Network Express"
type input "USLAX"
type input "DOCAU"
type input "9317963"
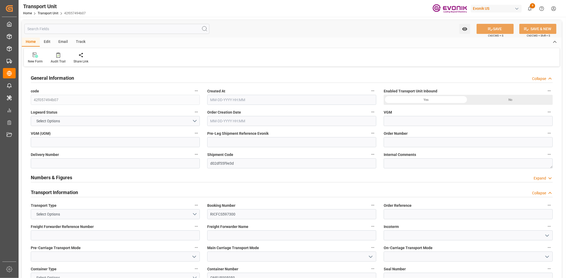
type input "USLAX"
type input "DOCAU"
type input "9317963"
type input "0"
type input "[DATE] 03:24"
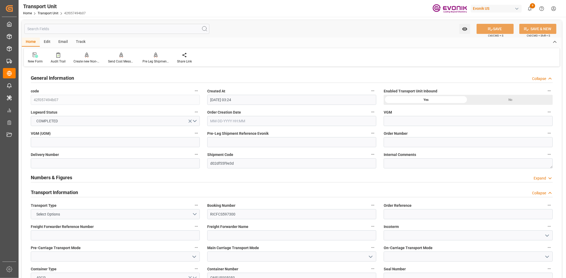
type input "[DATE]"
type input "[DATE] 01:00"
type input "[DATE] 16:18"
type input "[DATE] 00:00"
type input "[DATE] 08:14"
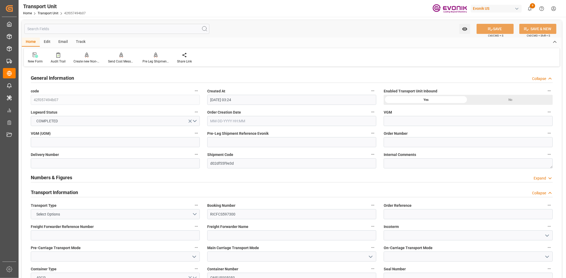
type input "[DATE] 00:00"
type input "[DATE] 05:33"
type input "[DATE] 00:00"
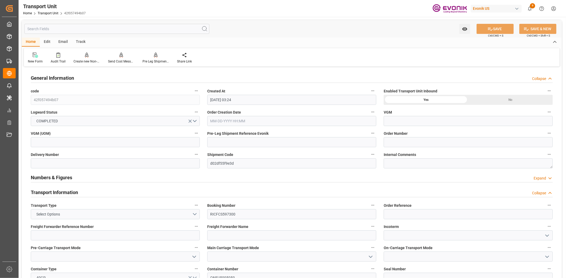
type input "[DATE] 13:16"
type input "[DATE] 22:10"
type input "[DATE] 13:00"
type input "[DATE] 18:17"
type input "[DATE] 04:17"
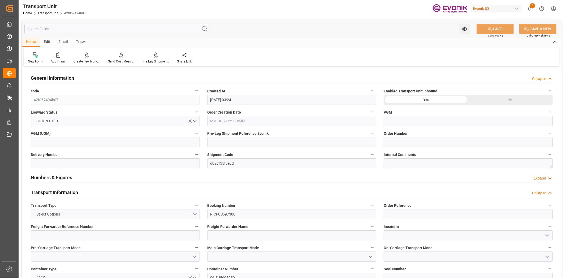
type input "[DATE] 23:00"
type input "[DATE] 23:50"
type input "[DATE] 00:00"
type input "[DATE]"
type input "[DATE] 16:04"
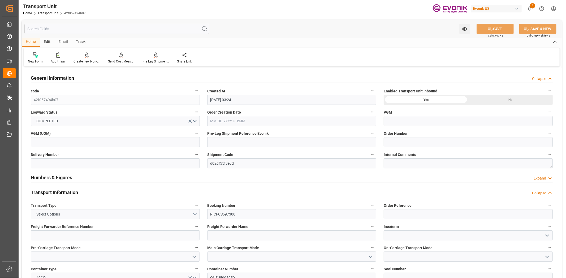
type input "[DATE] 10:11"
type input "[DATE] 04:00"
type input "[DATE] 13:34"
type input "[DATE] 14:00"
type input "[DATE] 13:34"
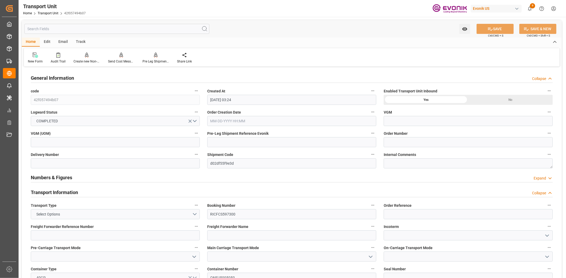
type input "[DATE] 00:59"
type input "[DATE] 15:30"
type input "[DATE] 08:30"
type input "[DATE] 17:40"
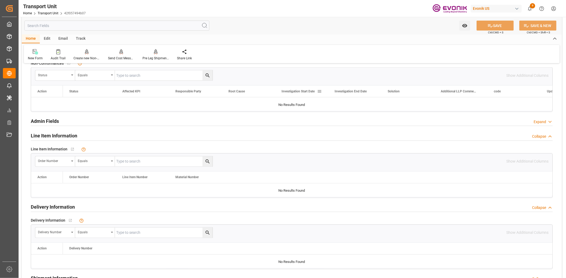
scroll to position [707, 0]
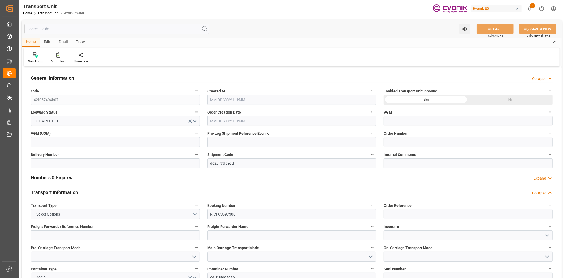
type input "ONE"
type input "Ocean Network Express"
type input "USLAX"
type input "DOCAU"
type input "9317963"
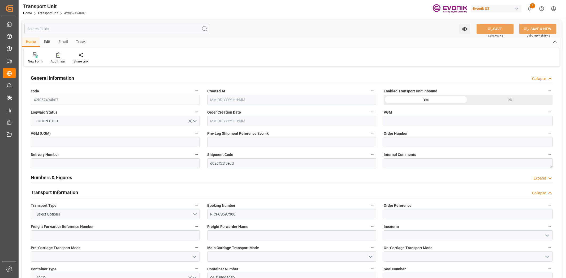
type input "USLAX"
type input "DOCAU"
type input "9317963"
type input "0"
type input "07-07-2025 03:24"
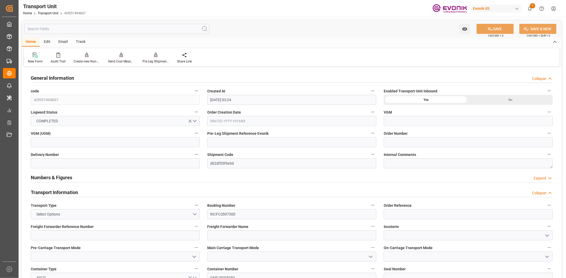
type input "09-11-2025"
type input "07-28-2025 01:00"
type input "07-31-2025 16:18"
type input "07-31-2025 00:00"
type input "08-16-2025 08:14"
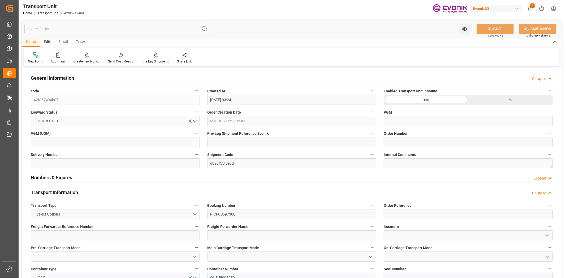
type input "08-24-2025 00:00"
type input "08-10-2025 00:00"
type input "08-24-2025 05:33"
type input "09-11-2025 00:00"
type input "09-01-2025 00:00"
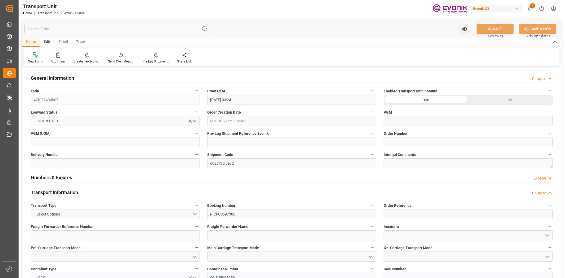
type input "09-10-2025 13:16"
type input "09-10-2025 22:10"
type input "09-11-2025 13:00"
type input "09-17-2025 18:17"
type input "09-18-2025 04:17"
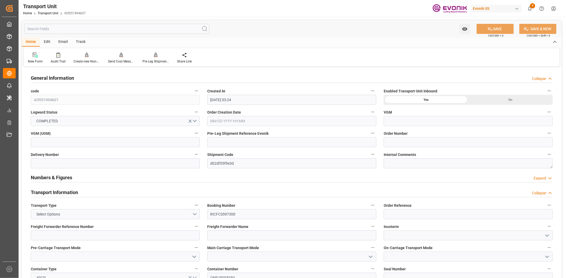
type input "09-11-2025 23:00"
type input "09-18-2025 23:50"
type input "07-31-2025 00:00"
type input "08-24-2025"
type input "08-09-2025 16:04"
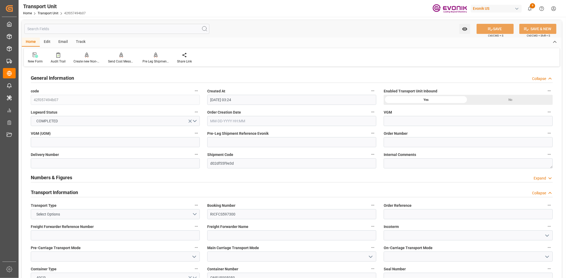
type input "08-23-2025 10:11"
type input "08-24-2025 04:00"
type input "08-24-2025 13:34"
type input "09-10-2025 14:00"
type input "09-10-2025 13:34"
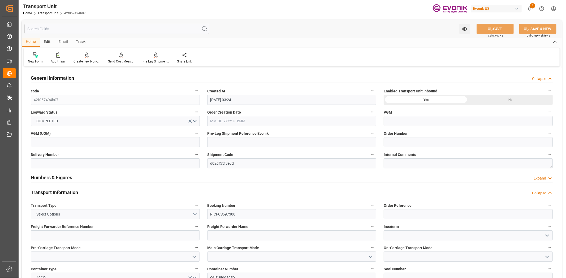
type input "09-11-2025 00:59"
type input "09-10-2025 15:30"
type input "09-11-2025 08:30"
type input "09-10-2025 17:40"
type input "09-14-2025 17:40"
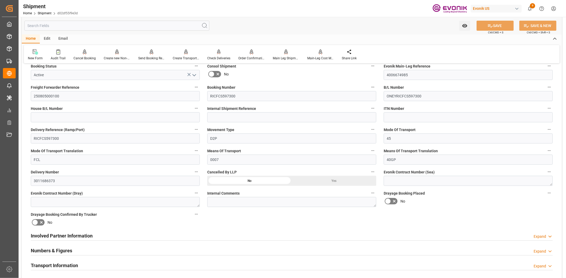
scroll to position [177, 0]
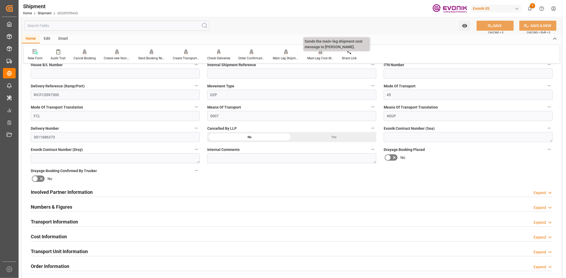
click at [313, 58] on div "Main-Leg Cost Message" at bounding box center [320, 58] width 27 height 5
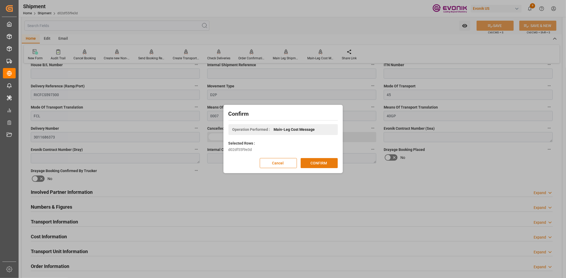
click at [325, 162] on button "CONFIRM" at bounding box center [318, 163] width 37 height 10
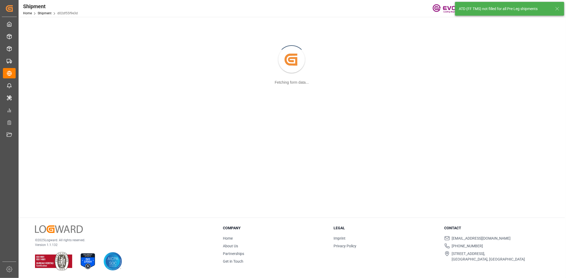
scroll to position [57, 0]
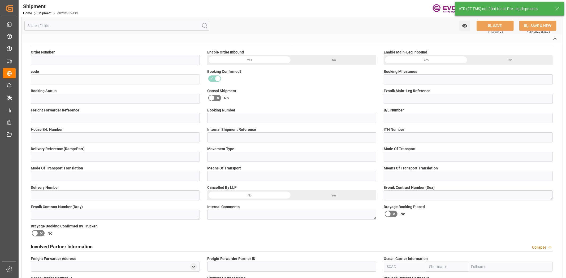
type input "2007076054"
type input "d02df55f9e3d"
type input "Booking Details Transmitted to SAP"
type input "Active"
type input "4006674985"
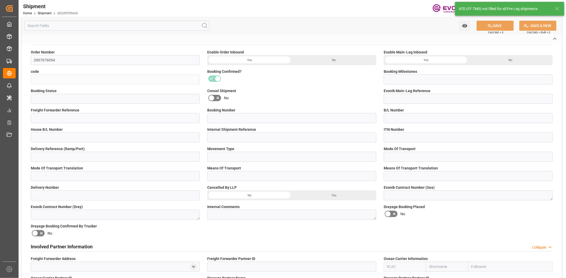
type input "250805000100"
type input "RICFCS597300"
type input "ONEYRICFCS597300"
type input "RICFCS597300"
type input "D2P"
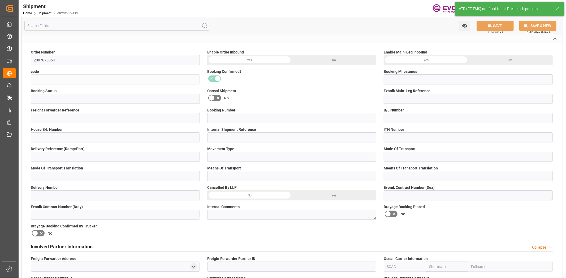
type input "45"
type input "FCL"
type input "0007"
type input "40GP"
type input "3011686373"
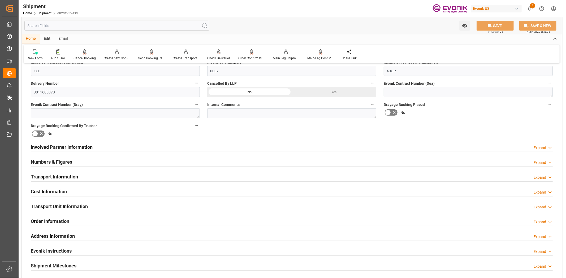
scroll to position [236, 0]
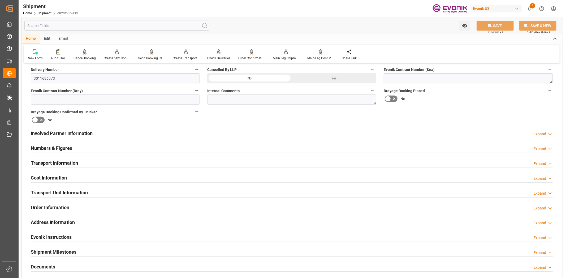
click at [72, 189] on h2 "Transport Unit Information" at bounding box center [59, 192] width 57 height 7
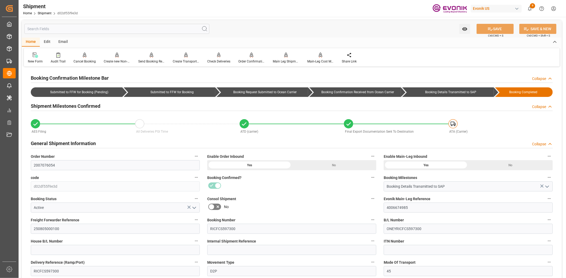
scroll to position [118, 0]
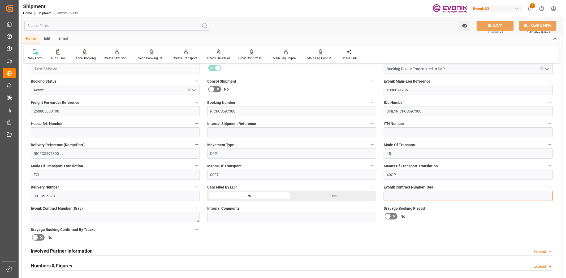
click at [402, 191] on textarea at bounding box center [467, 196] width 169 height 10
type textarea "a"
click at [492, 22] on button "SAVE" at bounding box center [494, 26] width 37 height 10
click at [321, 56] on div "Main-Leg Cost Message" at bounding box center [320, 58] width 27 height 5
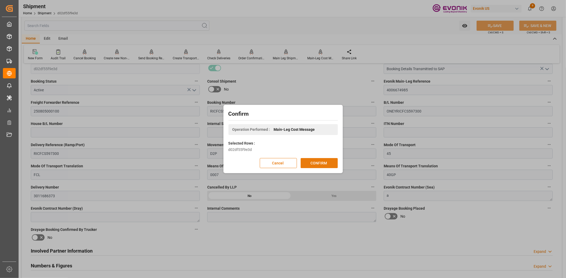
click at [321, 161] on button "CONFIRM" at bounding box center [318, 163] width 37 height 10
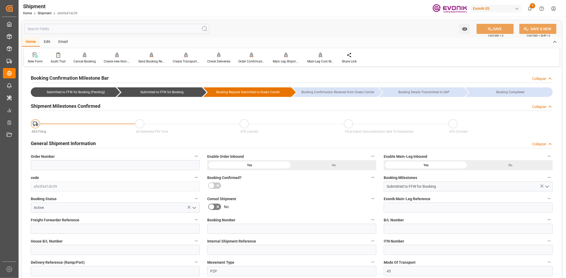
click at [199, 156] on button "Order Number" at bounding box center [196, 156] width 7 height 7
click at [202, 159] on icon at bounding box center [200, 157] width 6 height 6
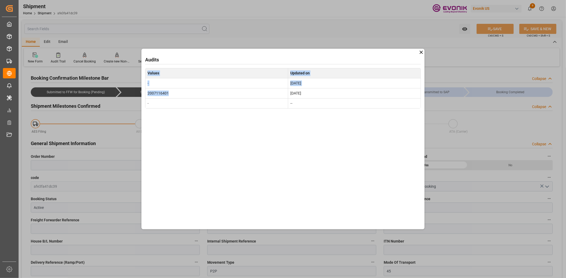
drag, startPoint x: 159, startPoint y: 94, endPoint x: 148, endPoint y: 83, distance: 15.8
click at [136, 95] on div "Audits Values Updated on - Aug 20, 2025 2007116401 Aug 20, 2025 - --" at bounding box center [283, 139] width 566 height 278
click at [163, 92] on td "2007116401" at bounding box center [216, 93] width 143 height 10
click at [419, 51] on icon at bounding box center [421, 53] width 6 height 6
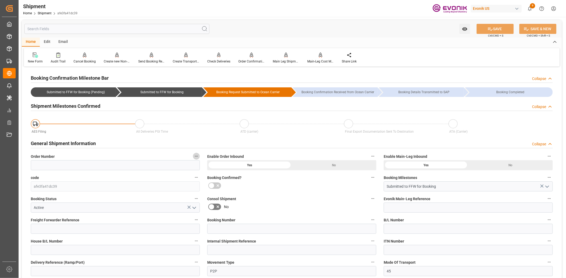
click at [194, 156] on button "Order Number" at bounding box center [196, 156] width 7 height 7
click at [203, 155] on li "Audits" at bounding box center [206, 156] width 27 height 9
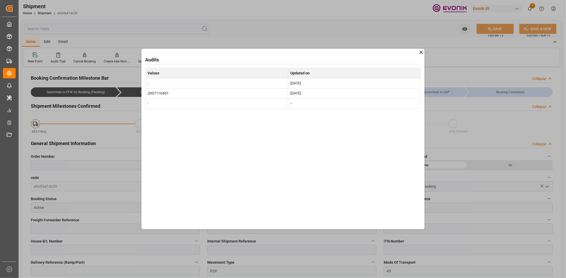
click at [419, 52] on icon at bounding box center [421, 53] width 6 height 6
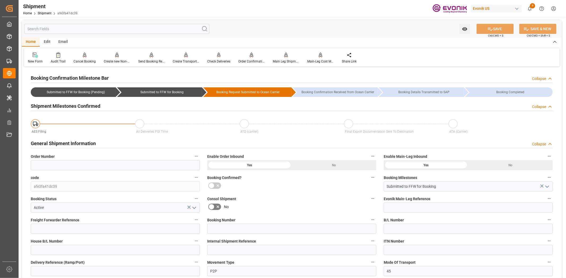
scroll to position [444, 0]
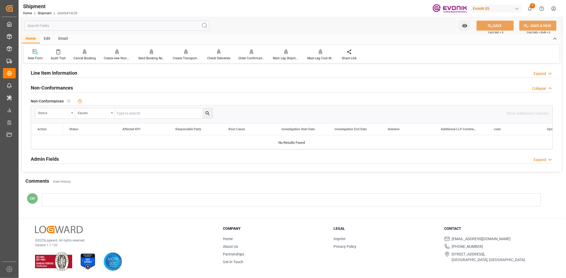
click at [74, 199] on div at bounding box center [291, 200] width 499 height 13
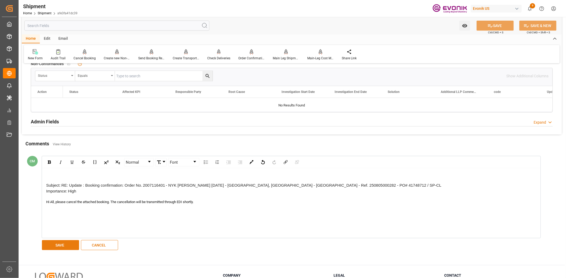
scroll to position [503, 0]
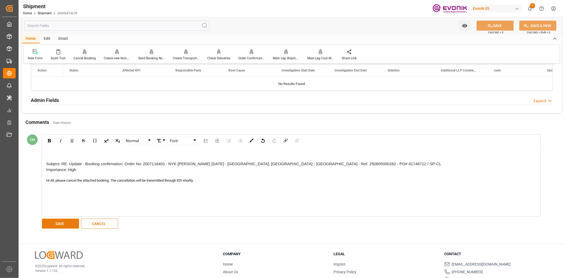
click at [64, 222] on button "SAVE" at bounding box center [60, 224] width 37 height 10
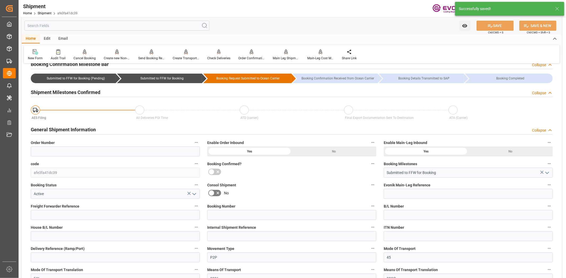
scroll to position [0, 0]
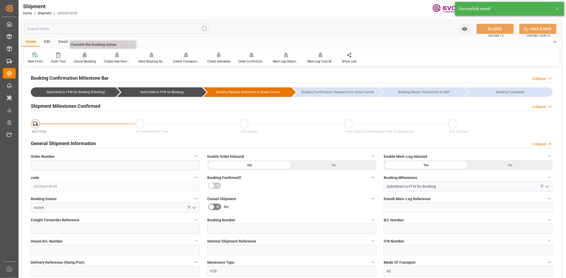
click at [84, 56] on icon at bounding box center [85, 55] width 4 height 5
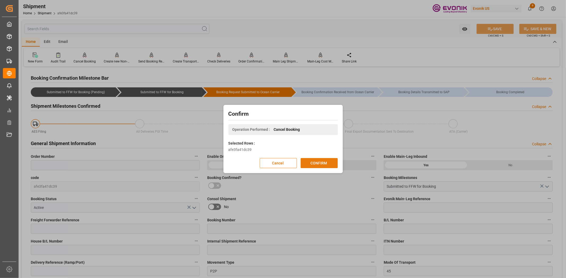
click at [321, 158] on button "CONFIRM" at bounding box center [318, 163] width 37 height 10
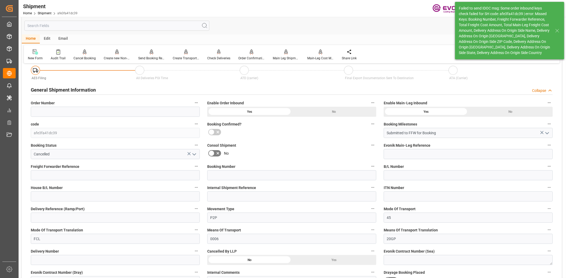
scroll to position [59, 0]
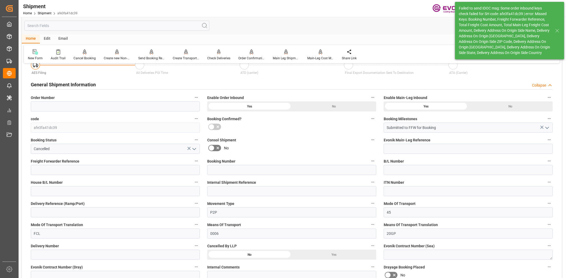
click at [298, 254] on div "Yes" at bounding box center [334, 255] width 85 height 10
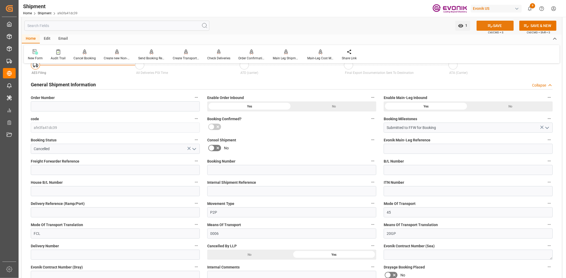
click at [499, 29] on button "SAVE" at bounding box center [494, 26] width 37 height 10
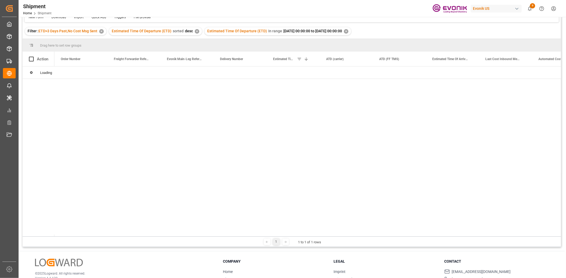
scroll to position [78, 0]
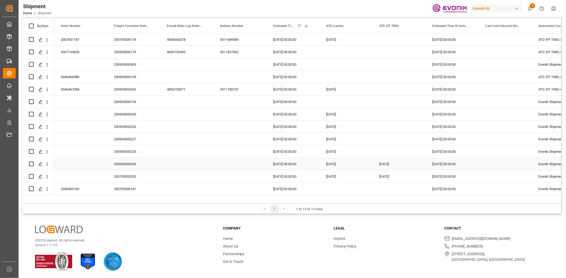
drag, startPoint x: 46, startPoint y: 163, endPoint x: 63, endPoint y: 167, distance: 17.4
click at [48, 163] on icon "open menu" at bounding box center [47, 165] width 6 height 6
click at [64, 168] on div "Press SPACE to select this row." at bounding box center [80, 164] width 53 height 12
click at [44, 166] on icon "open menu" at bounding box center [47, 165] width 6 height 6
click at [59, 173] on span "Open in new tab" at bounding box center [82, 176] width 48 height 6
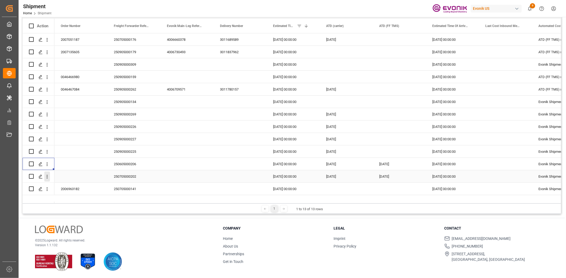
click at [47, 178] on icon "open menu" at bounding box center [47, 177] width 1 height 4
click at [59, 185] on span "Open in new tab" at bounding box center [82, 188] width 48 height 6
click at [49, 189] on icon "open menu" at bounding box center [47, 190] width 6 height 6
click at [60, 198] on span "Open in new tab" at bounding box center [82, 201] width 48 height 6
drag, startPoint x: 44, startPoint y: 152, endPoint x: 47, endPoint y: 153, distance: 2.9
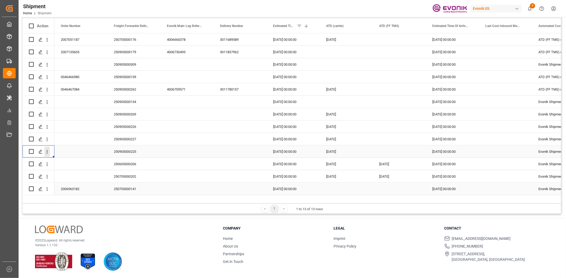
click at [47, 153] on div "Press SPACE to select this row." at bounding box center [43, 152] width 15 height 10
click at [47, 153] on icon "open menu" at bounding box center [47, 152] width 1 height 4
click at [58, 163] on span "Open in new tab" at bounding box center [82, 163] width 48 height 6
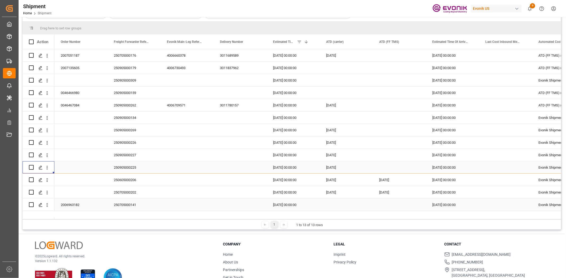
scroll to position [94, 0]
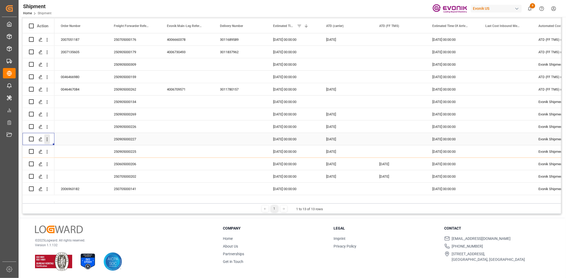
click at [48, 137] on icon "open menu" at bounding box center [47, 140] width 6 height 6
click at [59, 148] on span "Open in new tab" at bounding box center [82, 151] width 48 height 6
click at [47, 128] on icon "open menu" at bounding box center [47, 127] width 6 height 6
click at [56, 139] on span "Press SPACE to select this row." at bounding box center [53, 139] width 9 height 6
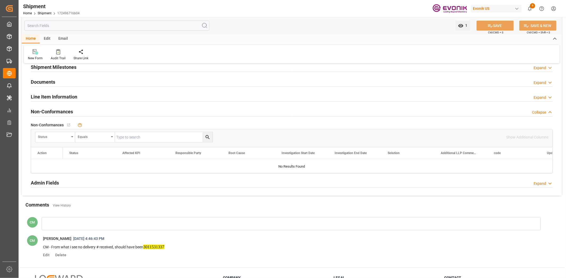
scroll to position [444, 0]
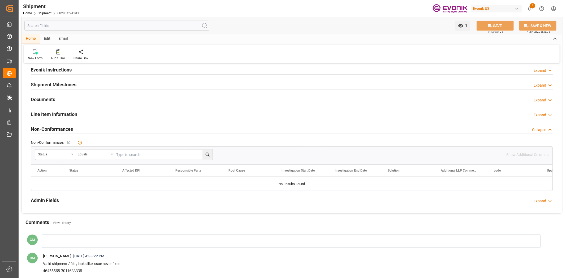
scroll to position [503, 0]
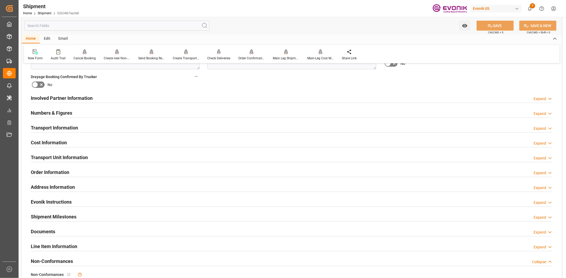
scroll to position [295, 0]
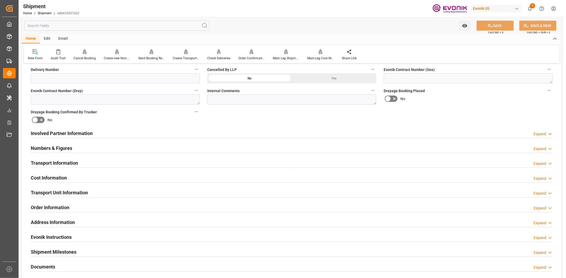
scroll to position [295, 0]
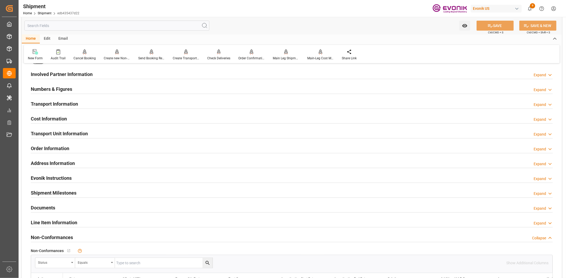
click at [55, 219] on h2 "Line Item Information" at bounding box center [54, 222] width 46 height 7
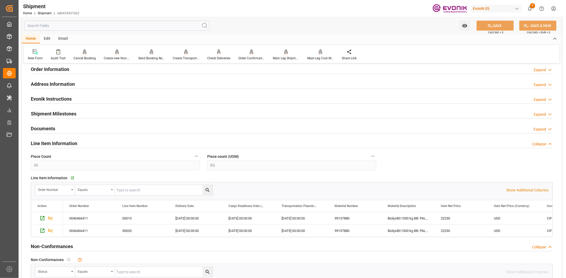
scroll to position [412, 0]
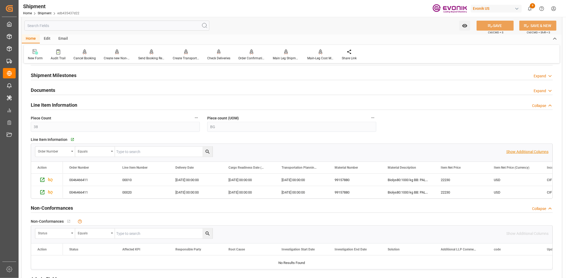
click at [514, 149] on p "Show Additional Columns" at bounding box center [527, 152] width 42 height 6
click at [204, 179] on div "2025-09-08 00:00:00" at bounding box center [195, 180] width 53 height 12
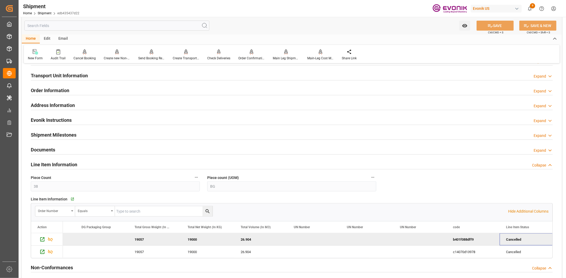
scroll to position [177, 0]
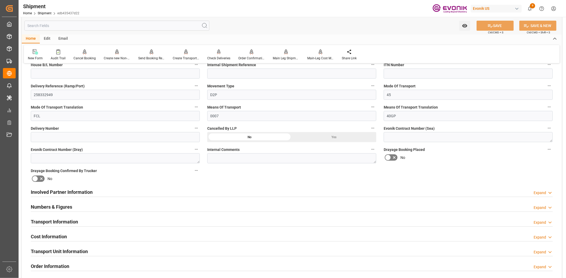
click at [196, 128] on icon "button" at bounding box center [196, 128] width 4 height 4
click at [198, 128] on icon at bounding box center [200, 128] width 6 height 6
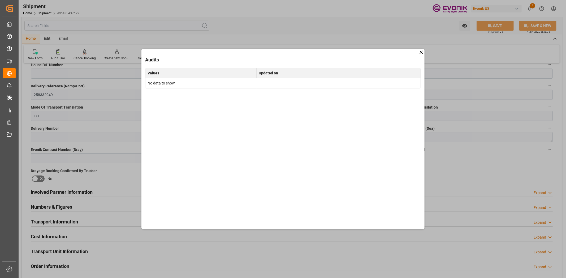
click at [418, 50] on icon at bounding box center [421, 53] width 6 height 6
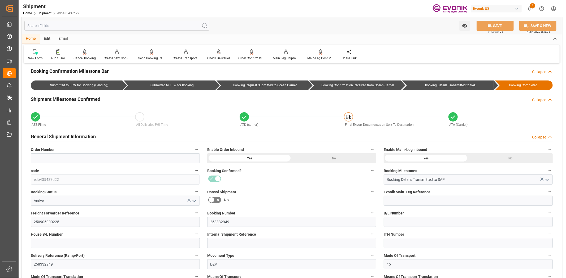
scroll to position [0, 0]
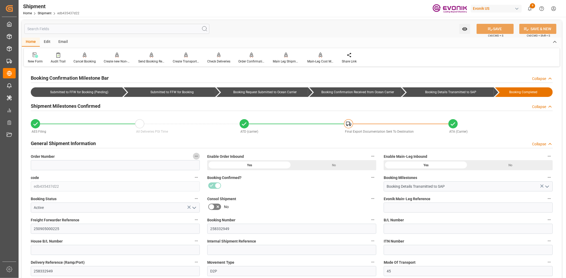
click at [197, 157] on icon "button" at bounding box center [196, 156] width 3 height 1
click at [199, 158] on icon at bounding box center [200, 157] width 6 height 6
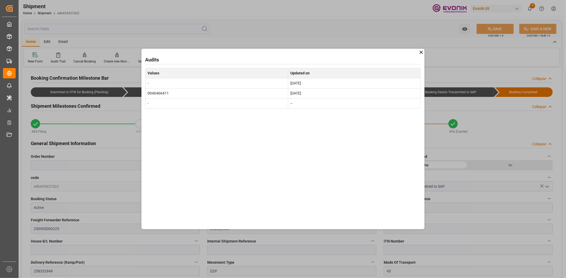
click at [157, 93] on td "0046466411" at bounding box center [216, 93] width 143 height 10
copy td "0046466411"
click at [421, 52] on icon at bounding box center [420, 52] width 3 height 3
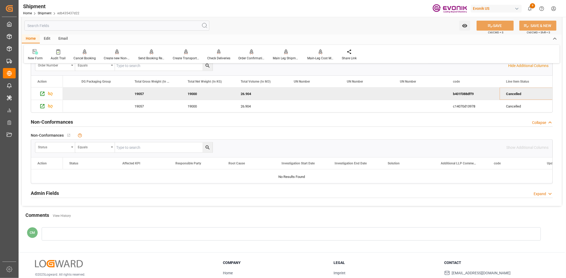
scroll to position [533, 0]
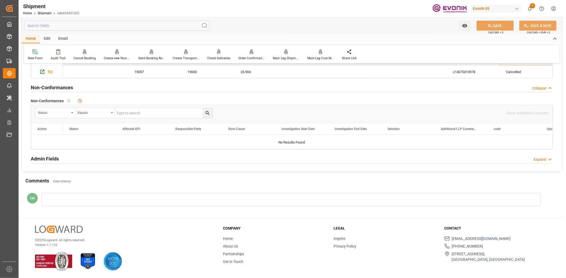
click at [85, 201] on div at bounding box center [291, 199] width 499 height 13
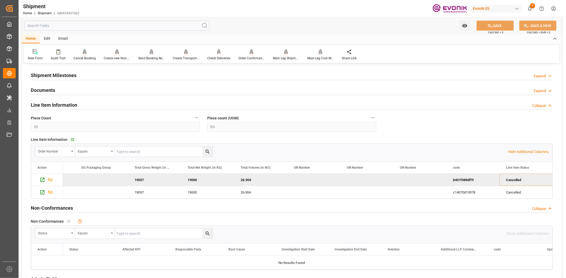
scroll to position [471, 0]
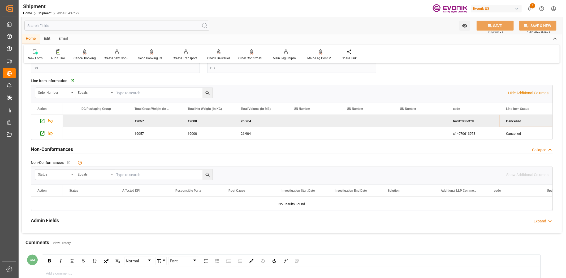
click at [69, 274] on div "rdw-editor" at bounding box center [291, 273] width 490 height 5
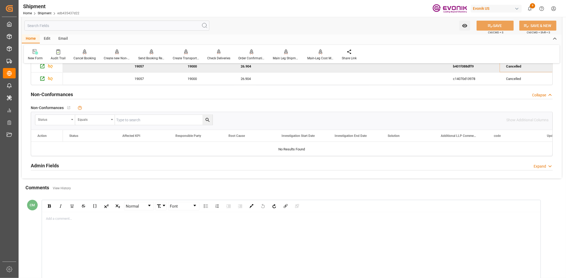
scroll to position [589, 0]
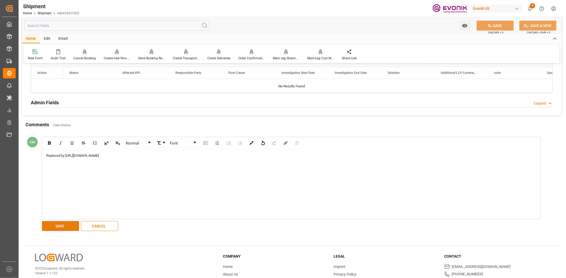
click at [49, 226] on button "SAVE" at bounding box center [60, 226] width 37 height 10
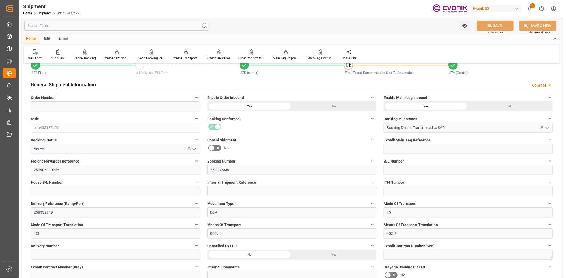
scroll to position [118, 0]
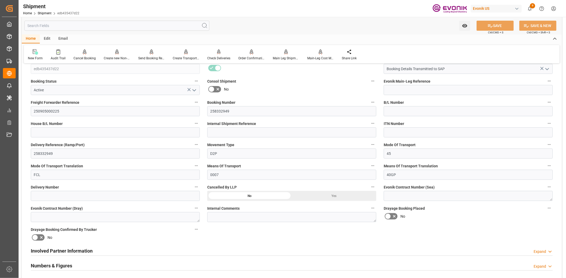
click at [324, 192] on div "Yes" at bounding box center [334, 196] width 85 height 10
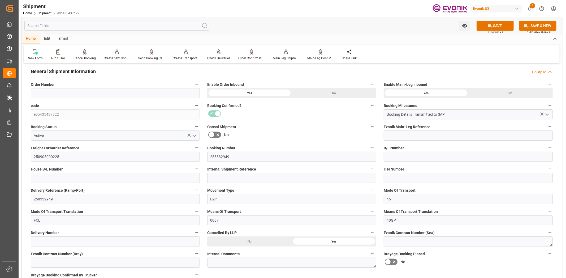
scroll to position [59, 0]
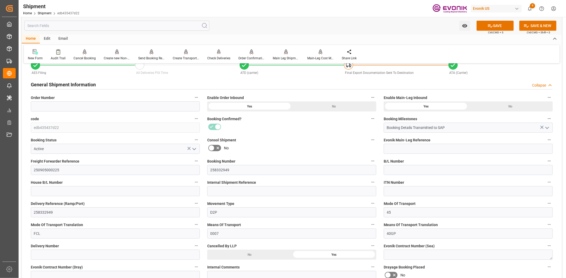
click at [196, 148] on icon "open menu" at bounding box center [194, 149] width 6 height 6
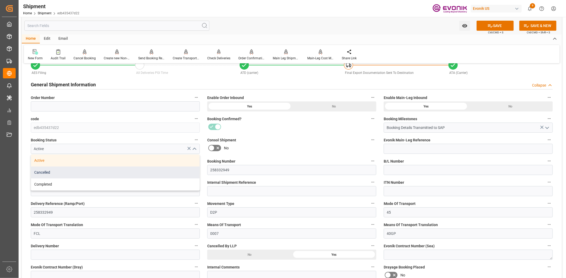
click at [51, 174] on div "Cancelled" at bounding box center [115, 173] width 168 height 12
type input "Cancelled"
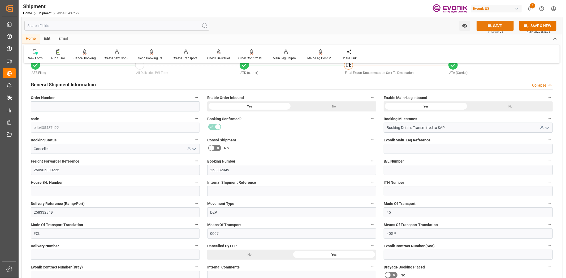
click at [497, 27] on button "SAVE" at bounding box center [494, 26] width 37 height 10
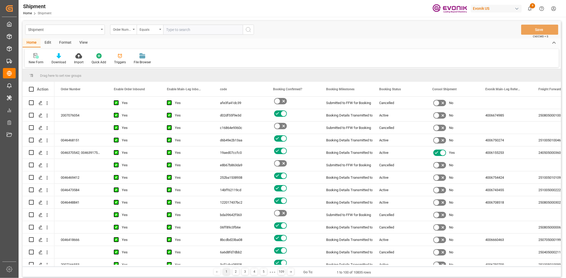
click at [205, 29] on input "text" at bounding box center [203, 30] width 80 height 10
click at [167, 28] on input "46470410" at bounding box center [203, 30] width 80 height 10
type input "0046470410"
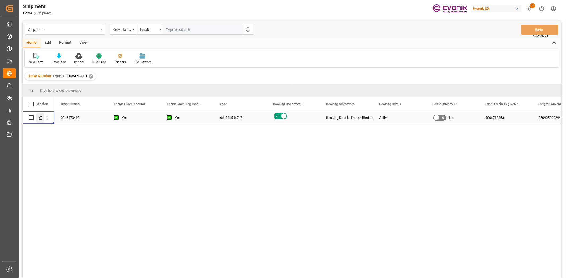
click at [43, 116] on div "Press SPACE to select this row." at bounding box center [40, 118] width 8 height 10
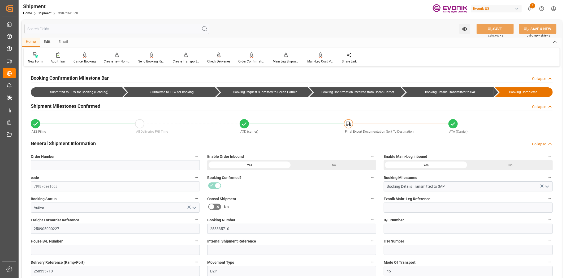
click at [195, 156] on icon "button" at bounding box center [196, 156] width 3 height 1
click at [198, 157] on icon at bounding box center [200, 156] width 5 height 5
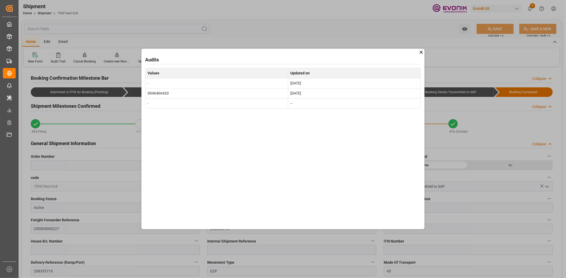
click at [421, 51] on icon at bounding box center [421, 53] width 6 height 6
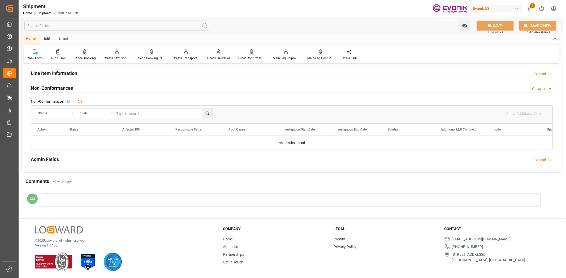
scroll to position [444, 0]
click at [72, 199] on div at bounding box center [291, 200] width 499 height 13
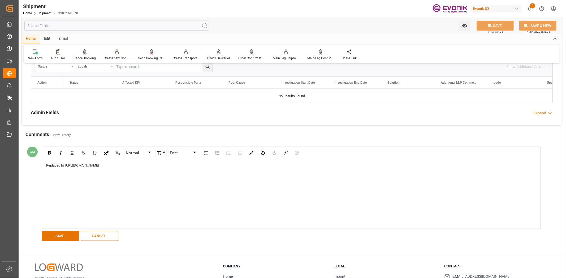
scroll to position [503, 0]
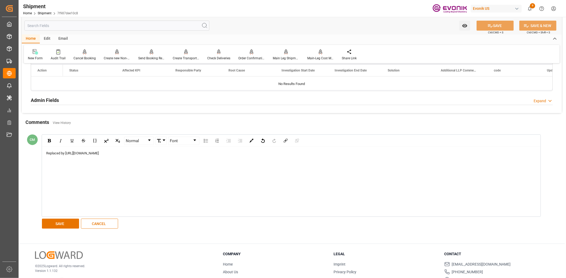
click at [67, 218] on div "Normal Font Replaced by [URL][DOMAIN_NAME] SAVE CANCEL" at bounding box center [288, 182] width 499 height 98
click at [65, 224] on button "SAVE" at bounding box center [60, 224] width 37 height 10
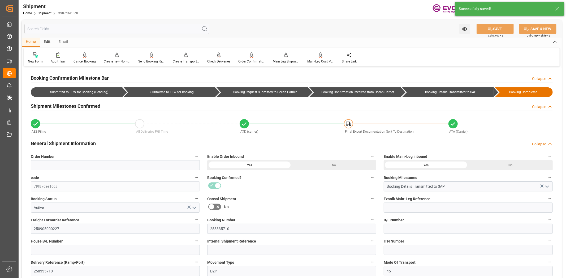
scroll to position [59, 0]
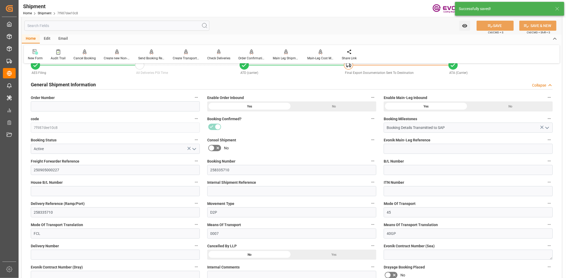
click at [312, 254] on div "Yes" at bounding box center [334, 255] width 85 height 10
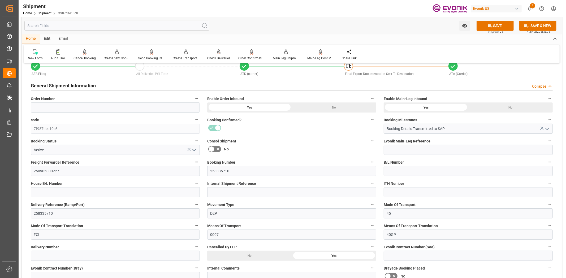
scroll to position [0, 0]
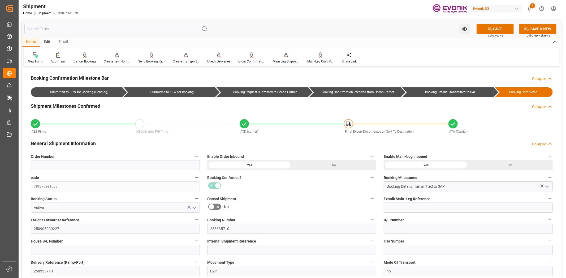
click at [194, 206] on icon "open menu" at bounding box center [194, 208] width 6 height 6
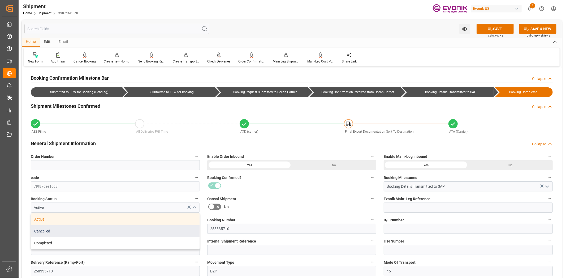
click at [51, 229] on div "Cancelled" at bounding box center [115, 232] width 168 height 12
type input "Cancelled"
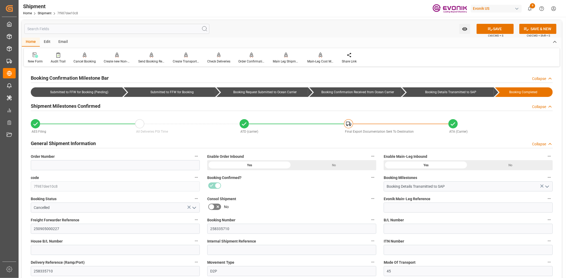
drag, startPoint x: 505, startPoint y: 32, endPoint x: 500, endPoint y: 37, distance: 6.9
click at [504, 32] on button "SAVE" at bounding box center [494, 29] width 37 height 10
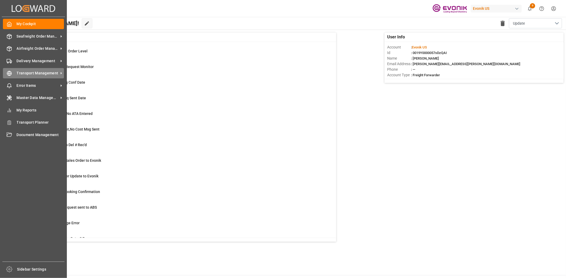
click at [11, 69] on div "Transport Management Transport Management" at bounding box center [33, 73] width 61 height 10
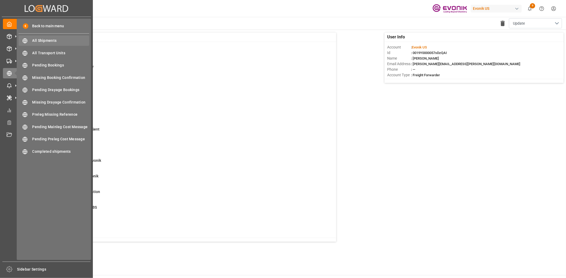
click at [54, 41] on span "All Shipments" at bounding box center [60, 41] width 57 height 6
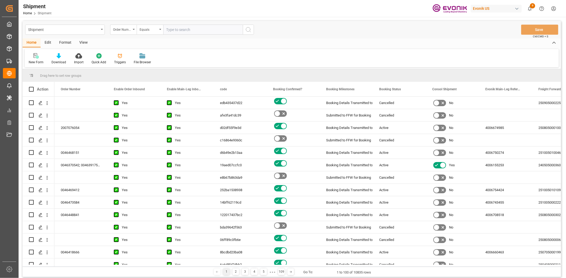
click at [178, 32] on input "text" at bounding box center [203, 30] width 80 height 10
type input "0046470413"
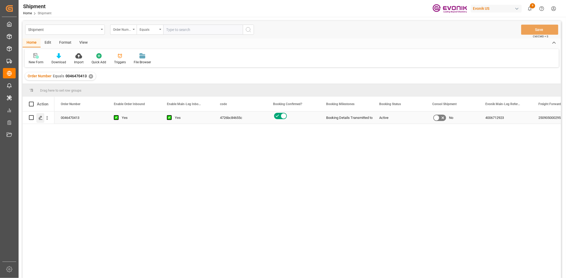
click at [39, 118] on icon "Press SPACE to select this row." at bounding box center [40, 118] width 4 height 4
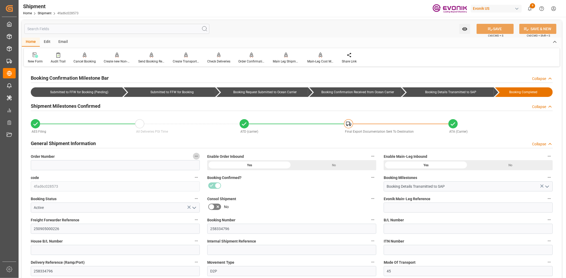
click at [199, 155] on button "Order Number" at bounding box center [196, 156] width 7 height 7
click at [205, 159] on li "Audits" at bounding box center [206, 156] width 27 height 9
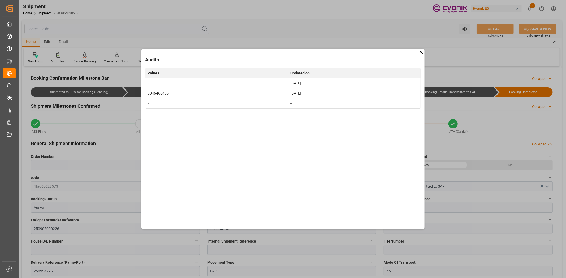
click at [422, 49] on div "Audits Values Updated on - Sep 5, 2025 0046466405 Aug 14, 2025 - --" at bounding box center [282, 139] width 283 height 181
drag, startPoint x: 422, startPoint y: 50, endPoint x: 457, endPoint y: 0, distance: 61.2
click at [422, 50] on icon at bounding box center [421, 53] width 6 height 6
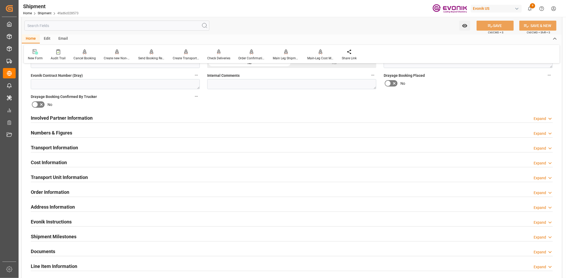
scroll to position [444, 0]
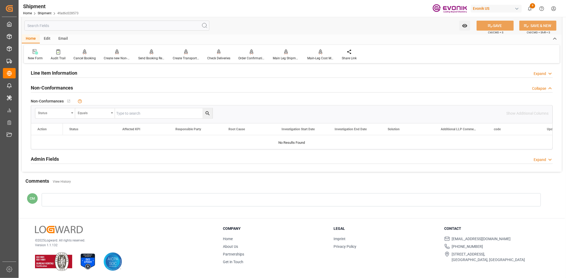
click at [107, 197] on div at bounding box center [291, 200] width 499 height 13
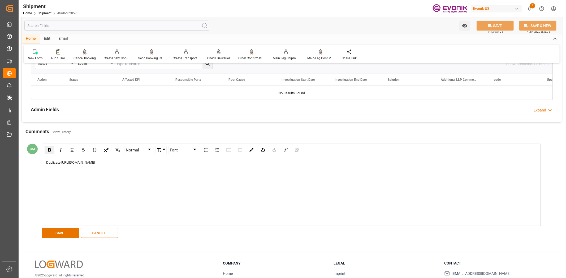
scroll to position [503, 0]
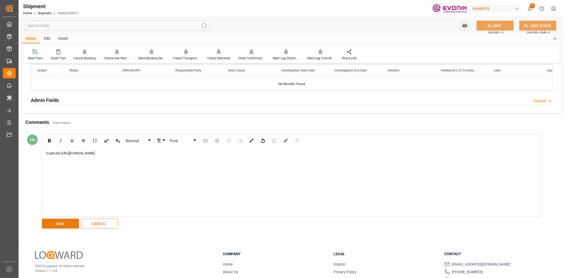
click at [78, 223] on button "SAVE" at bounding box center [60, 224] width 37 height 10
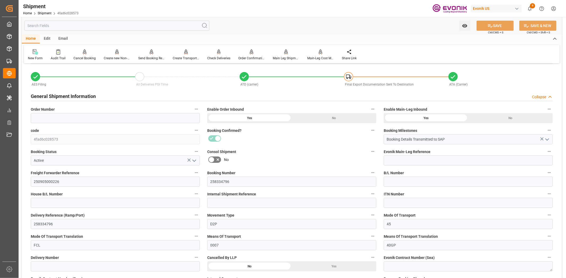
scroll to position [59, 0]
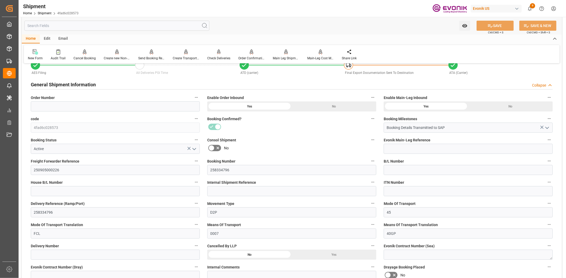
click at [331, 255] on div "Yes" at bounding box center [334, 255] width 85 height 10
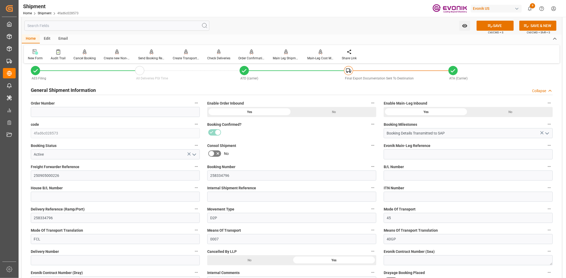
scroll to position [0, 0]
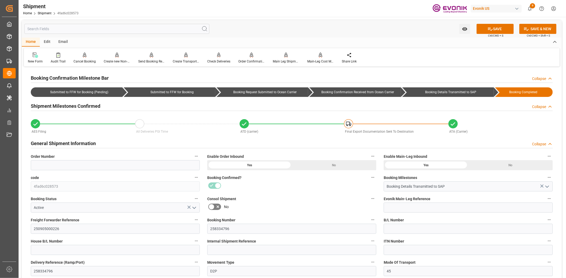
click at [193, 208] on icon "open menu" at bounding box center [194, 208] width 6 height 6
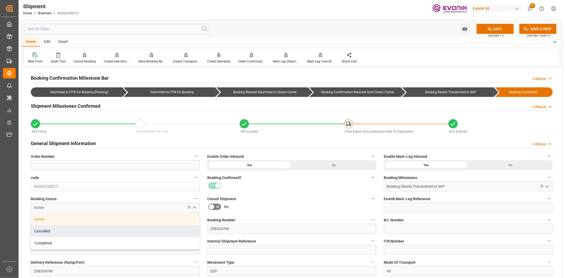
click at [62, 228] on div "Cancelled" at bounding box center [115, 232] width 168 height 12
type input "Cancelled"
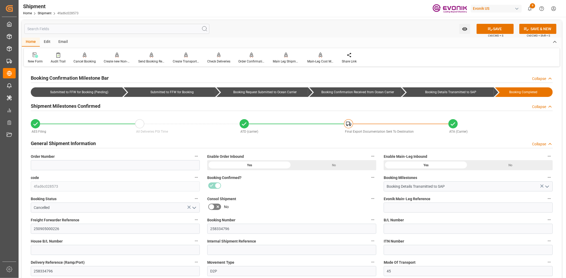
click at [503, 30] on button "SAVE" at bounding box center [494, 29] width 37 height 10
click at [163, 32] on input "text" at bounding box center [116, 29] width 185 height 10
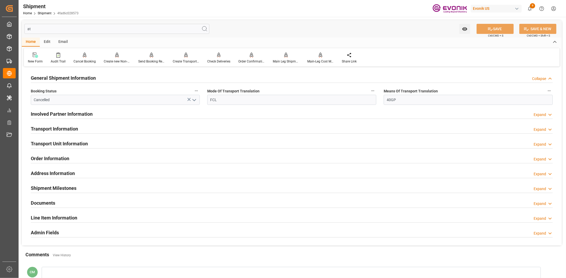
type input "atd"
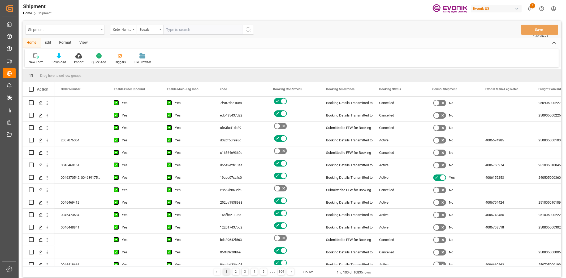
click at [207, 31] on input "text" at bounding box center [203, 30] width 80 height 10
type input "0046470404"
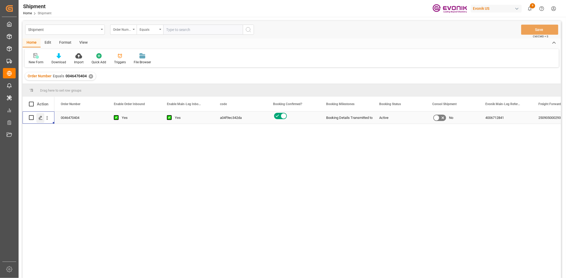
click at [44, 117] on div "Press SPACE to select this row." at bounding box center [40, 118] width 8 height 10
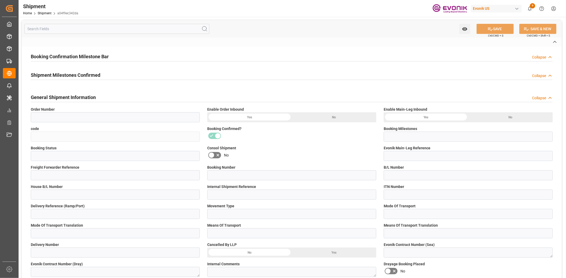
type input "0046470404"
type input "a04f9ec342da"
type input "Booking Details Transmitted to SAP"
type input "Active"
type input "4006712841"
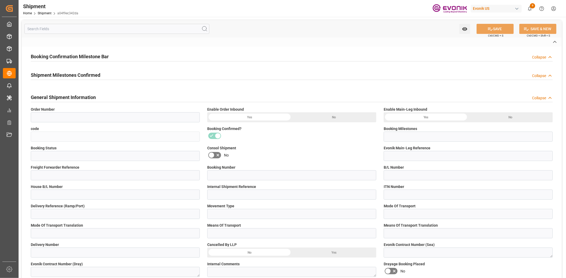
type input "250905000293"
type input "258334796"
type input "D2P"
type input "45"
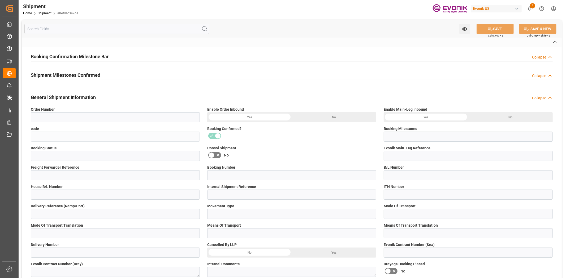
type input "FCL"
type input "0007"
type input "40GP"
type input "3011788172;3011788173"
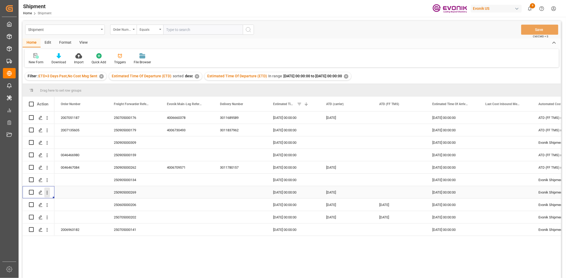
click at [45, 195] on icon "open menu" at bounding box center [47, 193] width 6 height 6
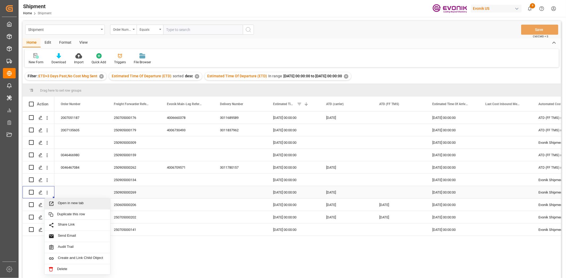
drag, startPoint x: 73, startPoint y: 202, endPoint x: 77, endPoint y: 202, distance: 4.2
click at [73, 202] on span "Open in new tab" at bounding box center [82, 204] width 48 height 6
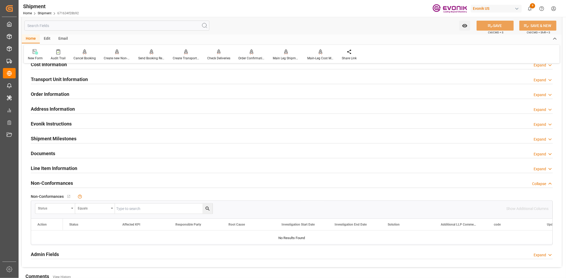
scroll to position [327, 0]
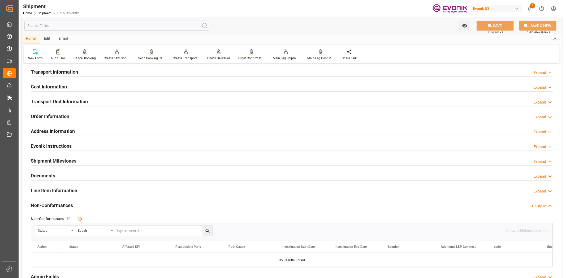
click at [65, 102] on h2 "Transport Unit Information" at bounding box center [59, 101] width 57 height 7
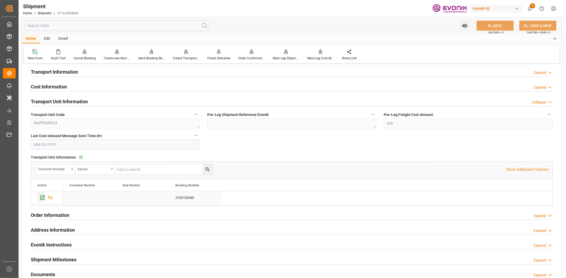
click at [41, 199] on icon "Press SPACE to select this row." at bounding box center [43, 198] width 6 height 6
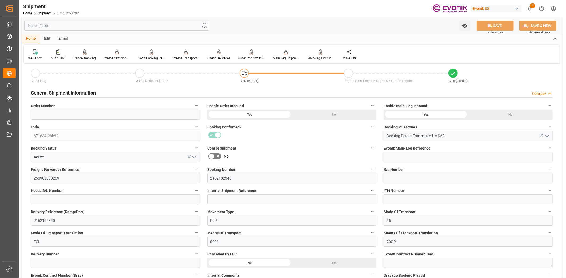
scroll to position [118, 0]
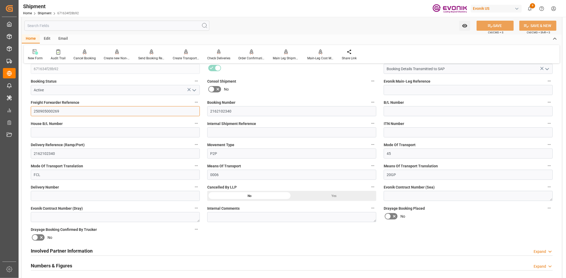
click at [48, 110] on input "250905000269" at bounding box center [115, 111] width 169 height 10
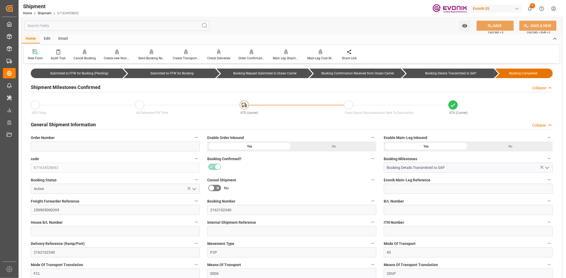
scroll to position [0, 0]
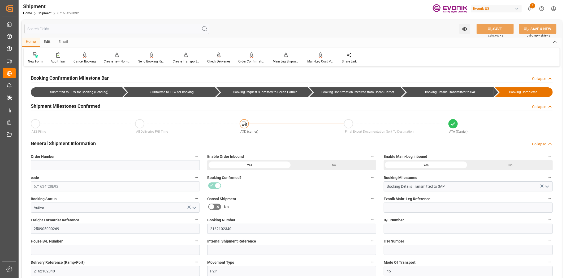
click at [195, 156] on icon "button" at bounding box center [196, 156] width 4 height 4
click at [196, 156] on li "Audits" at bounding box center [206, 156] width 27 height 9
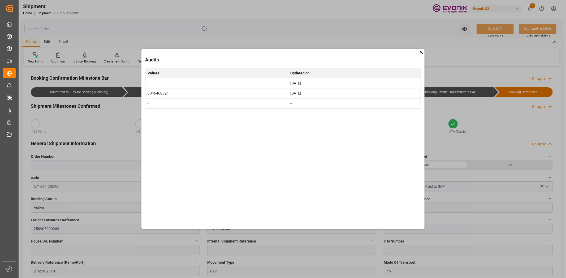
click at [419, 51] on icon at bounding box center [421, 53] width 6 height 6
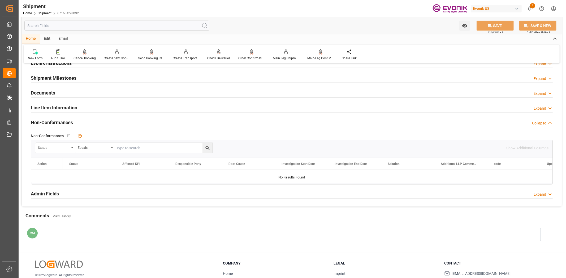
scroll to position [544, 0]
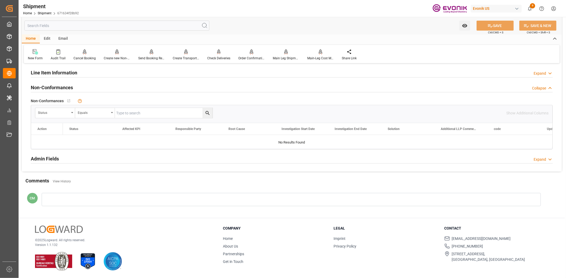
click at [106, 206] on div at bounding box center [291, 199] width 499 height 13
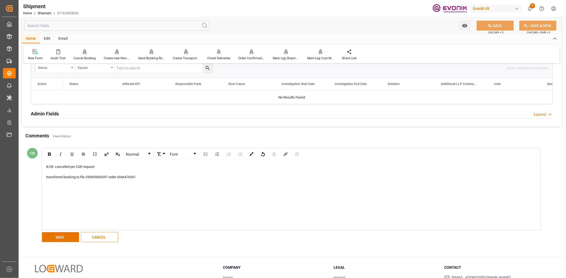
scroll to position [603, 0]
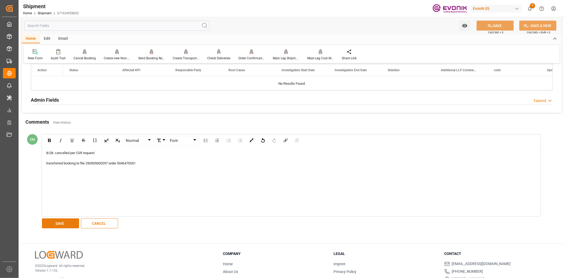
click at [64, 222] on button "SAVE" at bounding box center [60, 224] width 37 height 10
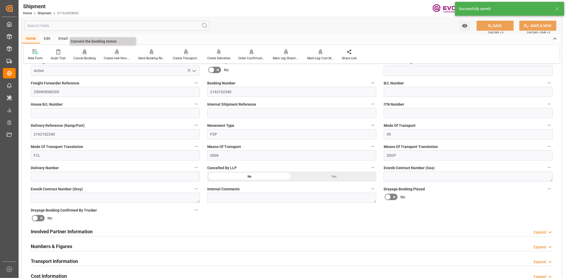
scroll to position [131, 0]
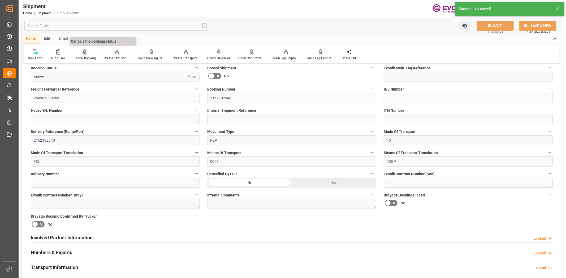
click at [85, 56] on div "Cancel Booking" at bounding box center [84, 58] width 22 height 5
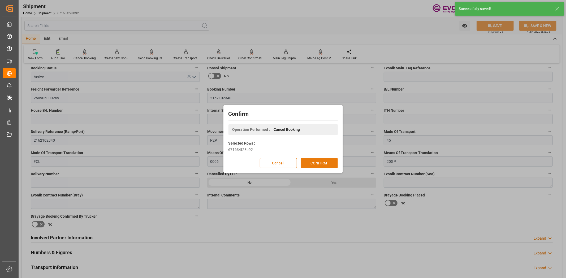
click at [320, 160] on button "CONFIRM" at bounding box center [318, 163] width 37 height 10
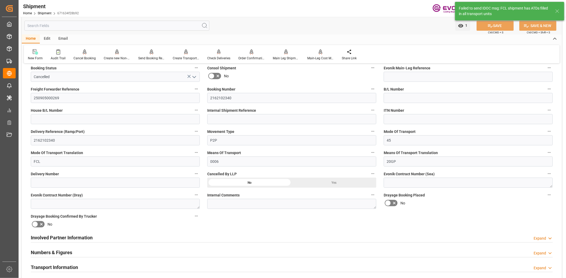
drag, startPoint x: 300, startPoint y: 178, endPoint x: 168, endPoint y: 152, distance: 134.3
click at [295, 179] on div "Yes" at bounding box center [334, 183] width 85 height 10
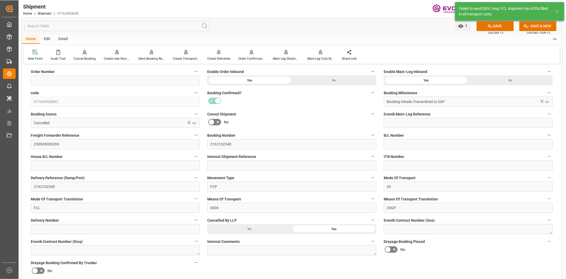
scroll to position [72, 0]
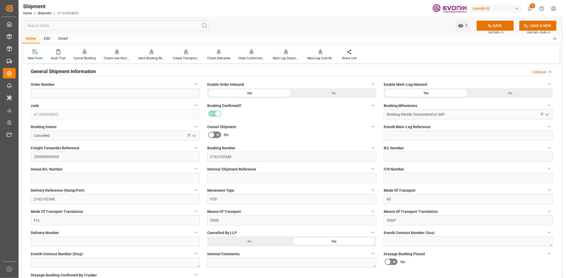
click at [200, 82] on div "Order Number" at bounding box center [115, 89] width 176 height 21
click at [195, 85] on icon "button" at bounding box center [196, 84] width 4 height 4
click at [196, 86] on li "Audits" at bounding box center [206, 84] width 27 height 9
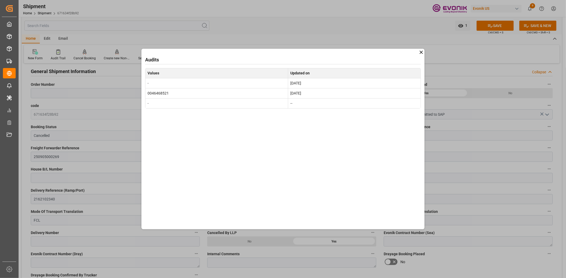
click at [420, 54] on icon at bounding box center [420, 52] width 3 height 3
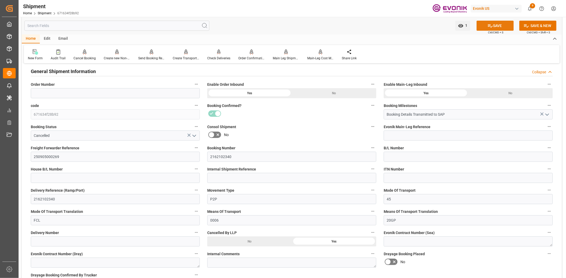
click at [498, 28] on button "SAVE" at bounding box center [494, 26] width 37 height 10
click at [199, 84] on button "Order Number" at bounding box center [196, 84] width 7 height 7
click at [203, 88] on li "Audits" at bounding box center [206, 84] width 27 height 9
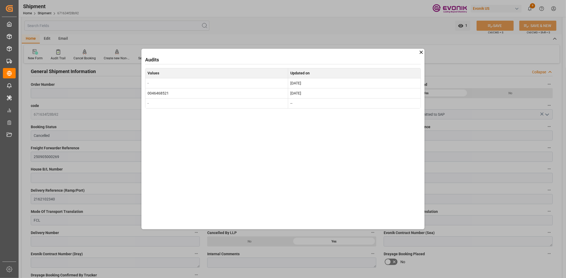
click at [159, 91] on td "0046468521" at bounding box center [216, 93] width 143 height 10
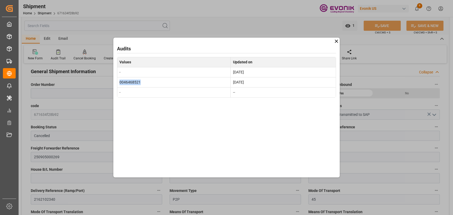
click at [337, 41] on icon at bounding box center [336, 41] width 3 height 3
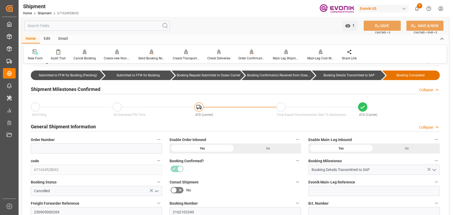
scroll to position [13, 0]
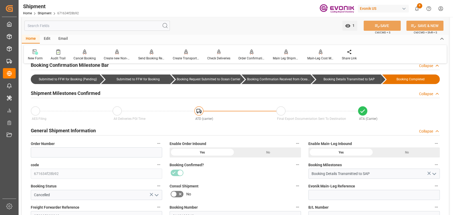
click at [160, 143] on icon "button" at bounding box center [158, 143] width 4 height 4
click at [164, 148] on ul "Audits" at bounding box center [168, 143] width 27 height 13
click at [163, 146] on icon at bounding box center [162, 144] width 6 height 6
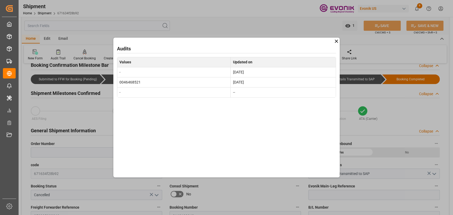
click at [337, 39] on icon at bounding box center [336, 41] width 6 height 6
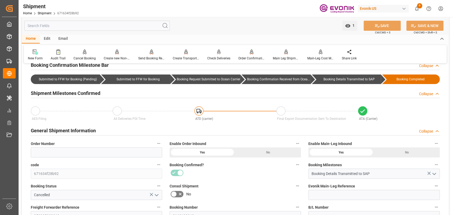
click at [115, 24] on input "text" at bounding box center [96, 26] width 145 height 10
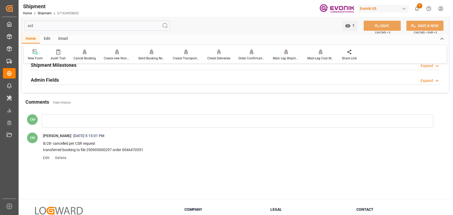
scroll to position [0, 0]
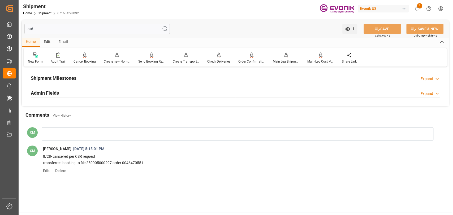
type input "atd"
click at [50, 75] on h2 "Shipment Milestones" at bounding box center [54, 78] width 46 height 7
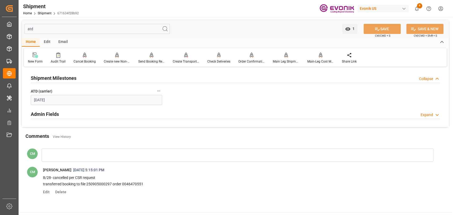
click at [34, 117] on h2 "Admin Fields" at bounding box center [45, 114] width 28 height 7
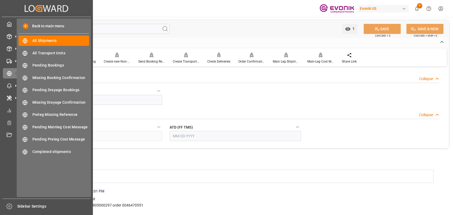
drag, startPoint x: 41, startPoint y: 28, endPoint x: 2, endPoint y: 31, distance: 38.3
click at [2, 31] on div "Created by potrace 1.15, written by Peter Selinger 2001-2017 Created by potrace…" at bounding box center [226, 107] width 453 height 215
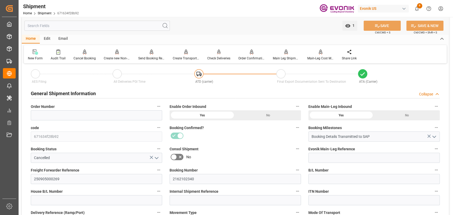
scroll to position [59, 0]
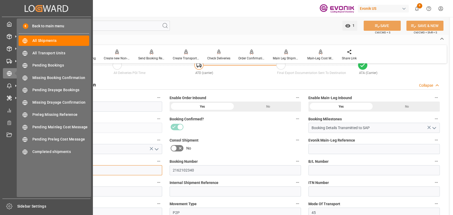
drag, startPoint x: 13, startPoint y: 168, endPoint x: 1, endPoint y: 168, distance: 11.9
click at [9, 168] on div "Created by potrace 1.15, written by Peter Selinger 2001-2017 Created by potrace…" at bounding box center [226, 107] width 453 height 215
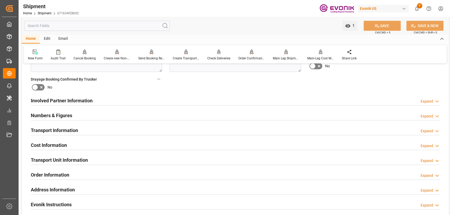
scroll to position [471, 0]
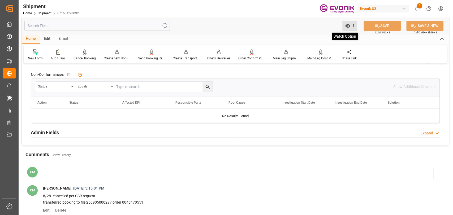
click at [349, 23] on button "1 Watch Option" at bounding box center [349, 26] width 15 height 10
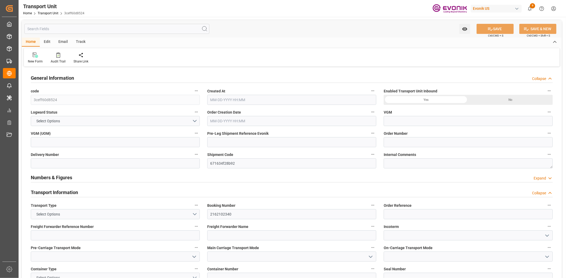
type input "OOCL"
type input "Orient Overseas Container Line Ltd"
type input "USHOU"
type input "NLRTM"
type input "9350018"
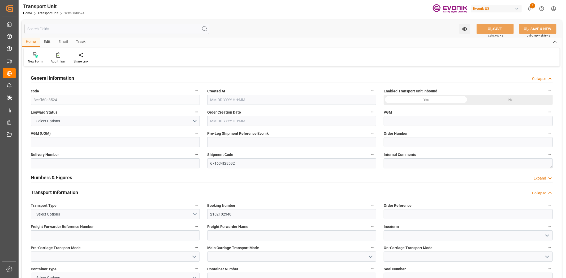
type input "USHOU"
type input "NLRTM"
type input "0"
type input "08-22-2025 04:42"
type input "09-22-2025"
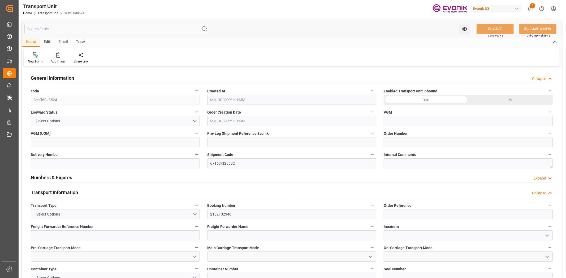
type input "09-15-2025 00:00"
type input "09-09-2025 00:00"
type input "09-16-2025 09:44"
type input "10-07-2025 00:00"
type input "09-30-2025 00:00"
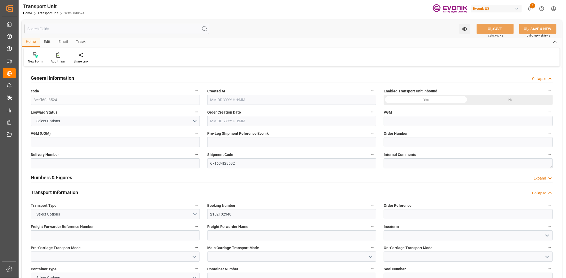
type input "10-01-2025 10:48"
type input "09-09-2025 16:00"
type input "09-16-2025 07:00"
type input "09-16-2025 09:53"
type input "10-12-2025 15:00"
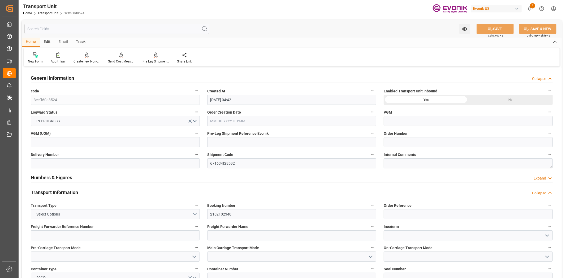
click at [104, 33] on input "text" at bounding box center [116, 29] width 185 height 10
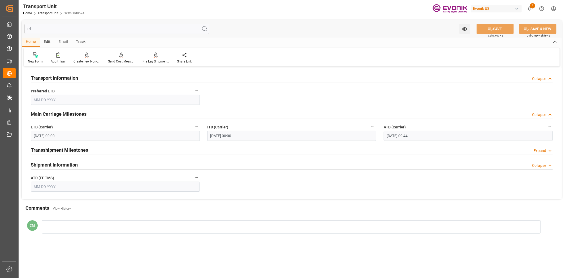
type input "td"
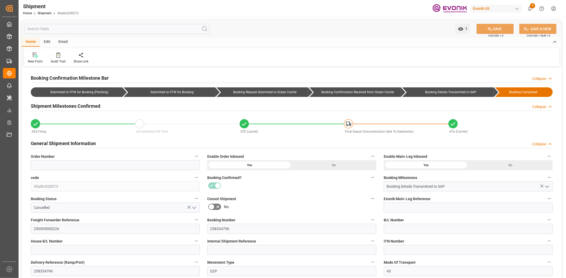
click at [97, 31] on input "text" at bounding box center [116, 29] width 185 height 10
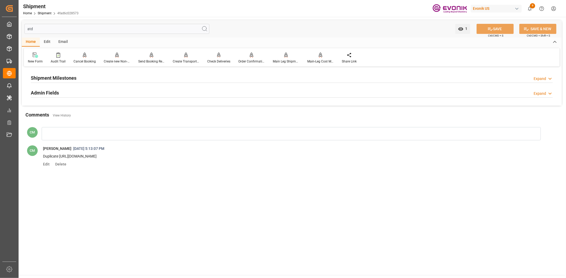
type input "atd"
click at [45, 89] on h2 "Admin Fields" at bounding box center [45, 92] width 28 height 7
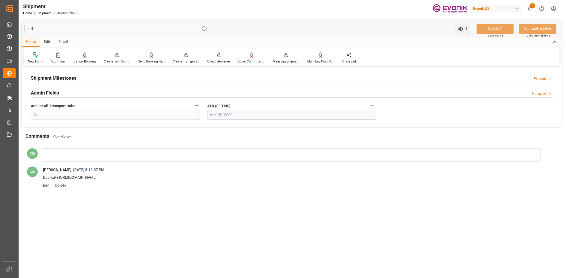
click at [47, 77] on h2 "Shipment Milestones" at bounding box center [54, 78] width 46 height 7
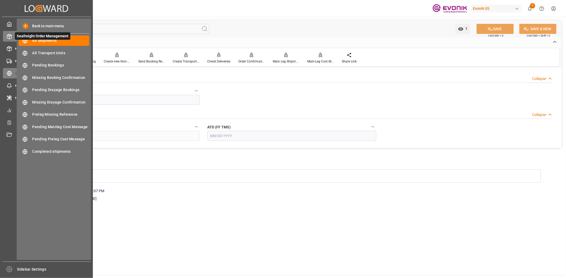
drag, startPoint x: 44, startPoint y: 25, endPoint x: 20, endPoint y: 37, distance: 26.7
click at [13, 31] on div "Created by potrace 1.15, written by [PERSON_NAME] [DATE]-[DATE] Created by potr…" at bounding box center [283, 139] width 566 height 278
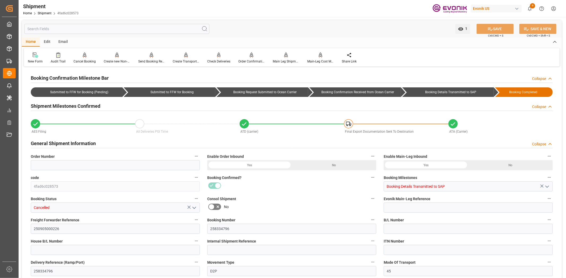
type input "4fad6c028573"
type input "Booking Details Transmitted to SAP"
type input "Cancelled"
type input "250905000226"
type input "258334796"
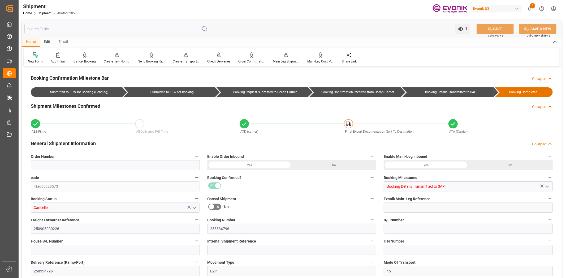
type input "258334796"
type input "D2P"
type input "45"
type input "FCL"
type input "0007"
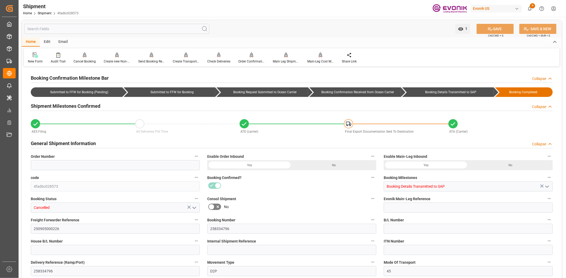
type input "40GP"
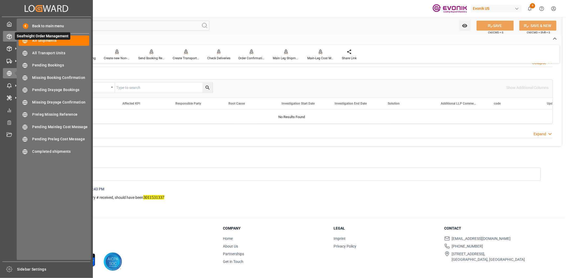
click at [7, 36] on icon at bounding box center [9, 36] width 5 height 5
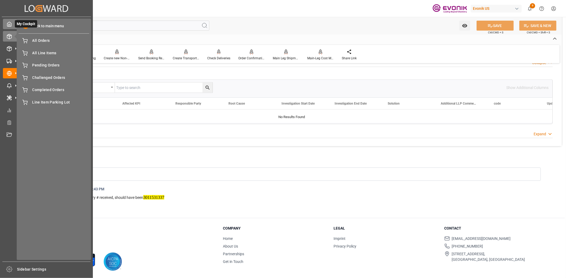
click at [9, 23] on icon at bounding box center [9, 23] width 5 height 5
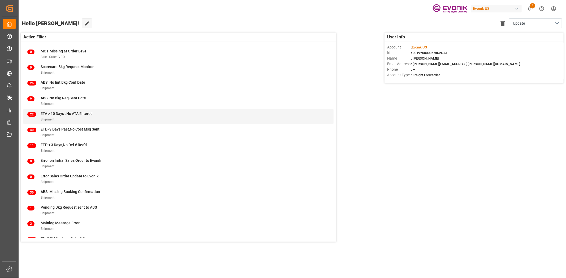
click at [71, 117] on div "Shipment" at bounding box center [67, 120] width 52 height 6
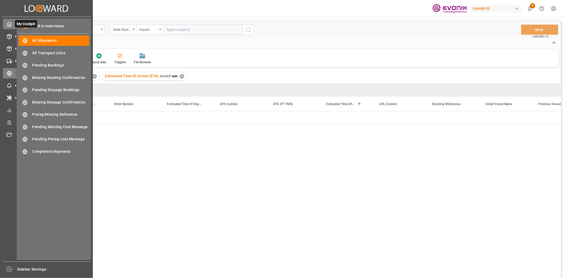
click at [4, 26] on div at bounding box center [7, 24] width 9 height 6
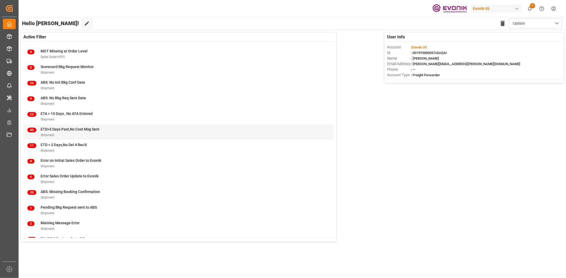
click at [93, 129] on span "ETD>3 Days Past,No Cost Msg Sent" at bounding box center [70, 129] width 59 height 4
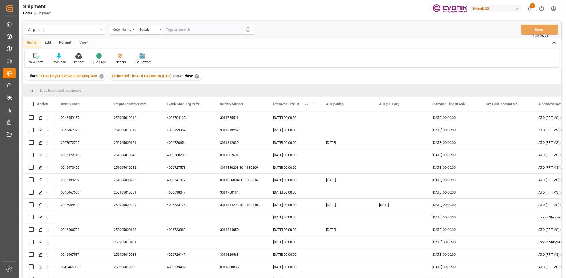
click at [310, 102] on span at bounding box center [310, 104] width 5 height 5
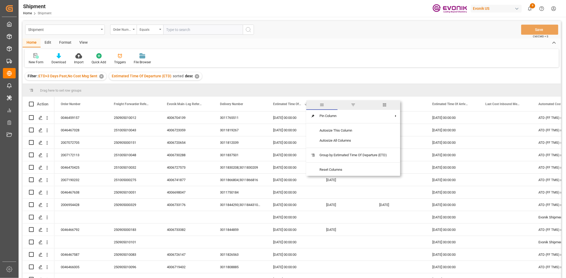
click at [352, 106] on span "filter" at bounding box center [353, 105] width 5 height 5
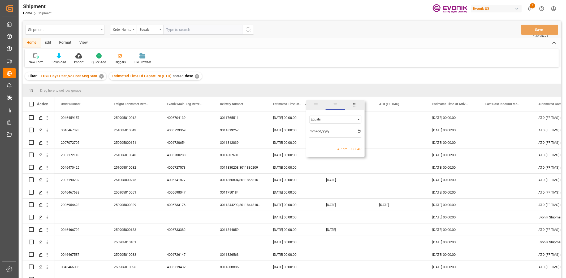
click at [345, 119] on div "Equals" at bounding box center [333, 119] width 45 height 4
click at [332, 152] on div "In range" at bounding box center [335, 153] width 52 height 8
click at [357, 129] on input "date" at bounding box center [335, 133] width 52 height 11
type input "[DATE]"
click at [359, 147] on input "date" at bounding box center [335, 147] width 52 height 11
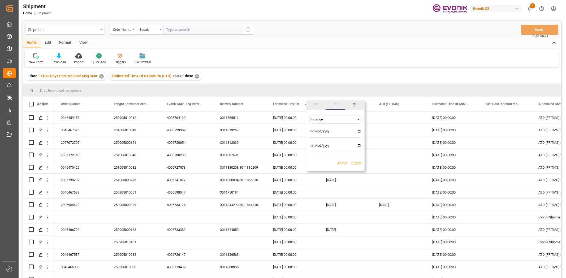
type input "[DATE]"
click at [337, 164] on button "Apply" at bounding box center [342, 163] width 10 height 5
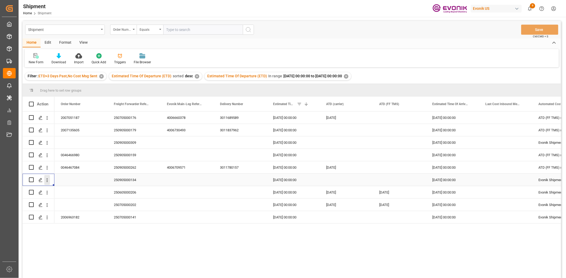
click at [47, 180] on icon "open menu" at bounding box center [47, 181] width 6 height 6
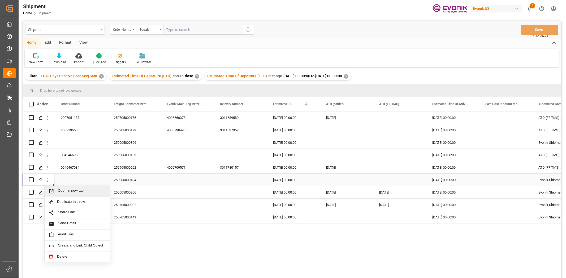
click at [70, 191] on span "Open in new tab" at bounding box center [82, 192] width 48 height 6
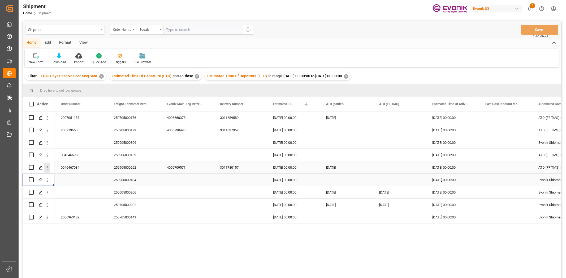
click at [48, 170] on icon "open menu" at bounding box center [47, 168] width 6 height 6
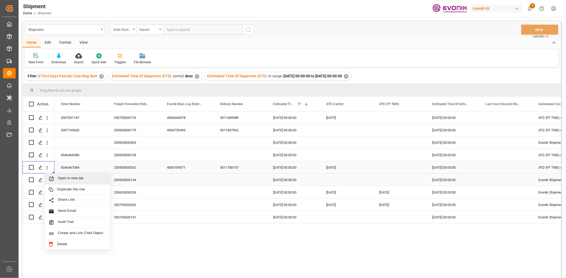
click at [59, 179] on span "Open in new tab" at bounding box center [82, 179] width 48 height 6
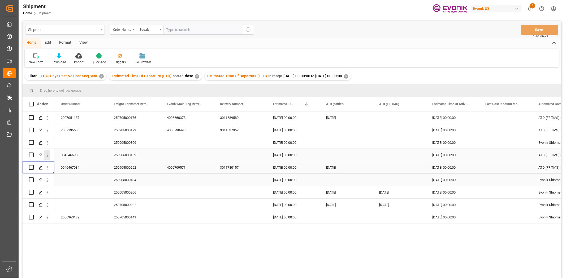
click at [45, 157] on icon "open menu" at bounding box center [47, 156] width 6 height 6
click at [71, 163] on div "Open in new tab" at bounding box center [78, 166] width 66 height 11
click at [49, 144] on icon "open menu" at bounding box center [47, 143] width 6 height 6
click at [59, 154] on span "Open in new tab" at bounding box center [82, 154] width 48 height 6
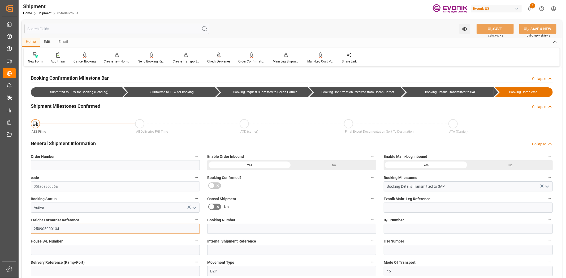
click at [43, 228] on input "250905000134" at bounding box center [115, 229] width 169 height 10
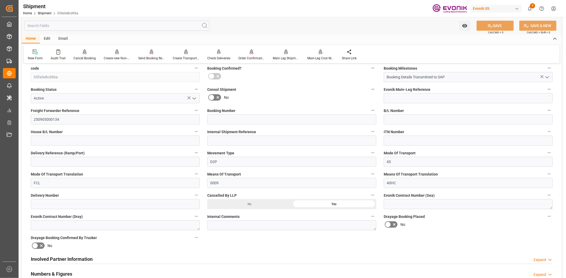
scroll to position [295, 0]
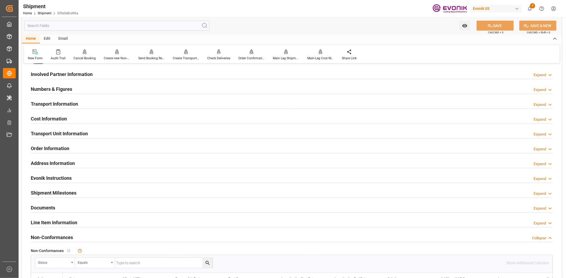
drag, startPoint x: 68, startPoint y: 221, endPoint x: 107, endPoint y: 201, distance: 44.5
click at [68, 221] on h2 "Line Item Information" at bounding box center [54, 222] width 46 height 7
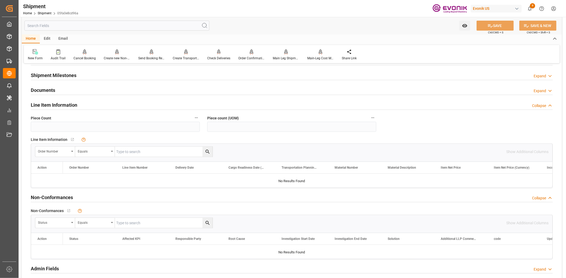
scroll to position [354, 0]
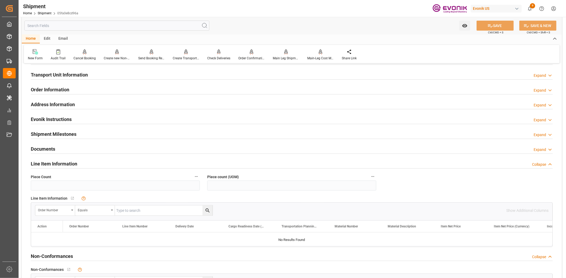
click at [69, 72] on h2 "Transport Unit Information" at bounding box center [59, 74] width 57 height 7
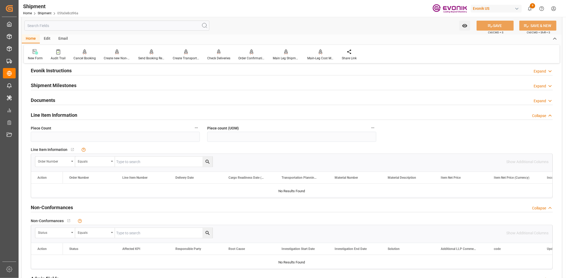
scroll to position [621, 0]
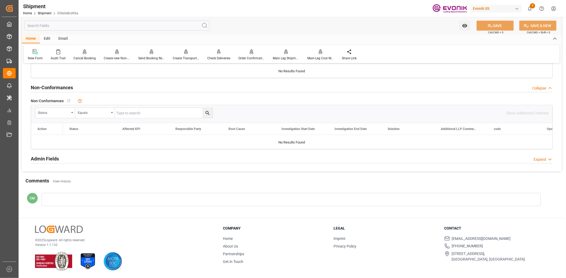
click at [252, 203] on div at bounding box center [291, 199] width 499 height 13
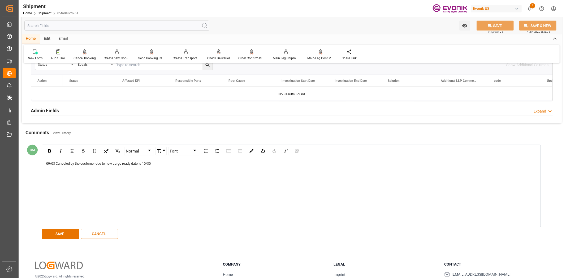
scroll to position [680, 0]
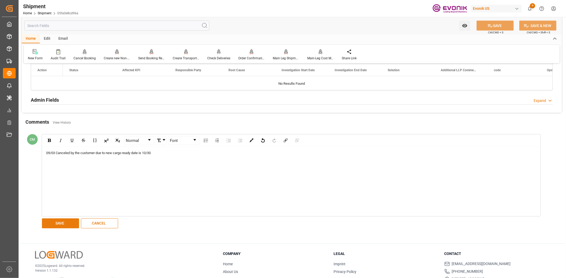
click at [66, 222] on button "SAVE" at bounding box center [60, 224] width 37 height 10
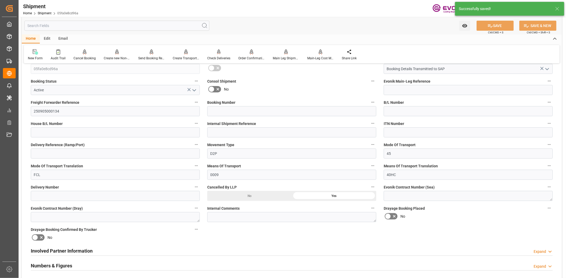
scroll to position [59, 0]
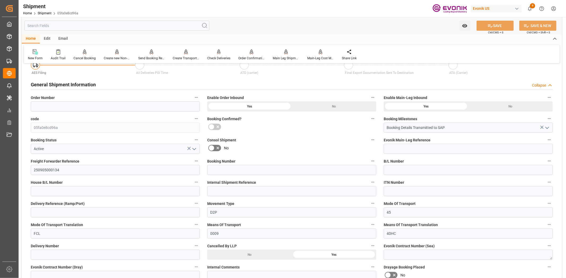
drag, startPoint x: 192, startPoint y: 150, endPoint x: 58, endPoint y: 151, distance: 134.5
click at [192, 150] on icon "open menu" at bounding box center [194, 149] width 6 height 6
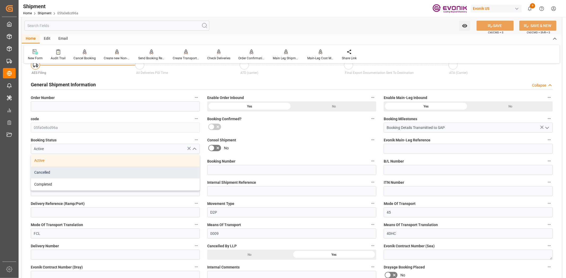
click at [43, 173] on div "Cancelled" at bounding box center [115, 173] width 168 height 12
type input "Cancelled"
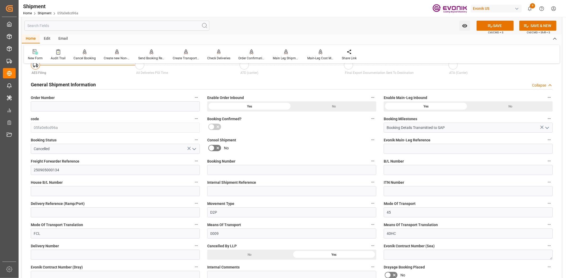
drag, startPoint x: 496, startPoint y: 24, endPoint x: 489, endPoint y: 31, distance: 9.9
click at [495, 26] on button "SAVE" at bounding box center [494, 26] width 37 height 10
